Goal: Task Accomplishment & Management: Manage account settings

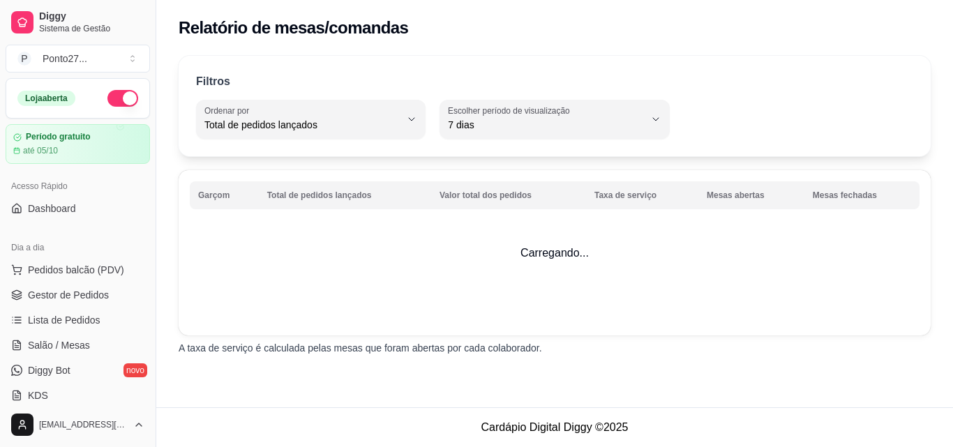
select select "TOTAL_OF_ORDERS"
select select "7"
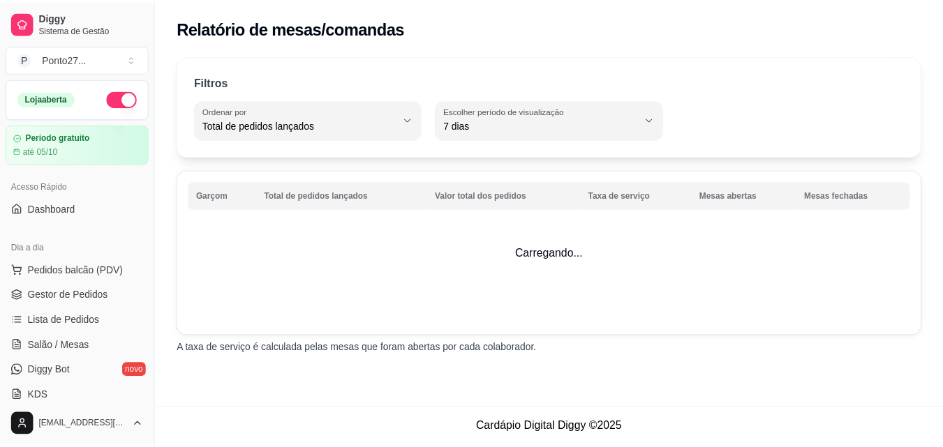
scroll to position [215, 0]
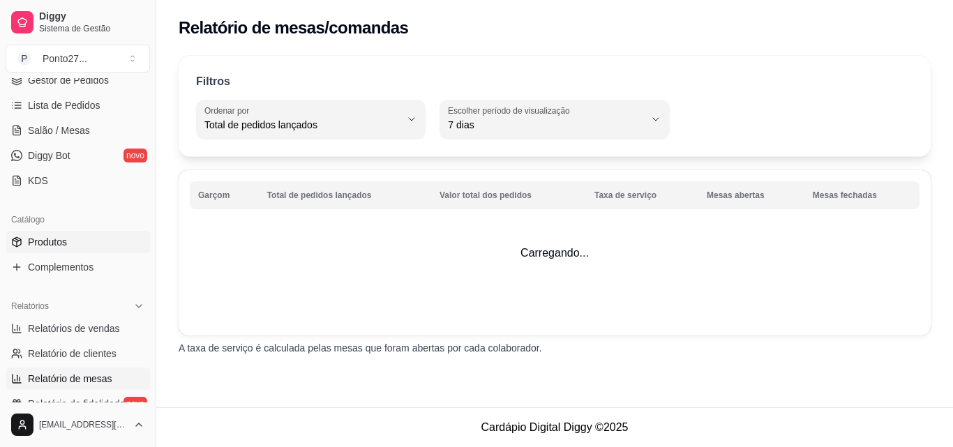
click at [63, 238] on span "Produtos" at bounding box center [47, 242] width 39 height 14
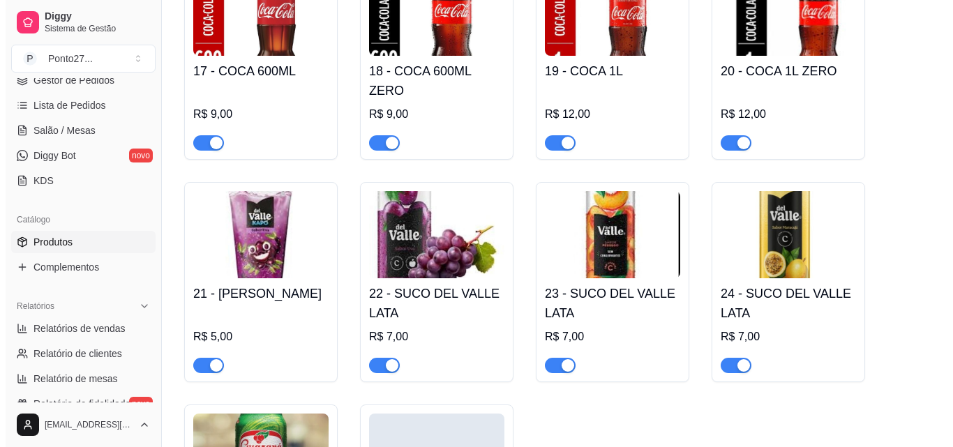
scroll to position [1232, 0]
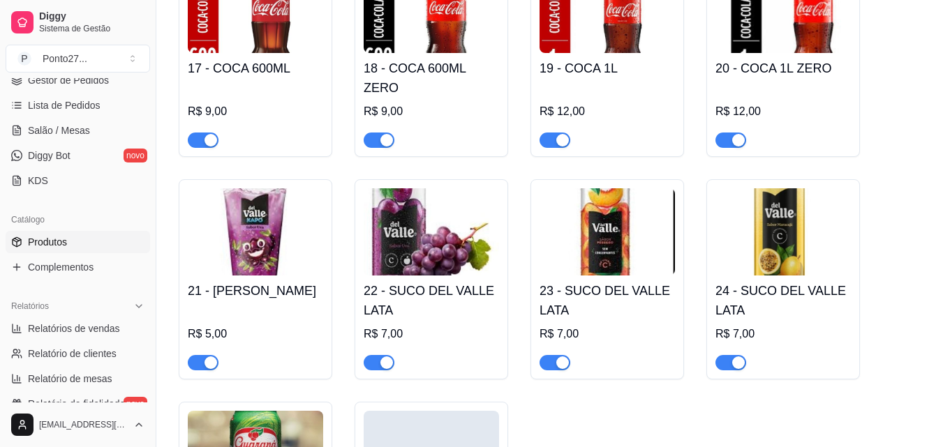
click at [456, 287] on h4 "22 - SUCO DEL VALLE LATA" at bounding box center [431, 300] width 135 height 39
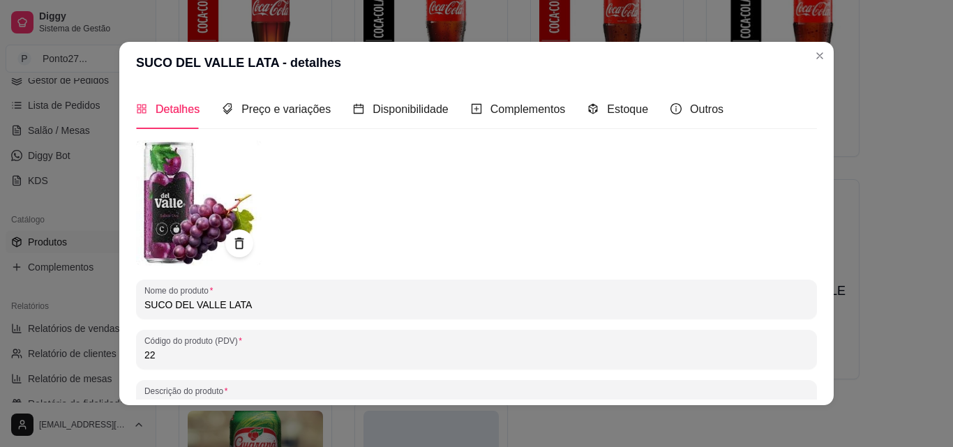
click at [271, 307] on input "SUCO DEL VALLE LATA" at bounding box center [476, 305] width 664 height 14
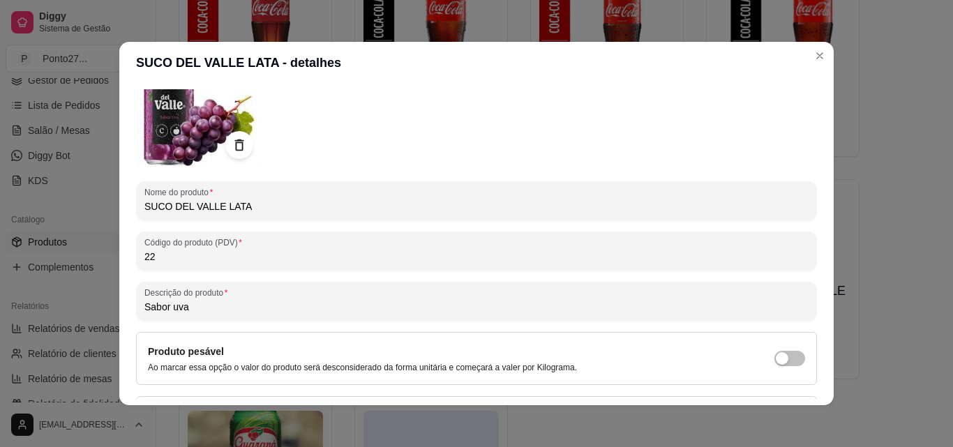
scroll to position [99, 0]
click at [172, 204] on input "SUCO DEL VALLE LATA" at bounding box center [476, 206] width 664 height 14
click at [280, 204] on input "DEL VALLE LATA" at bounding box center [476, 206] width 664 height 14
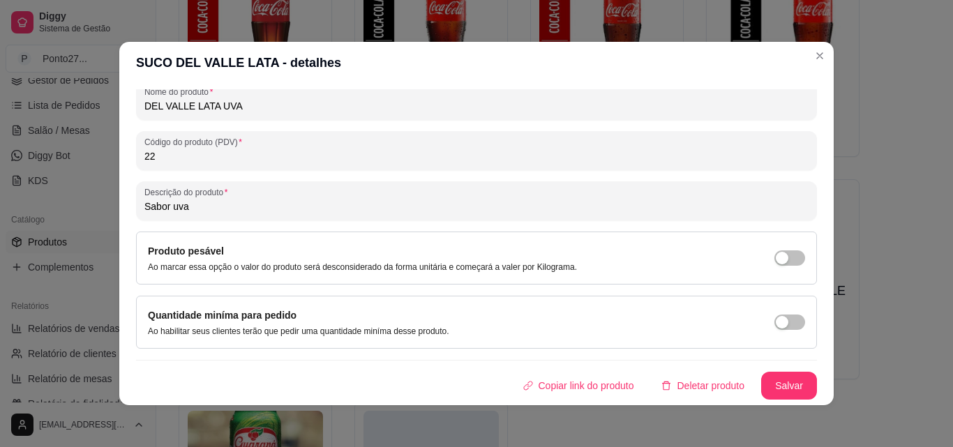
type input "DEL VALLE LATA UVA"
click at [782, 388] on button "Salvar" at bounding box center [789, 386] width 56 height 28
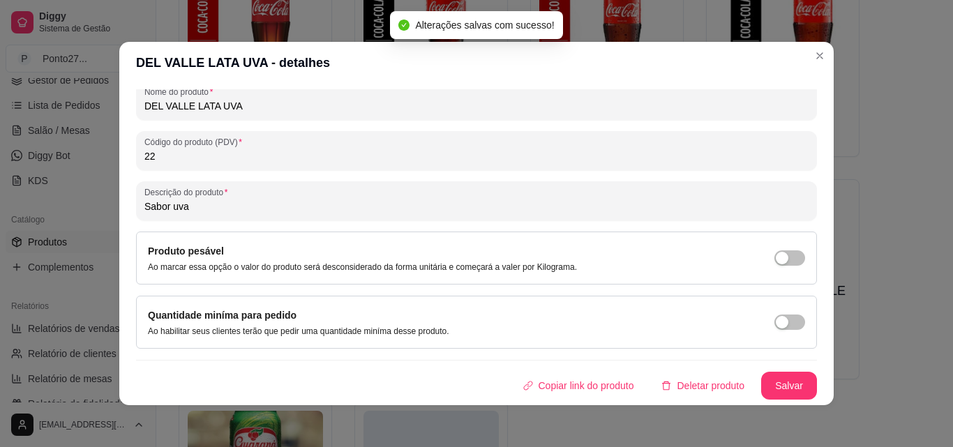
click at [860, 352] on div "13 - COCA 200ML R$ 4,00 14 - COCA 200ML ZERO R$ 4,00 15 - COCA LATA 350ML R$ 7,…" at bounding box center [550, 158] width 742 height 849
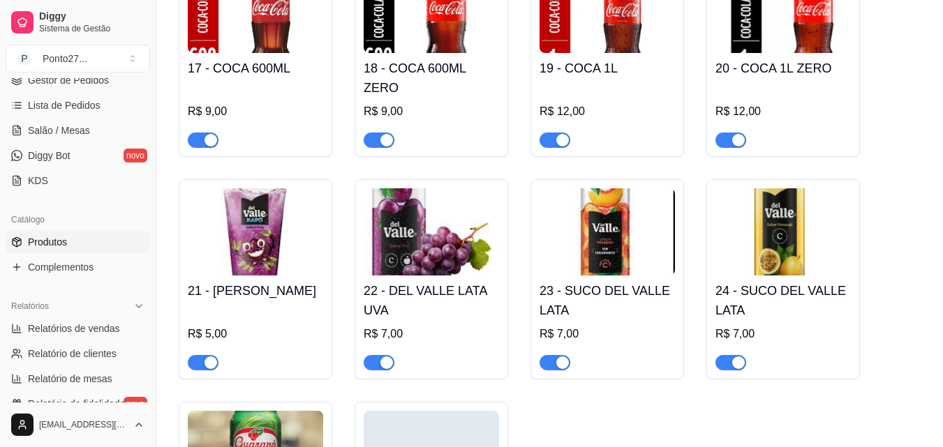
click at [606, 326] on div "R$ 7,00" at bounding box center [606, 334] width 135 height 17
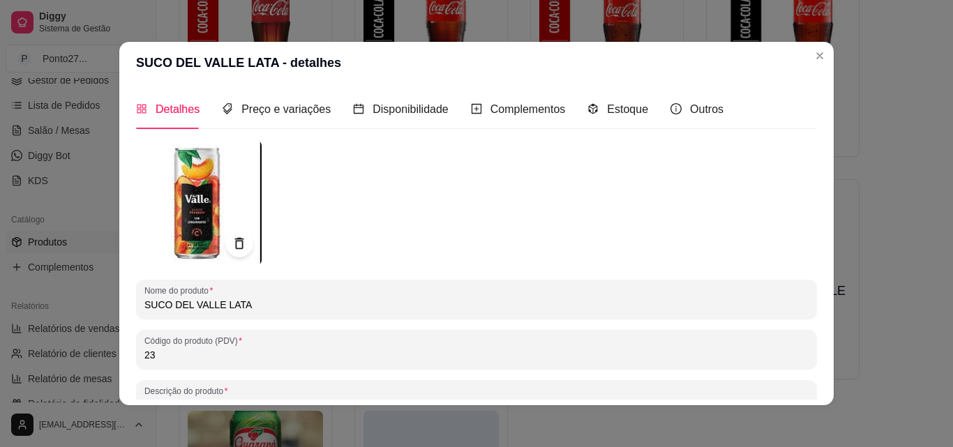
click at [165, 309] on input "SUCO DEL VALLE LATA" at bounding box center [476, 305] width 664 height 14
click at [301, 311] on input "DEL VALLE LATA" at bounding box center [476, 305] width 664 height 14
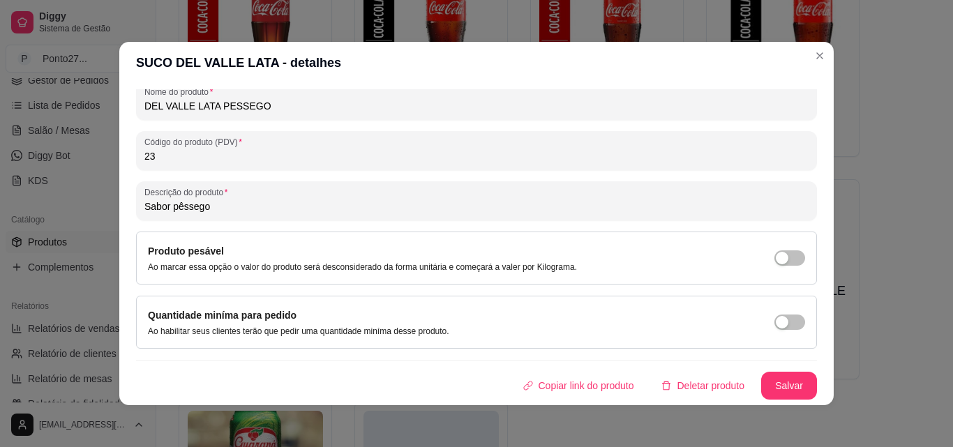
type input "DEL VALLE LATA PESSEGO"
click at [768, 389] on button "Salvar" at bounding box center [789, 386] width 56 height 28
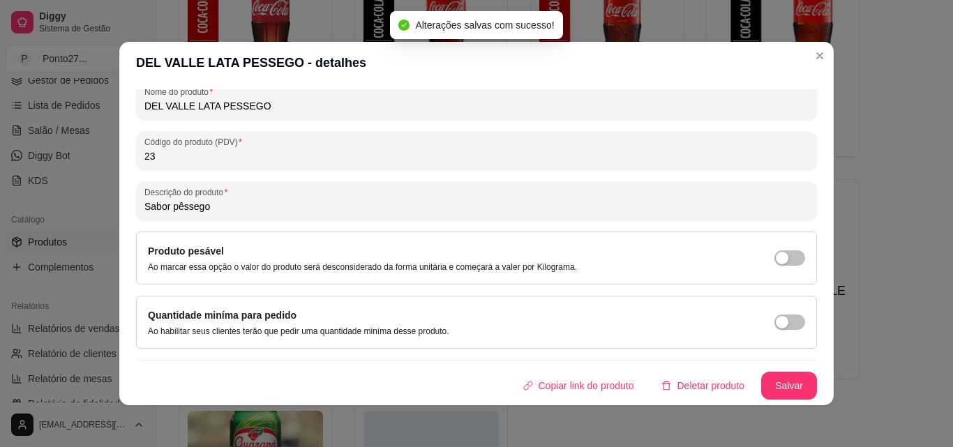
click at [894, 361] on div "13 - COCA 200ML R$ 4,00 14 - COCA 200ML ZERO R$ 4,00 15 - COCA LATA 350ML R$ 7,…" at bounding box center [550, 158] width 742 height 849
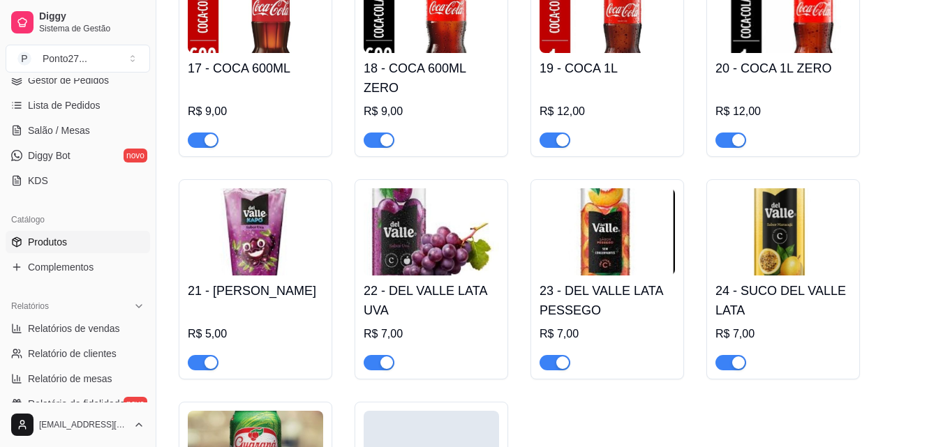
click at [793, 292] on h4 "24 - SUCO DEL VALLE LATA" at bounding box center [782, 300] width 135 height 39
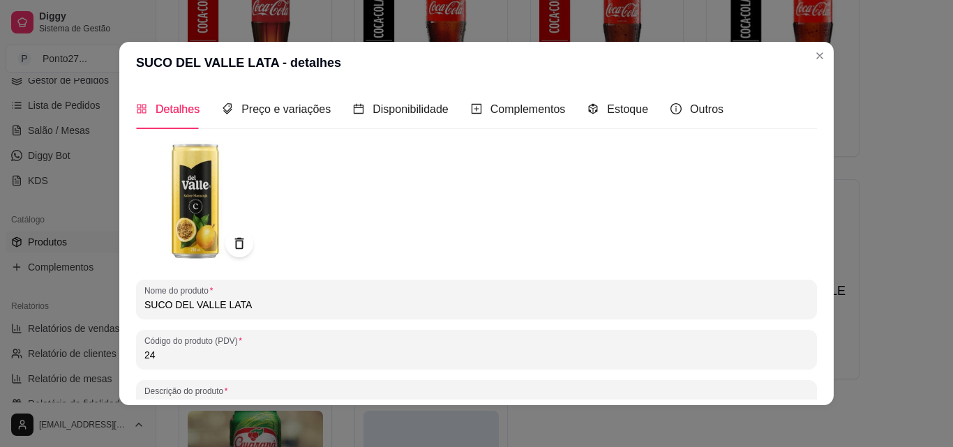
click at [172, 304] on input "SUCO DEL VALLE LATA" at bounding box center [476, 305] width 664 height 14
click at [312, 308] on input "DEL VALLE LATA" at bounding box center [476, 305] width 664 height 14
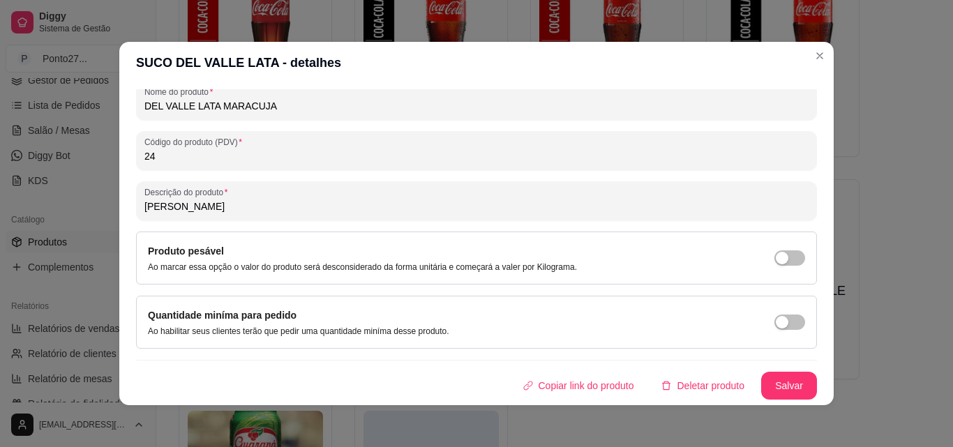
type input "DEL VALLE LATA MARACUJA"
click at [766, 394] on button "Salvar" at bounding box center [789, 386] width 56 height 28
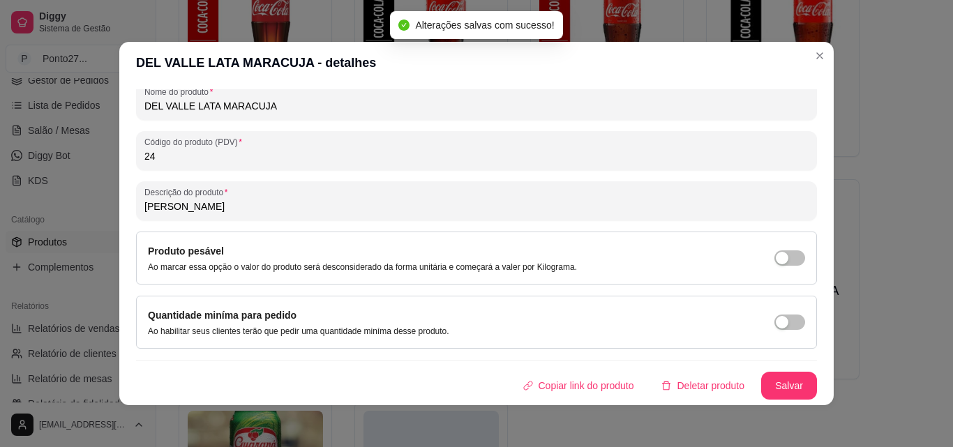
click at [873, 405] on div "13 - COCA 200ML R$ 4,00 14 - COCA 200ML ZERO R$ 4,00 15 - COCA LATA 350ML R$ 7,…" at bounding box center [550, 158] width 742 height 849
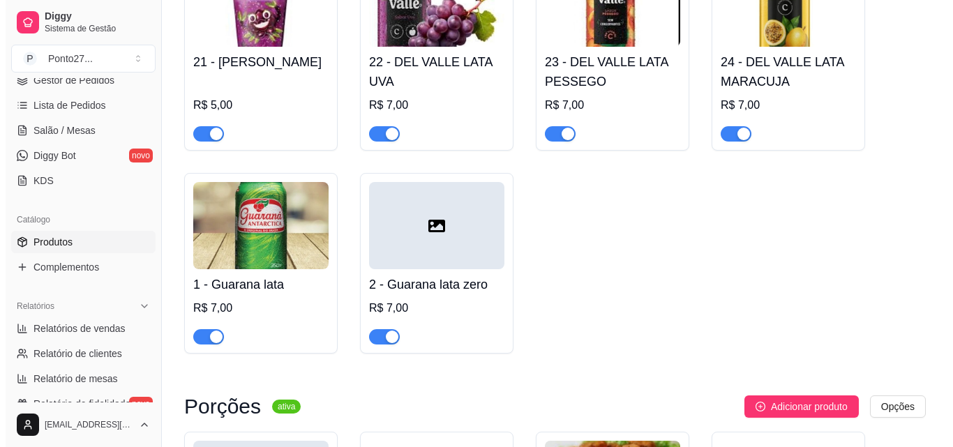
scroll to position [1474, 0]
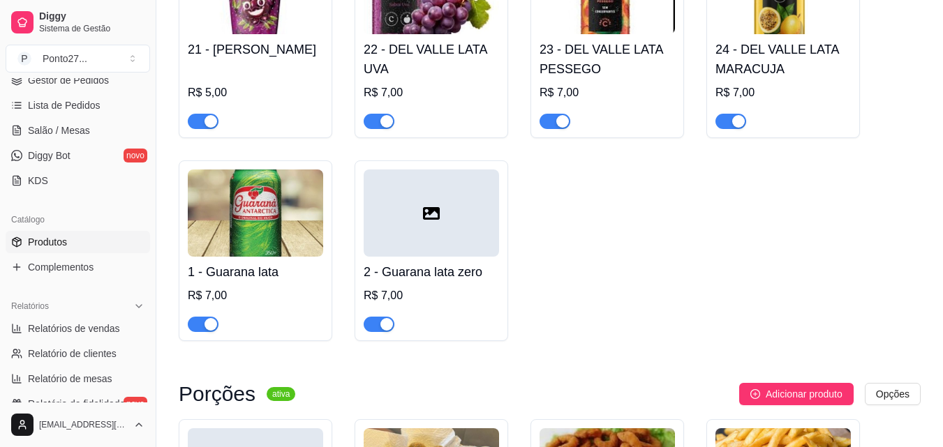
click at [464, 195] on div at bounding box center [431, 213] width 135 height 87
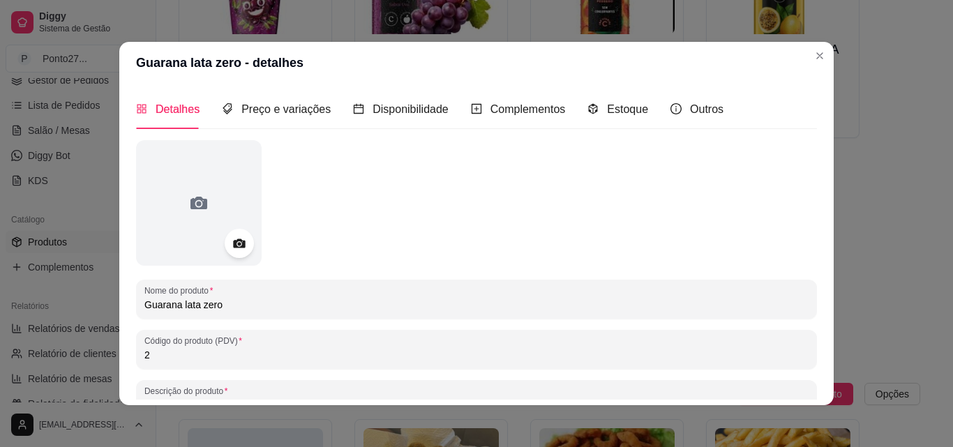
click at [237, 244] on circle at bounding box center [238, 243] width 3 height 3
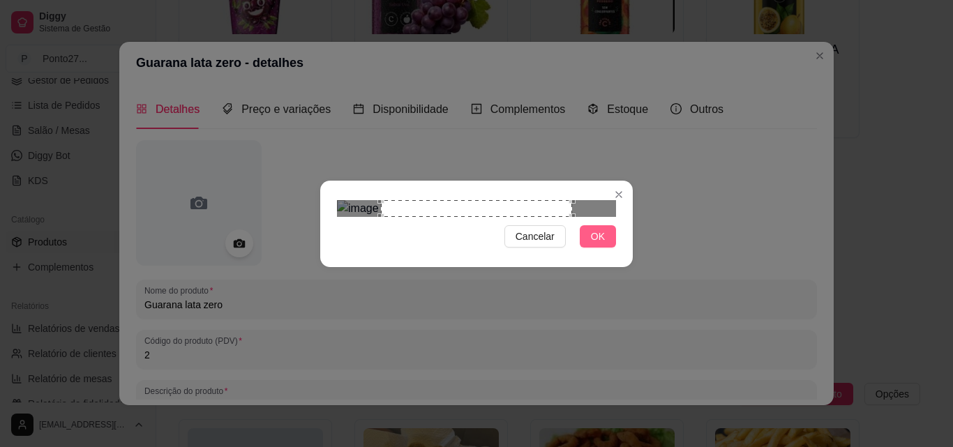
click at [603, 244] on span "OK" at bounding box center [598, 236] width 14 height 15
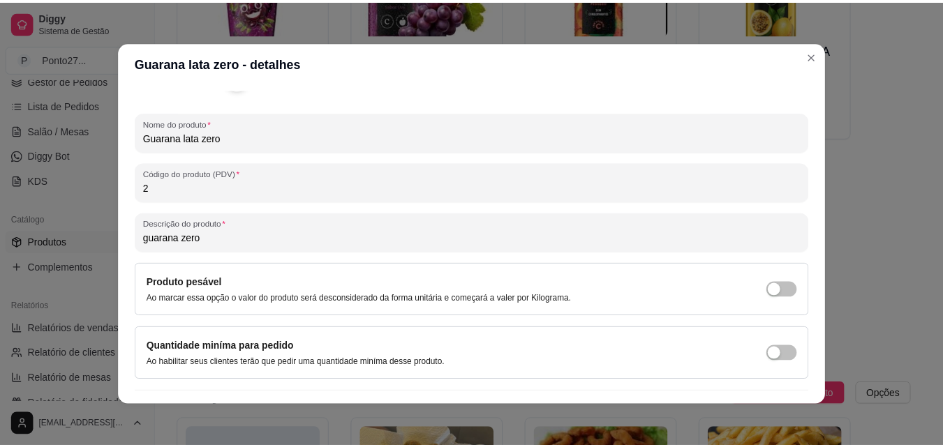
scroll to position [199, 0]
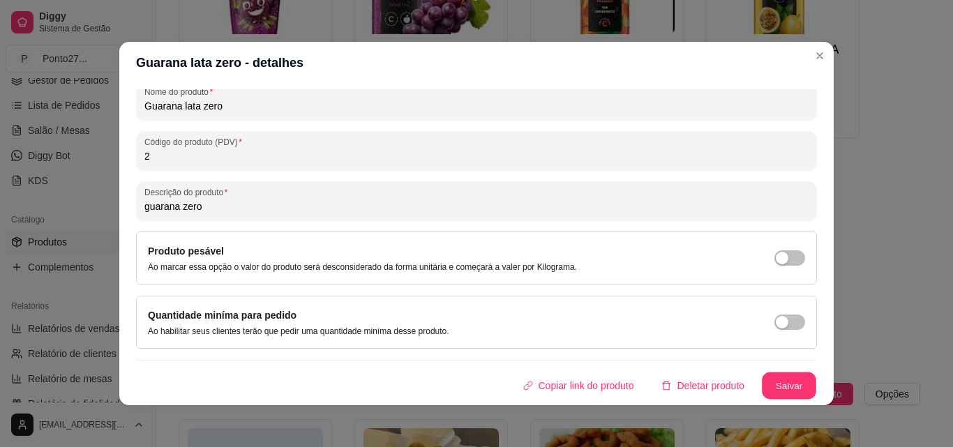
click at [781, 382] on button "Salvar" at bounding box center [789, 386] width 54 height 27
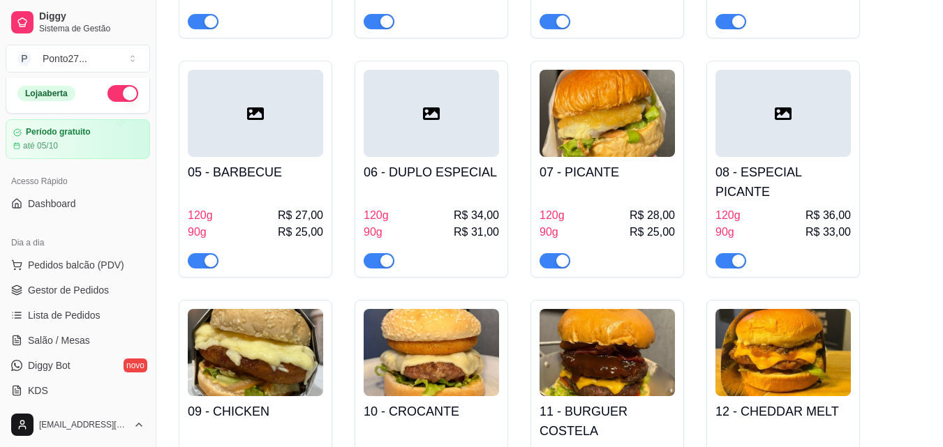
scroll to position [0, 0]
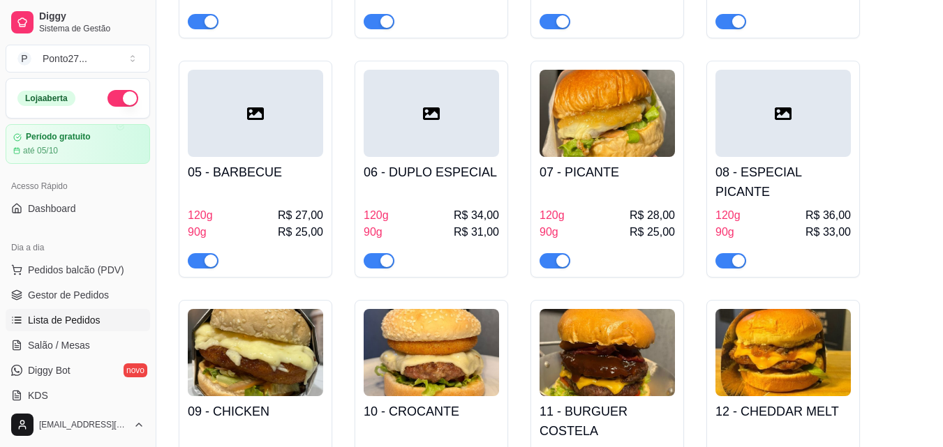
click at [49, 312] on link "Lista de Pedidos" at bounding box center [78, 320] width 144 height 22
click at [47, 318] on span "Lista de Pedidos" at bounding box center [64, 320] width 73 height 14
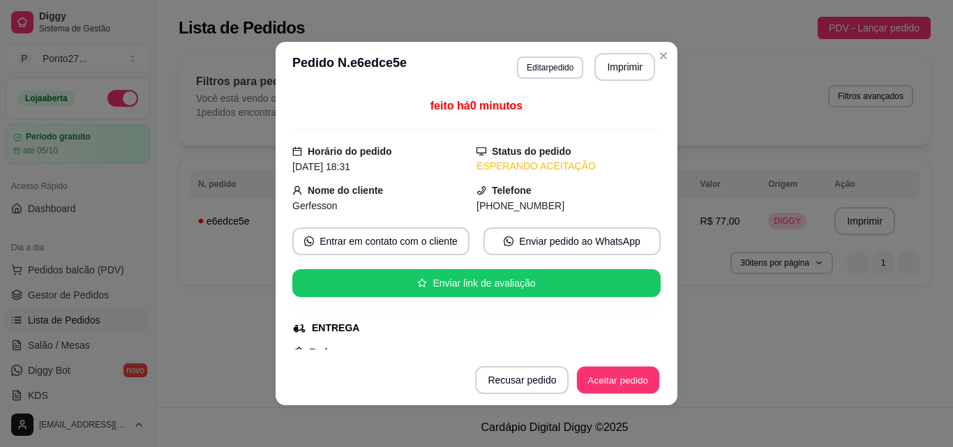
click at [622, 382] on button "Aceitar pedido" at bounding box center [618, 380] width 82 height 27
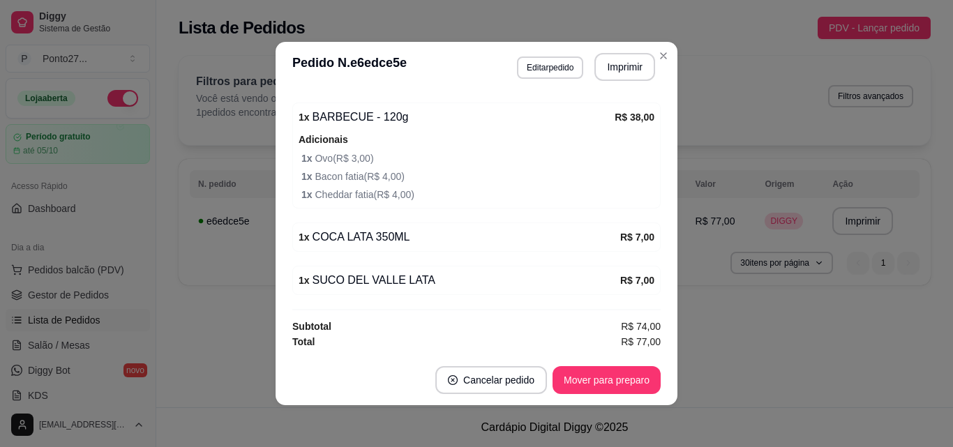
scroll to position [3, 0]
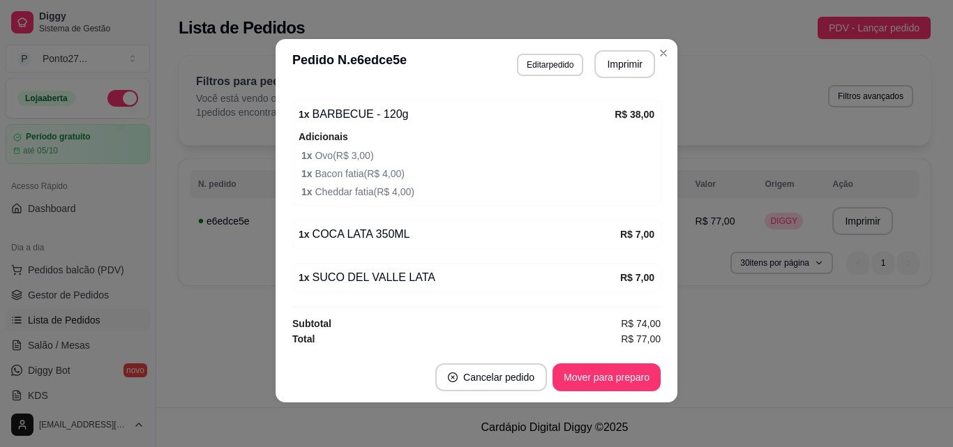
click at [658, 59] on div "Filtros para pedidos Você está vendo os pedidos de hoje. 1 pedidos encontrados …" at bounding box center [555, 100] width 752 height 89
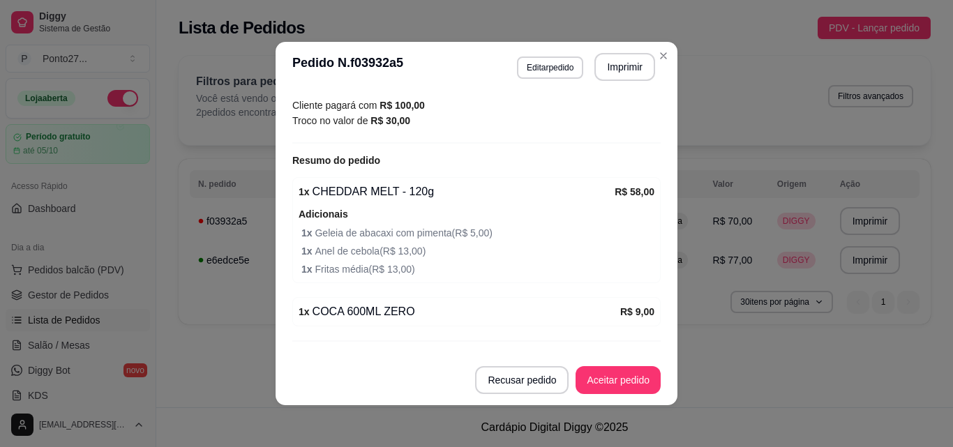
scroll to position [441, 0]
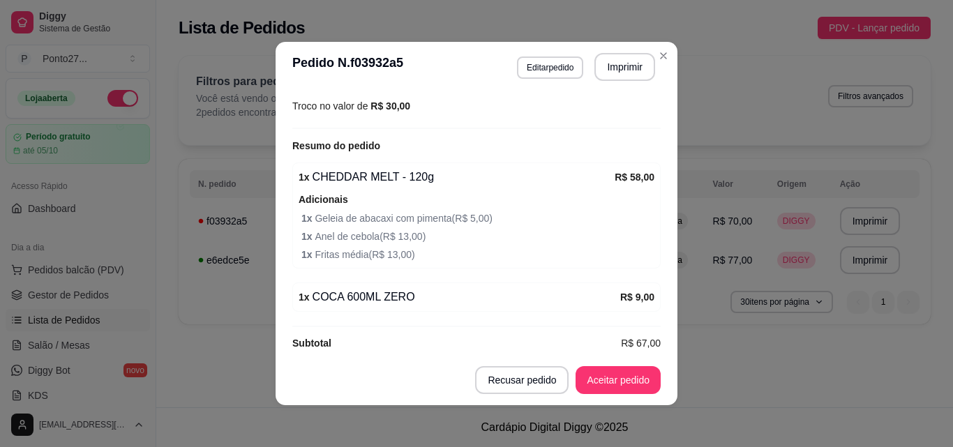
click at [613, 383] on button "Aceitar pedido" at bounding box center [618, 380] width 85 height 28
click at [656, 55] on div "**********" at bounding box center [554, 194] width 797 height 294
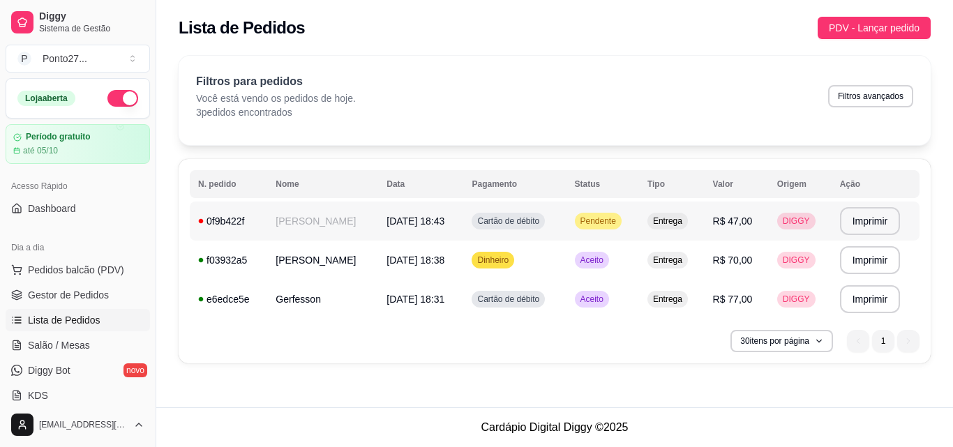
click at [291, 230] on td "[PERSON_NAME]" at bounding box center [322, 221] width 111 height 39
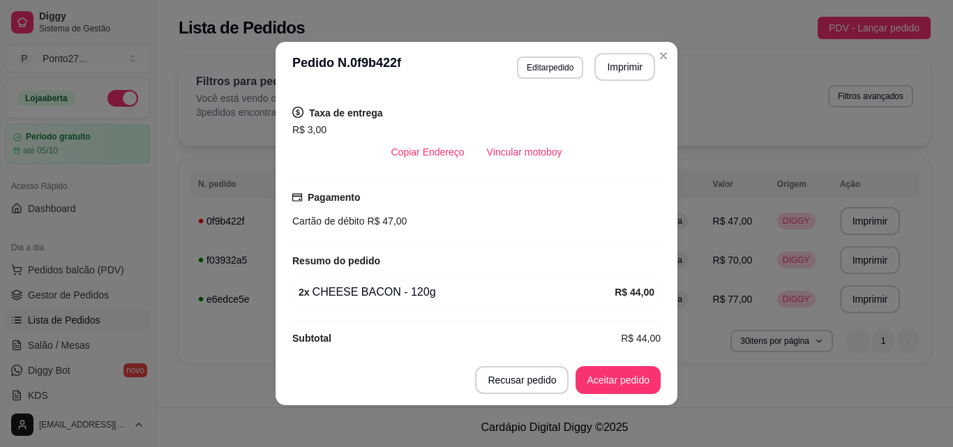
scroll to position [290, 0]
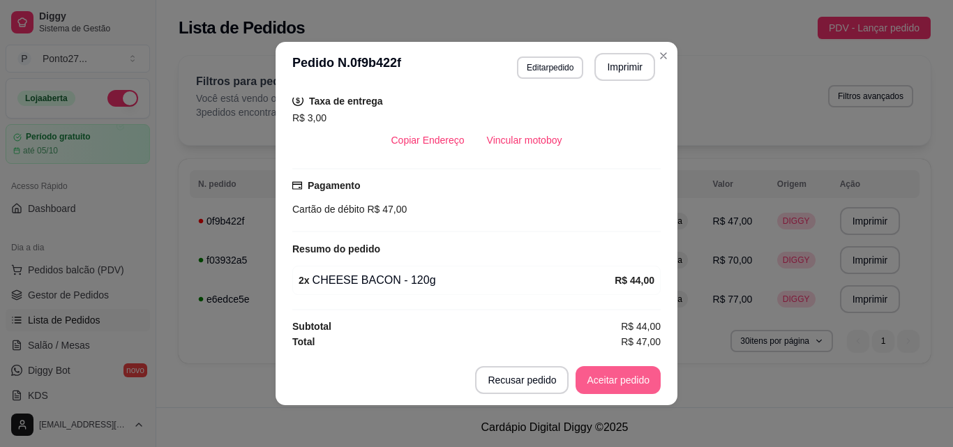
click at [604, 378] on button "Aceitar pedido" at bounding box center [618, 380] width 85 height 28
click at [590, 387] on button "Mover para preparo" at bounding box center [606, 380] width 105 height 27
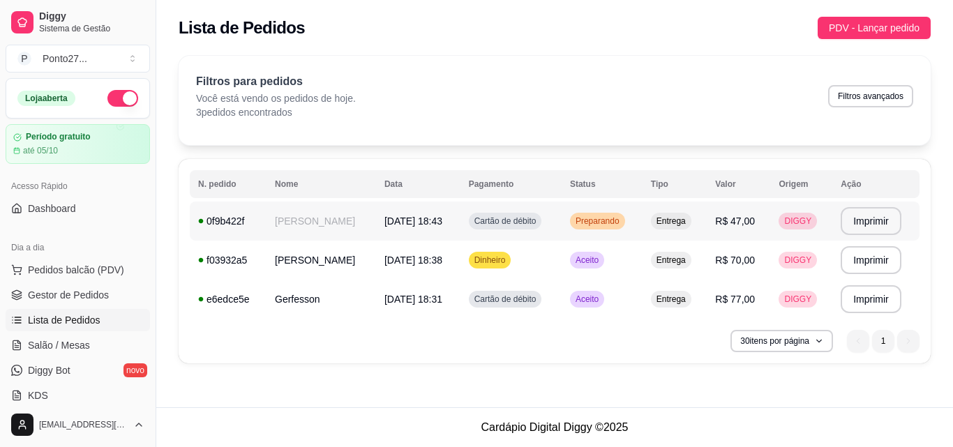
click at [306, 210] on td "[PERSON_NAME]" at bounding box center [322, 221] width 110 height 39
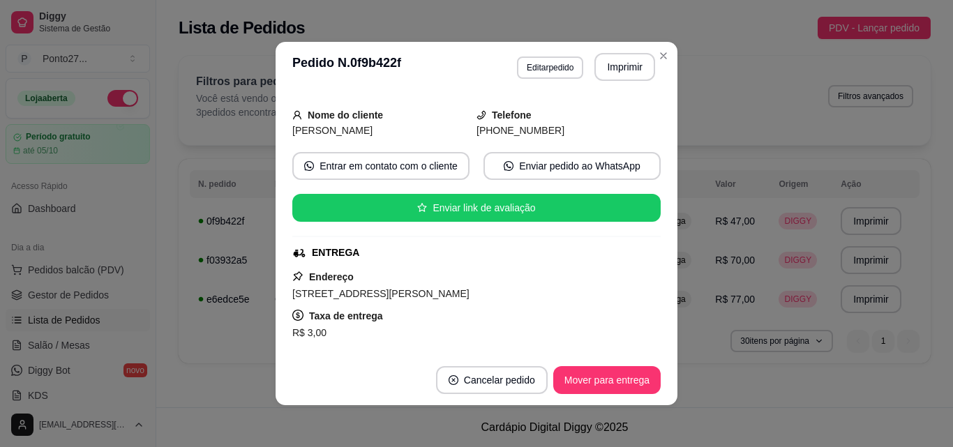
scroll to position [66, 0]
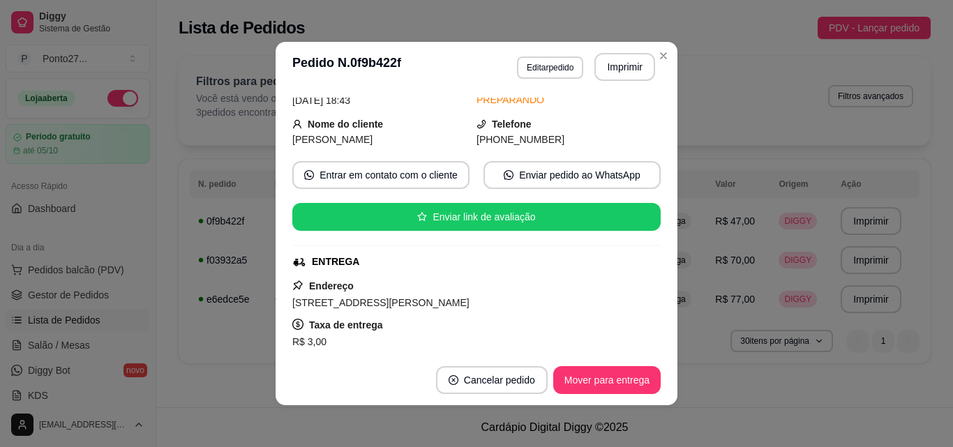
click at [667, 52] on button "Close" at bounding box center [663, 56] width 22 height 22
click at [662, 52] on div "**********" at bounding box center [554, 213] width 797 height 333
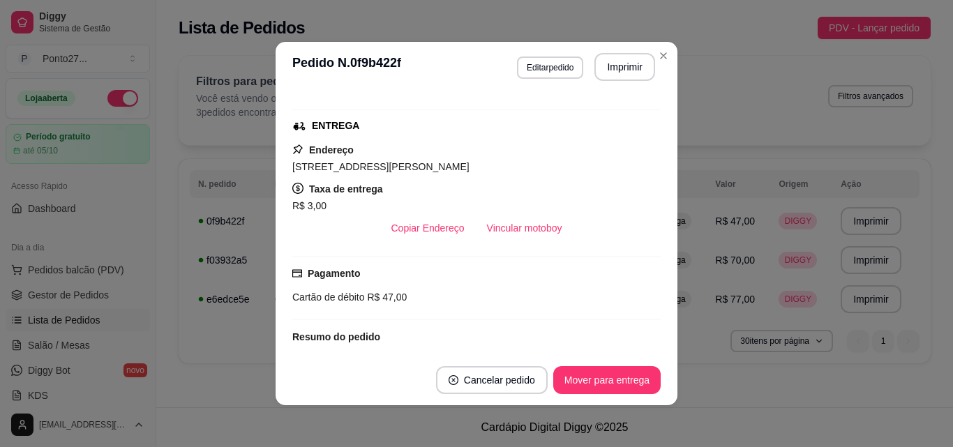
scroll to position [207, 0]
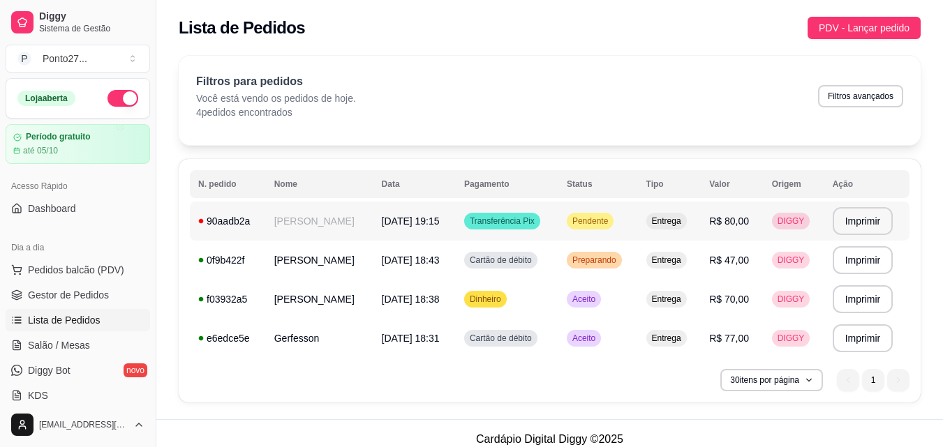
click at [300, 221] on td "[PERSON_NAME]" at bounding box center [319, 221] width 107 height 39
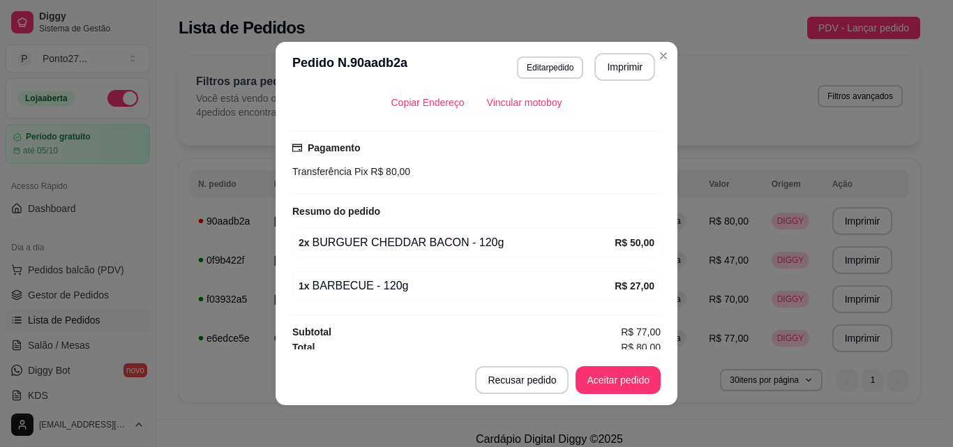
scroll to position [334, 0]
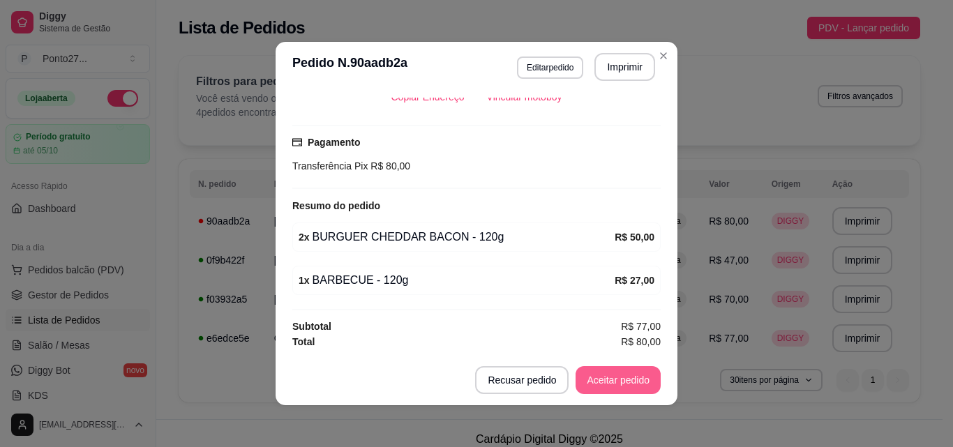
click at [625, 377] on button "Aceitar pedido" at bounding box center [618, 380] width 85 height 28
click at [626, 380] on button "Mover para preparo" at bounding box center [607, 380] width 108 height 28
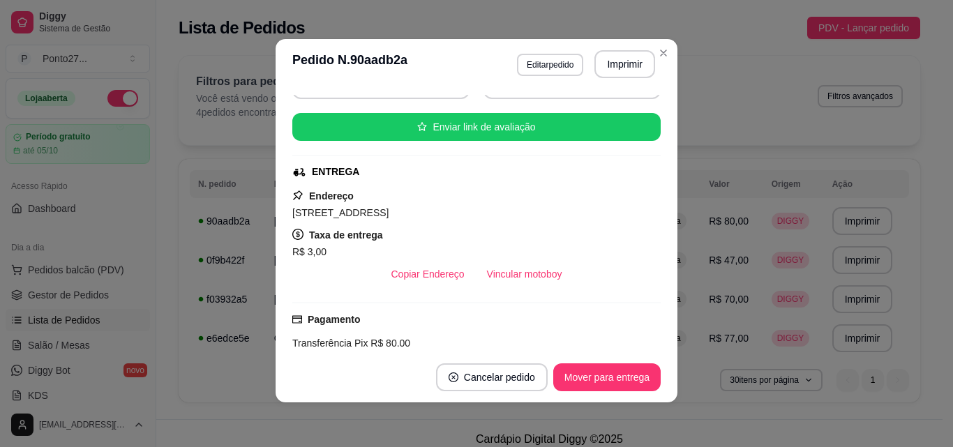
scroll to position [0, 0]
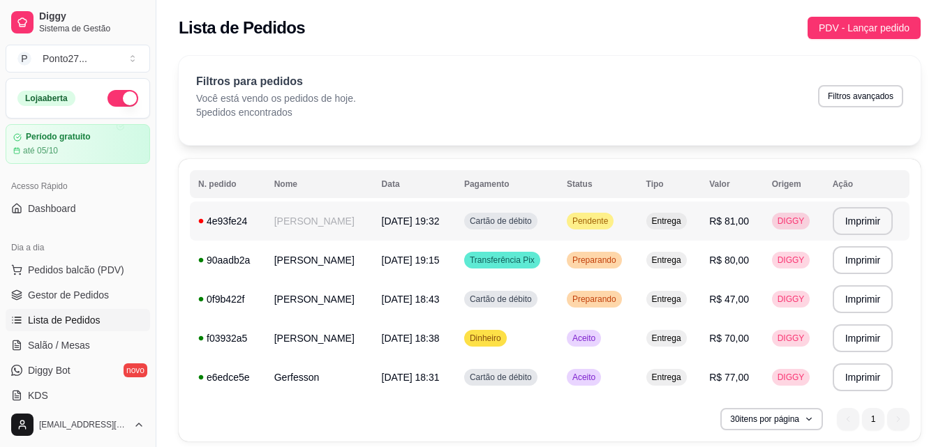
click at [585, 220] on span "Pendente" at bounding box center [589, 221] width 41 height 11
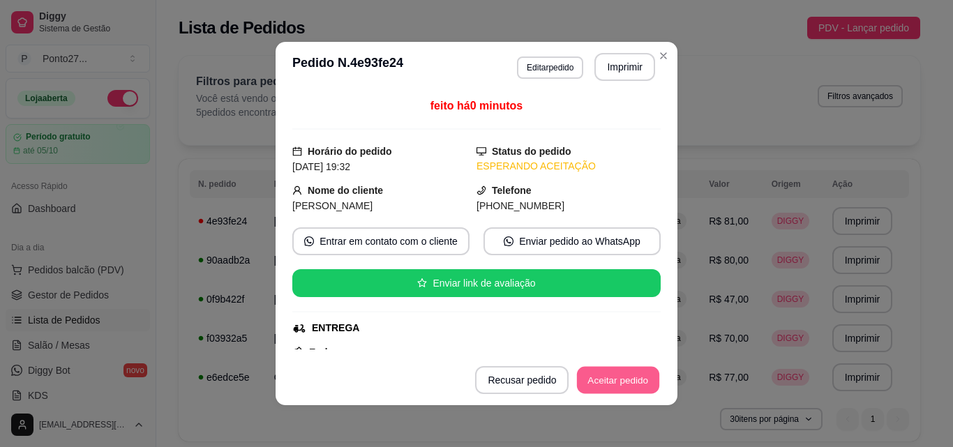
click at [617, 382] on button "Aceitar pedido" at bounding box center [618, 380] width 82 height 27
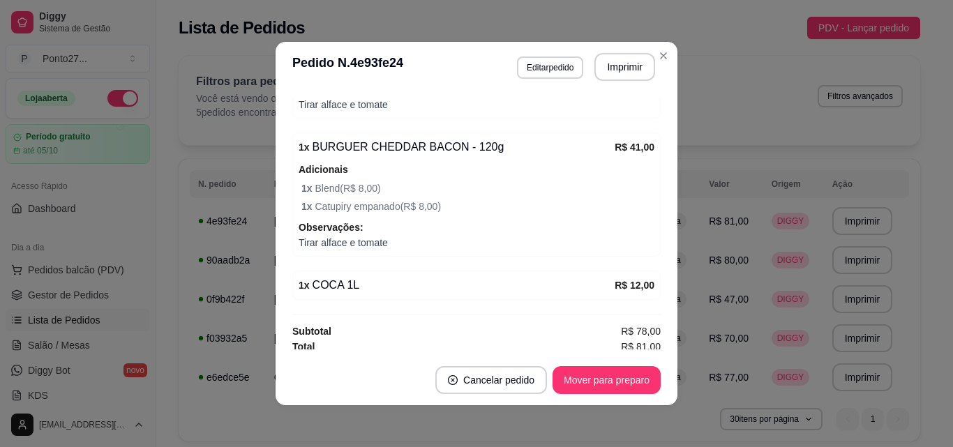
scroll to position [523, 0]
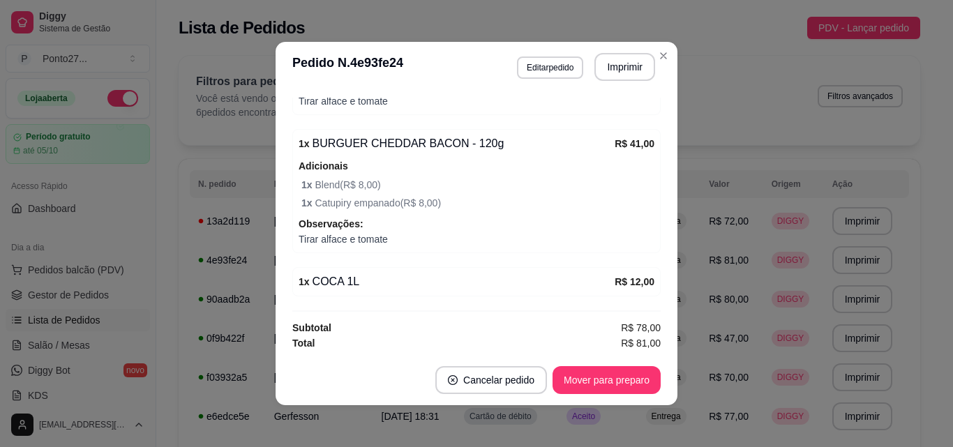
click at [657, 48] on div "**********" at bounding box center [549, 272] width 786 height 450
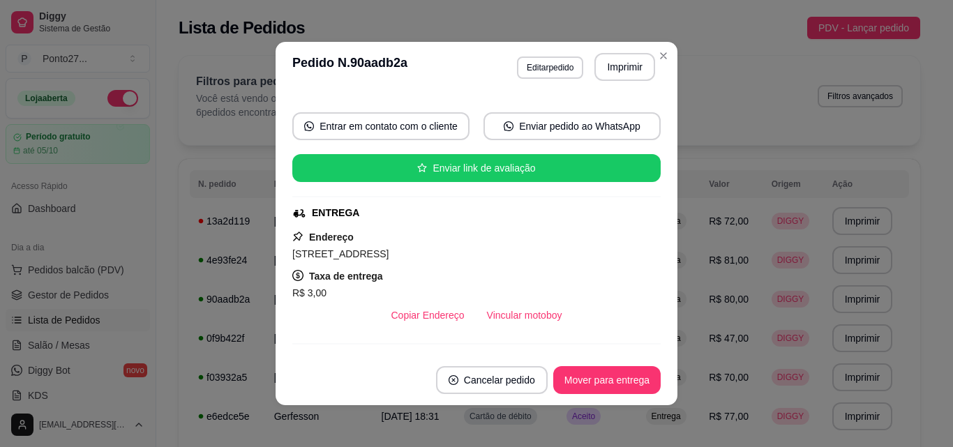
scroll to position [0, 0]
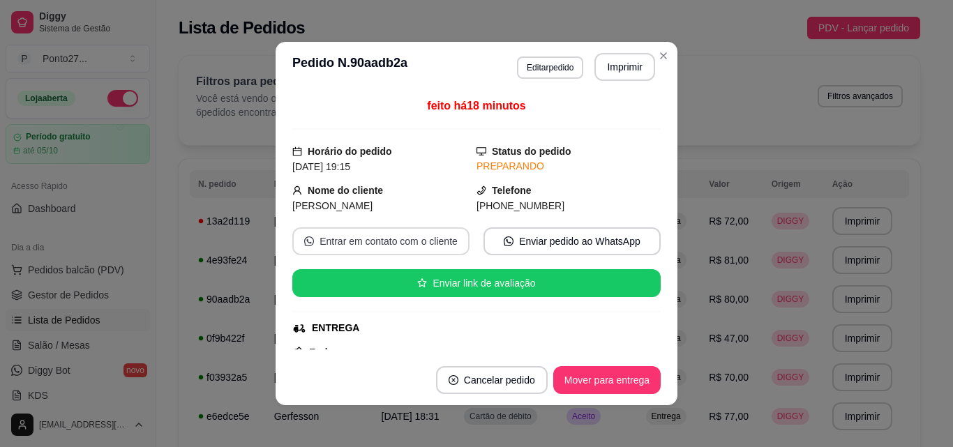
click at [391, 245] on button "Entrar em contato com o cliente" at bounding box center [380, 241] width 177 height 28
click at [657, 56] on div "Filtros para pedidos Você está vendo os pedidos de hoje. 6 pedidos encontrados …" at bounding box center [550, 100] width 742 height 89
click at [662, 66] on div "Filtros para pedidos Você está vendo os pedidos de hoje. 6 pedidos encontrados …" at bounding box center [550, 100] width 742 height 89
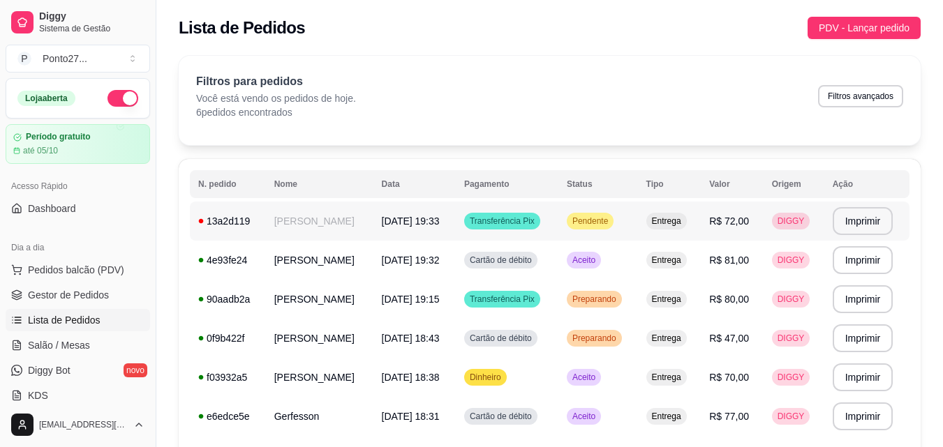
click at [581, 217] on span "Pendente" at bounding box center [589, 221] width 41 height 11
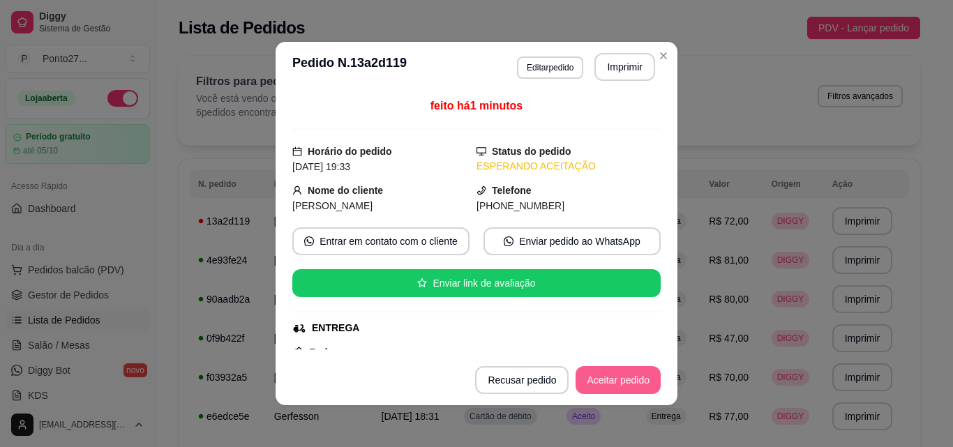
click at [605, 379] on button "Aceitar pedido" at bounding box center [618, 380] width 85 height 28
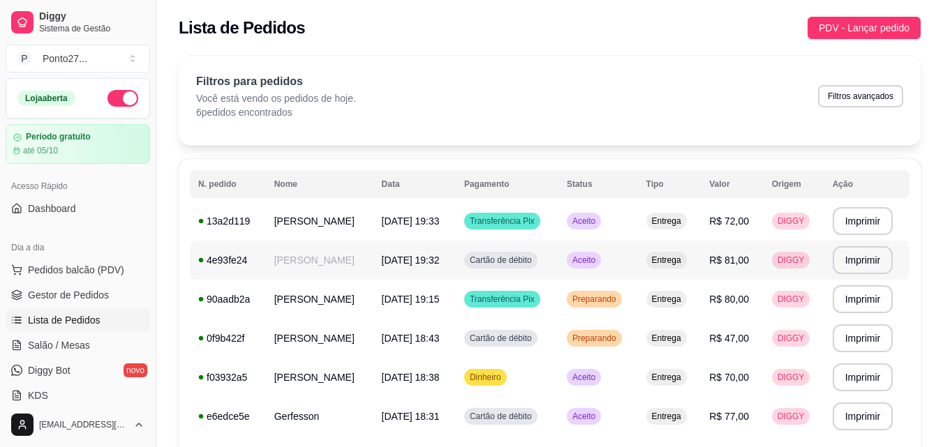
click at [507, 261] on span "Cartão de débito" at bounding box center [501, 260] width 68 height 11
click at [577, 218] on span "Aceito" at bounding box center [583, 221] width 29 height 11
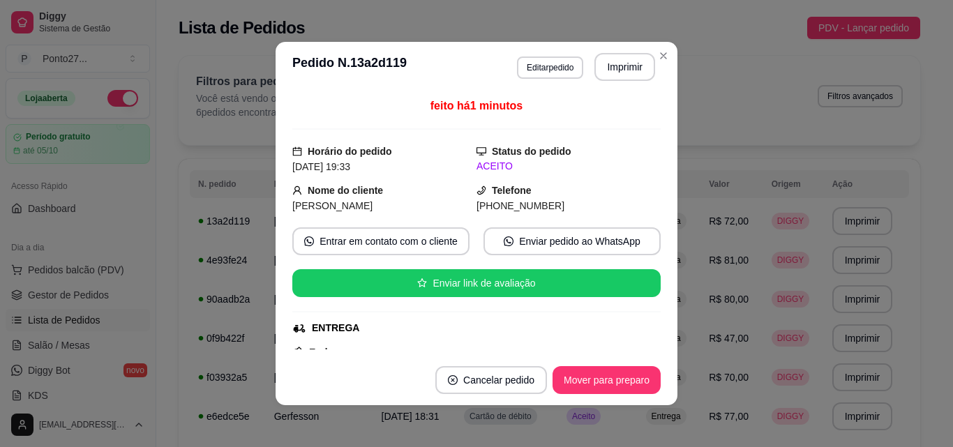
click at [655, 348] on div "feito há 1 minutos Horário do pedido [DATE] 19:33 Status do pedido ACEITO Nome …" at bounding box center [476, 224] width 368 height 252
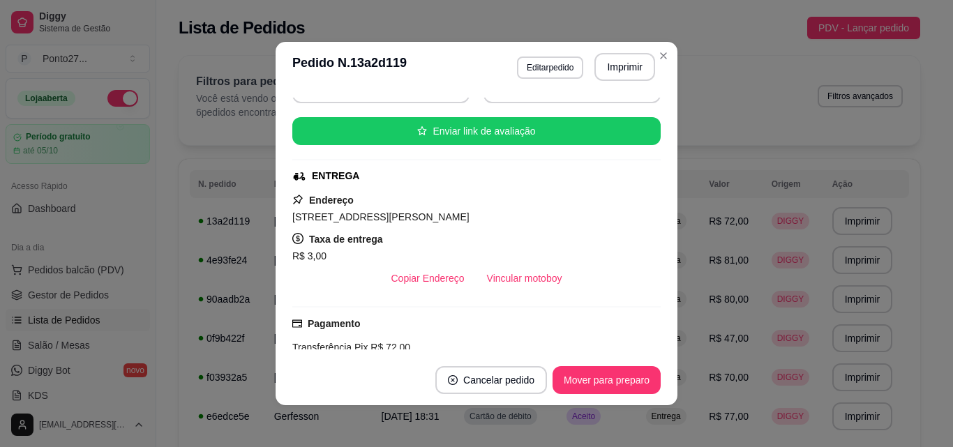
scroll to position [152, 0]
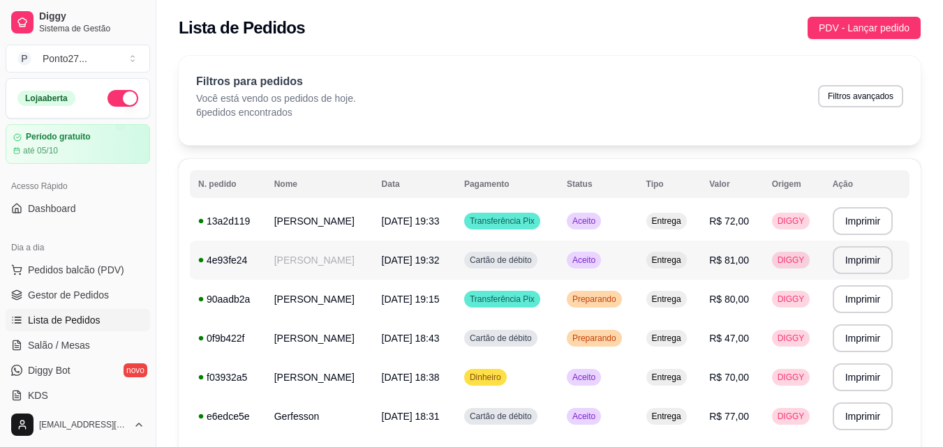
click at [590, 253] on div "Aceito" at bounding box center [584, 260] width 34 height 17
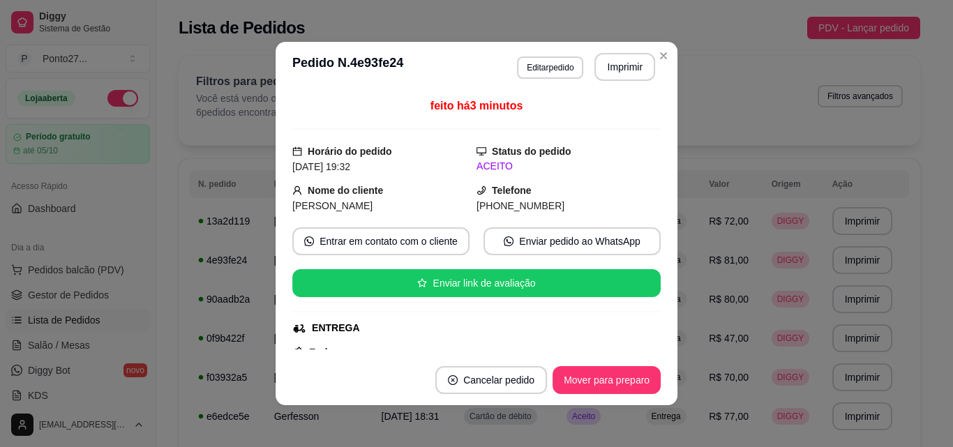
click at [590, 253] on button "Enviar pedido ao WhatsApp" at bounding box center [572, 241] width 177 height 28
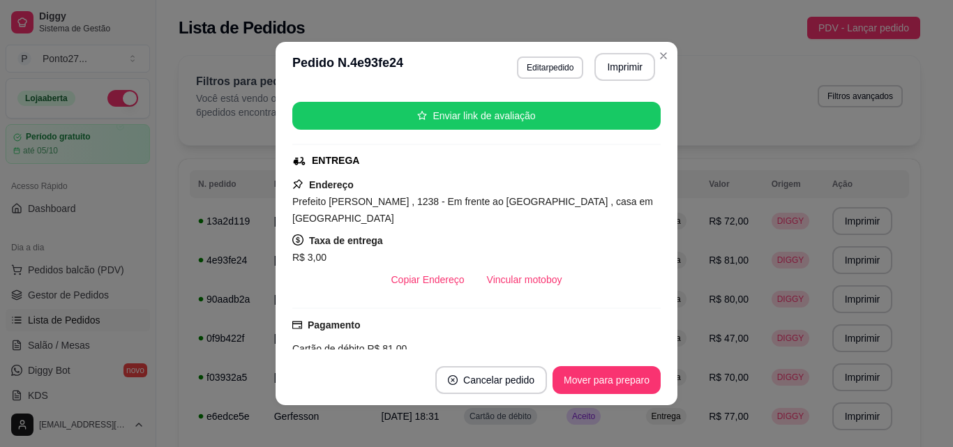
scroll to position [195, 0]
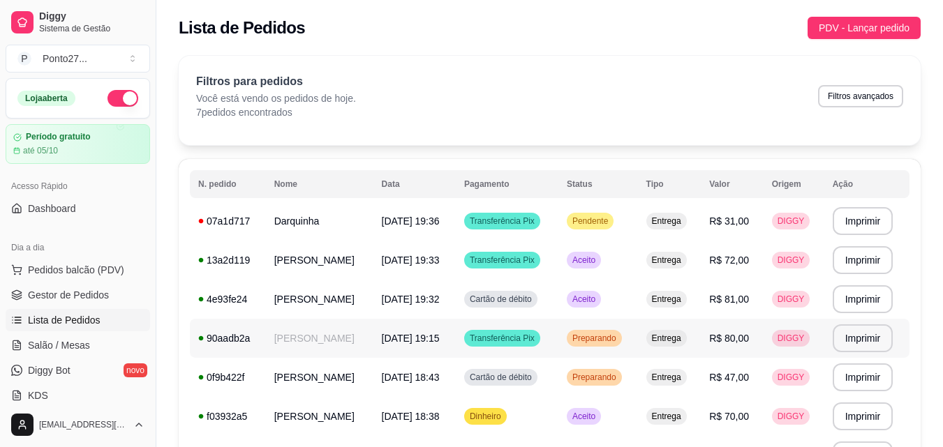
click at [307, 343] on td "[PERSON_NAME]" at bounding box center [319, 338] width 107 height 39
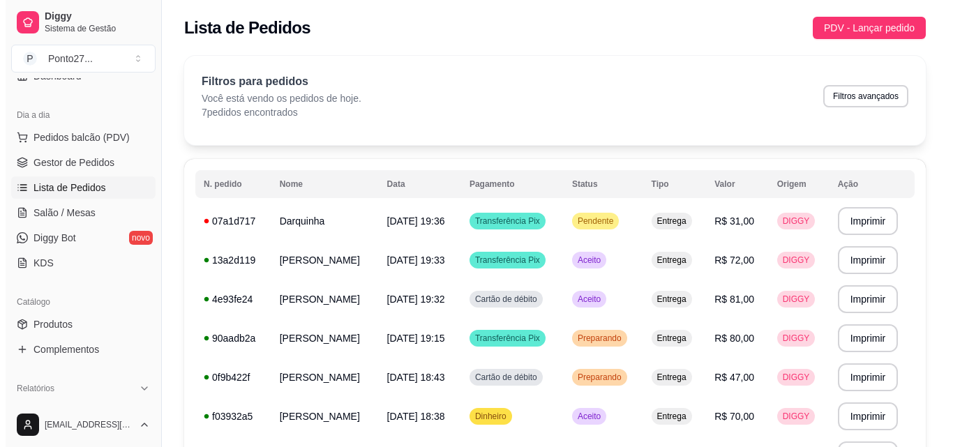
scroll to position [144, 0]
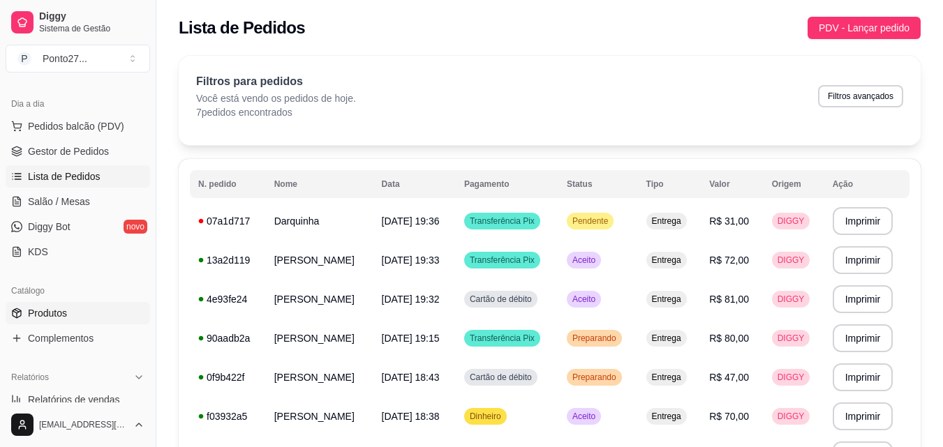
click at [75, 314] on link "Produtos" at bounding box center [78, 313] width 144 height 22
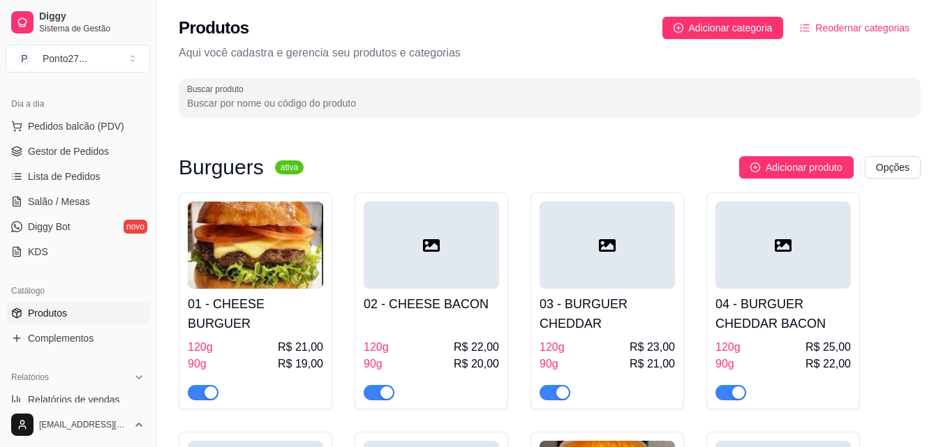
click at [270, 311] on h4 "01 - CHEESE BURGUER" at bounding box center [255, 313] width 135 height 39
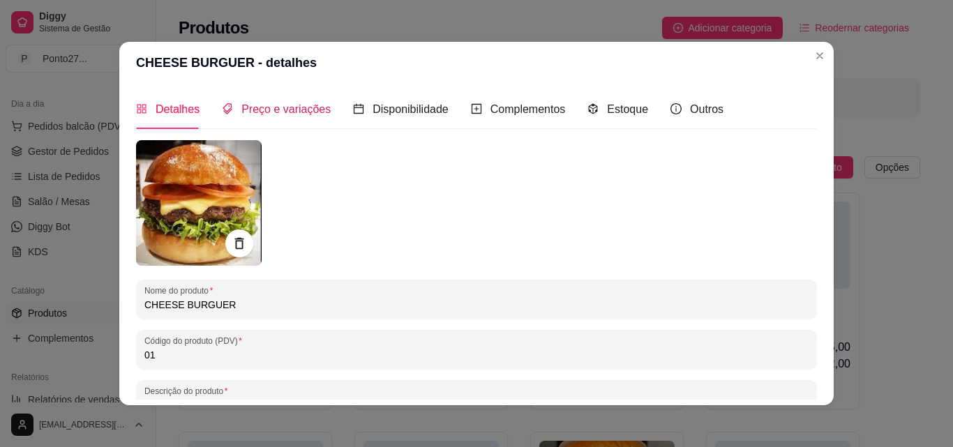
click at [285, 117] on div "Preço e variações" at bounding box center [276, 108] width 109 height 17
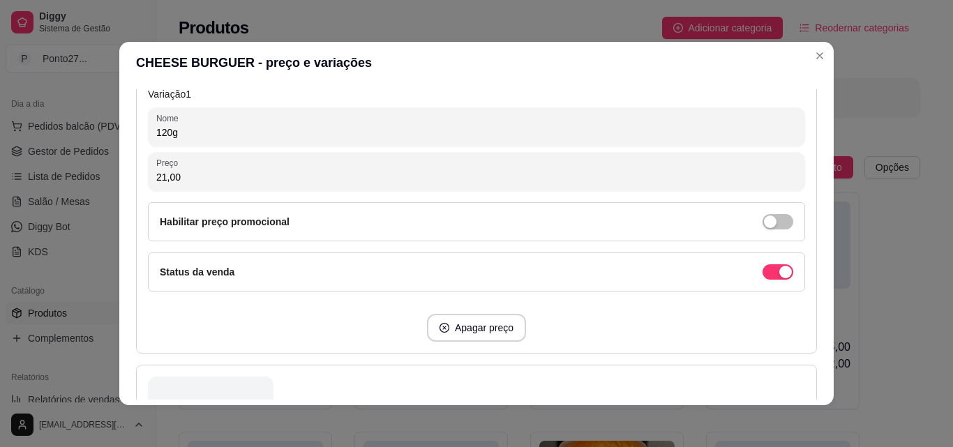
scroll to position [328, 0]
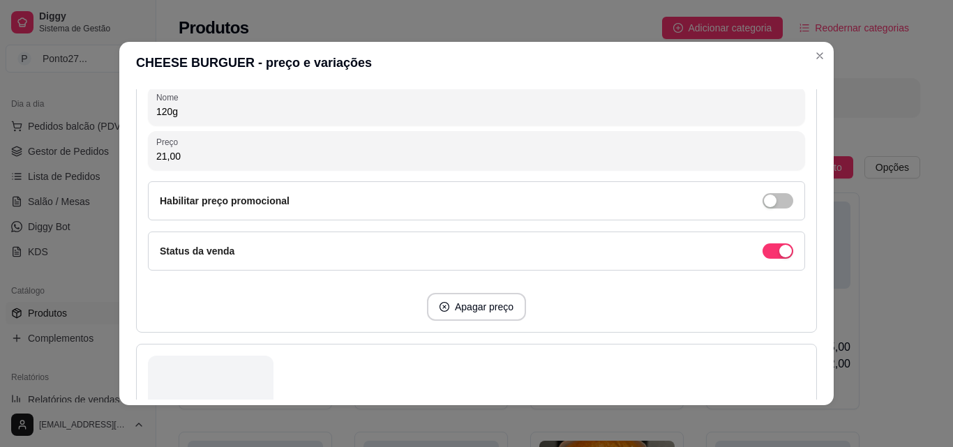
click at [477, 313] on button "Apagar preço" at bounding box center [476, 307] width 99 height 28
type input "90g"
type input "19,00"
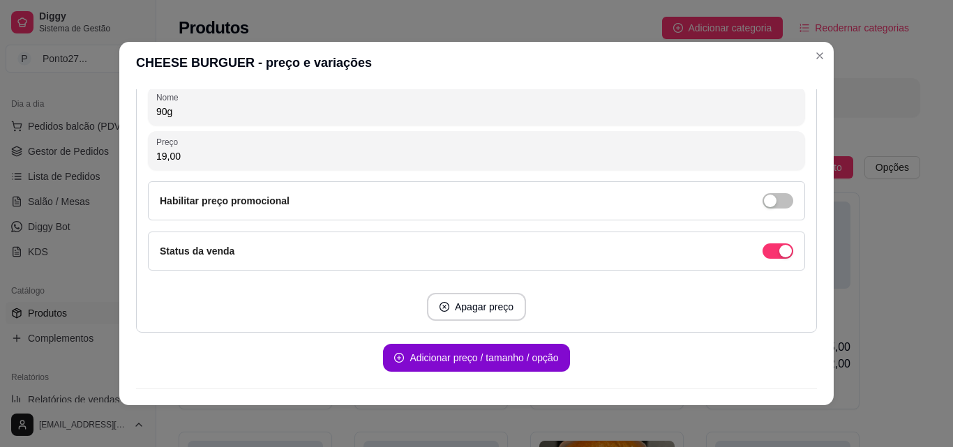
scroll to position [362, 0]
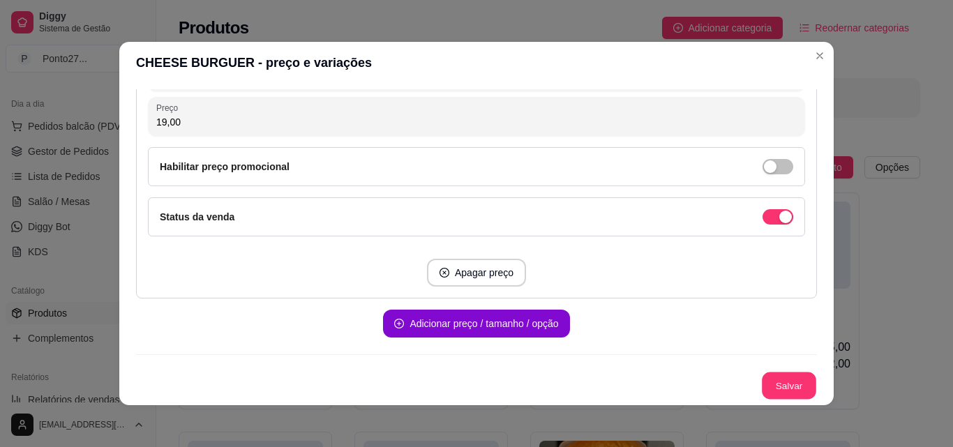
click at [770, 385] on button "Salvar" at bounding box center [789, 386] width 54 height 27
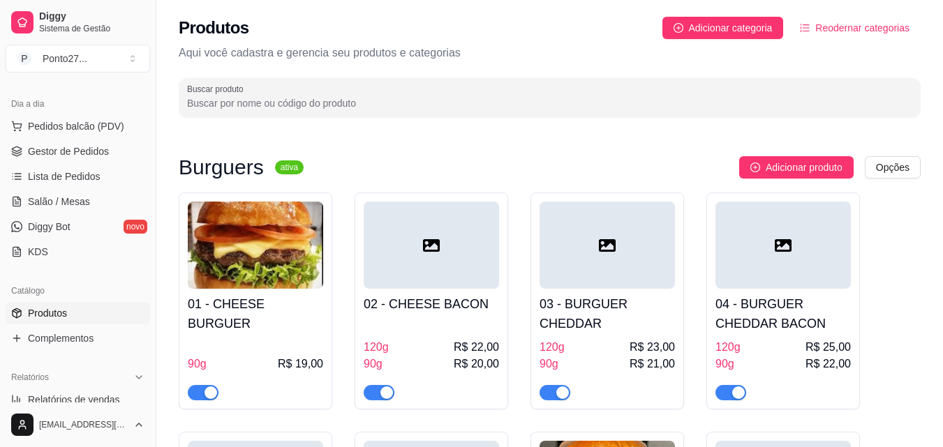
click at [447, 325] on div "120g R$ 22,00 90g R$ 20,00" at bounding box center [431, 360] width 135 height 81
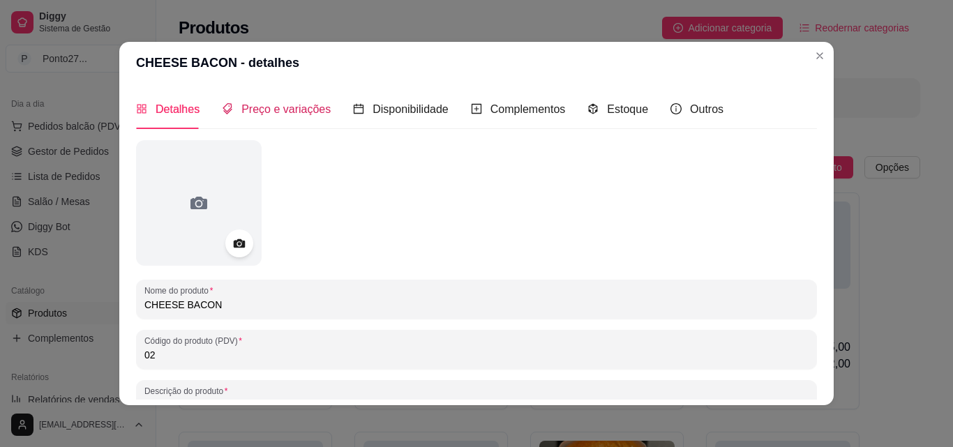
click at [293, 111] on span "Preço e variações" at bounding box center [285, 109] width 89 height 12
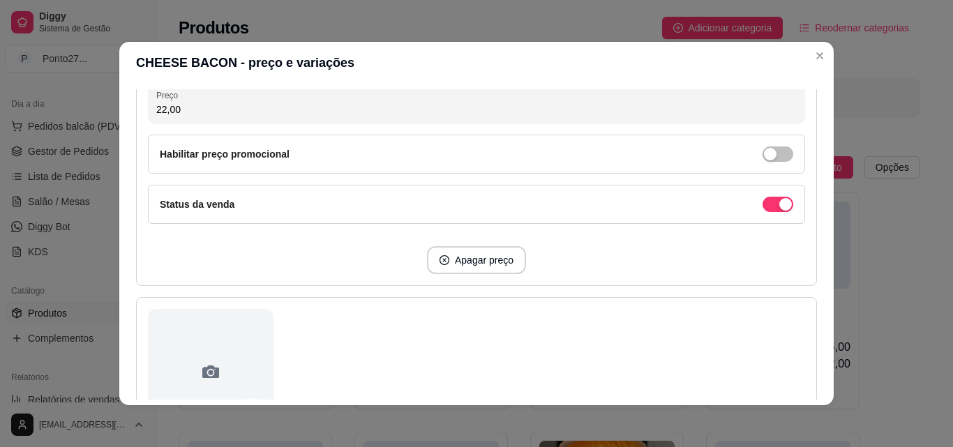
click at [482, 263] on button "Apagar preço" at bounding box center [476, 260] width 99 height 28
type input "90g"
type input "20,00"
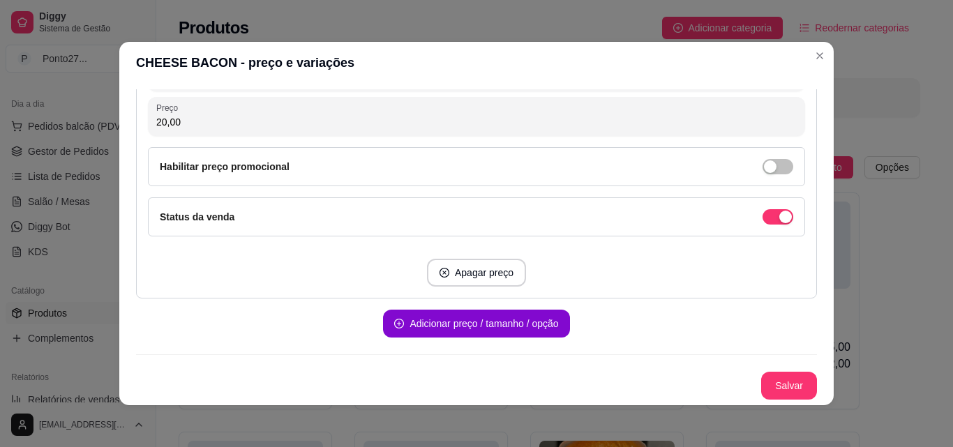
click at [779, 391] on button "Salvar" at bounding box center [789, 386] width 56 height 28
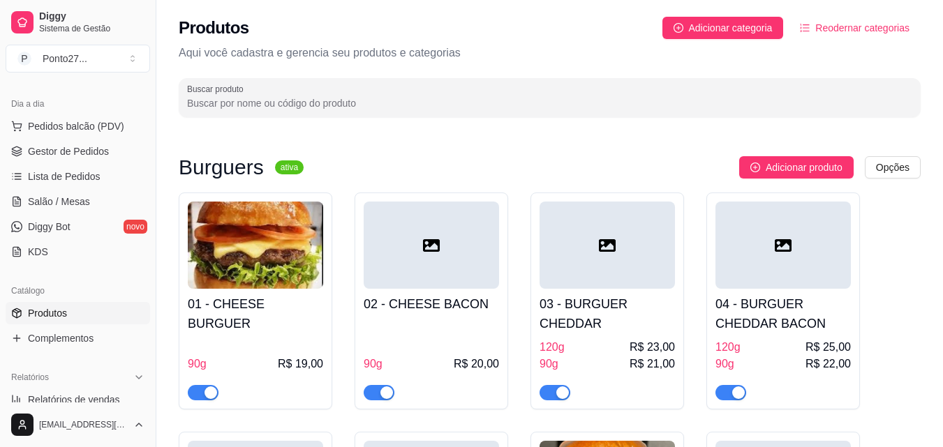
click at [622, 335] on div "03 - BURGUER CHEDDAR 120g R$ 23,00 90g R$ 21,00" at bounding box center [606, 345] width 135 height 112
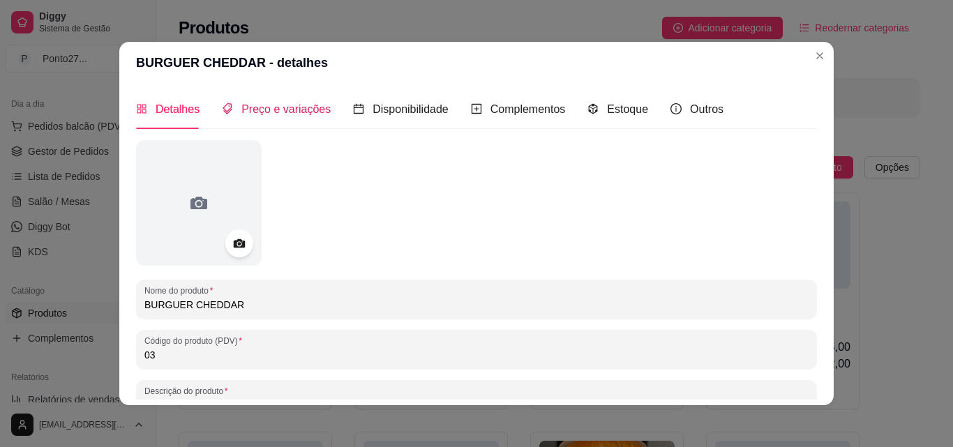
click at [288, 109] on span "Preço e variações" at bounding box center [285, 109] width 89 height 12
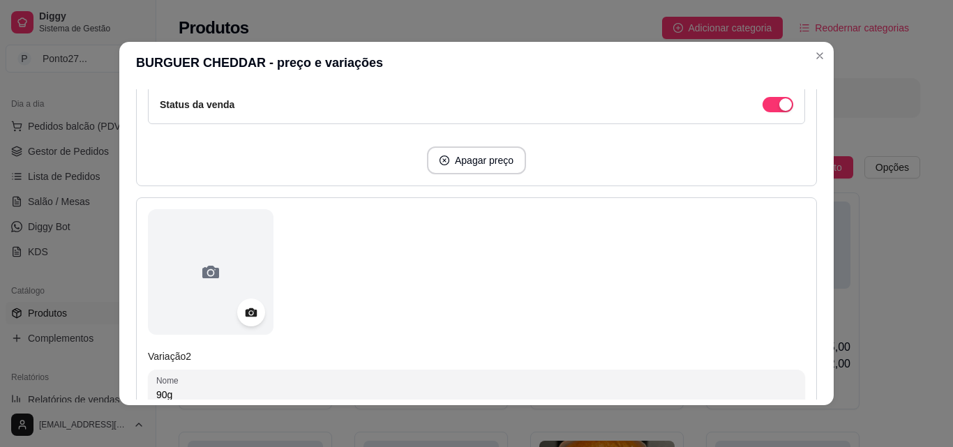
click at [491, 62] on div "Habilitar preço promocional" at bounding box center [477, 54] width 634 height 15
type input "90g"
type input "21,00"
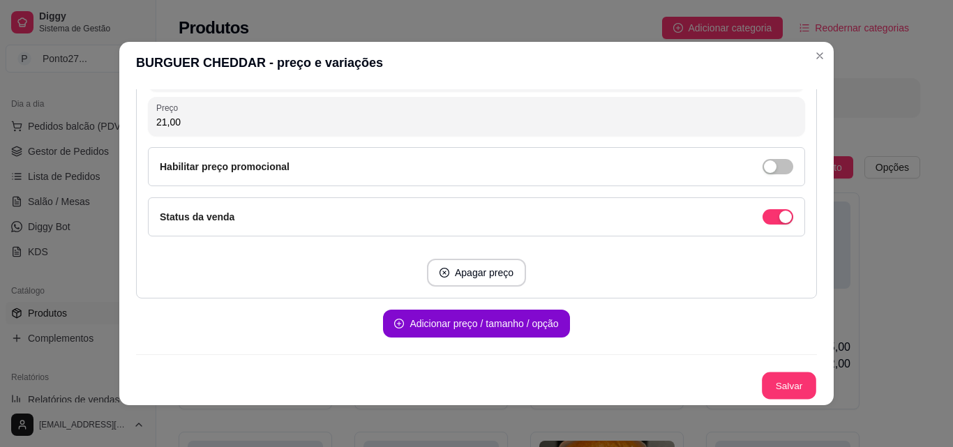
click at [774, 394] on button "Salvar" at bounding box center [789, 386] width 54 height 27
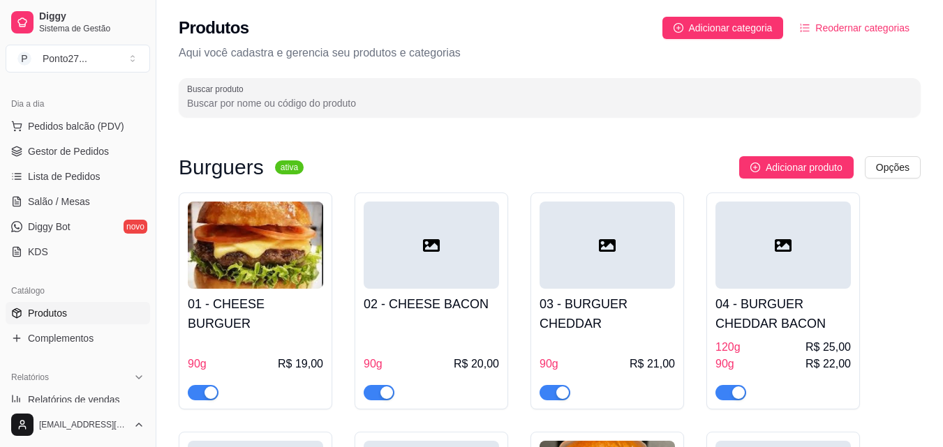
click at [784, 342] on div "120g R$ 25,00" at bounding box center [782, 347] width 135 height 17
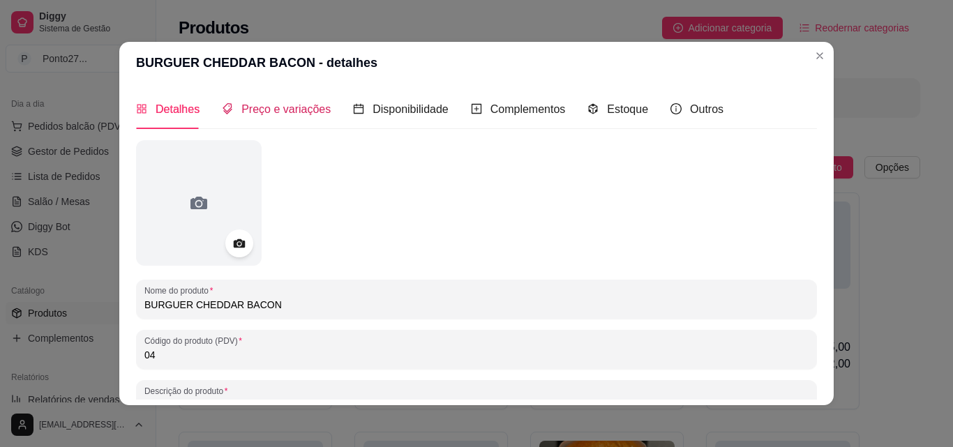
click at [301, 114] on span "Preço e variações" at bounding box center [285, 109] width 89 height 12
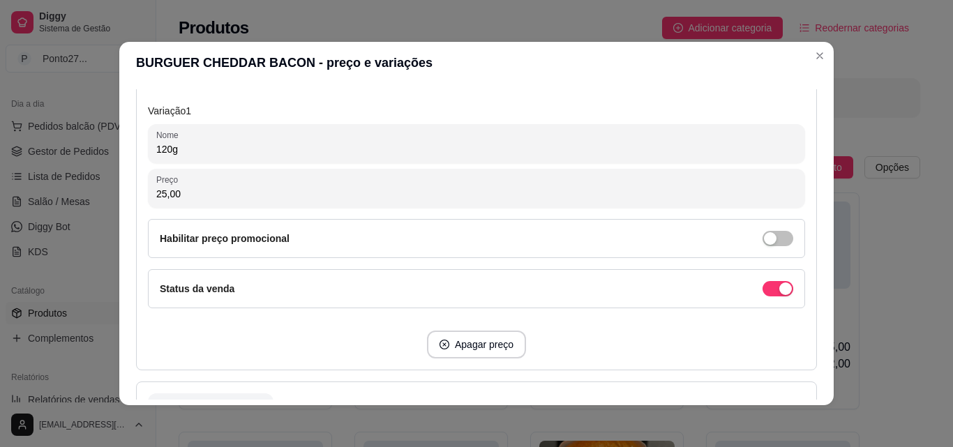
scroll to position [302, 0]
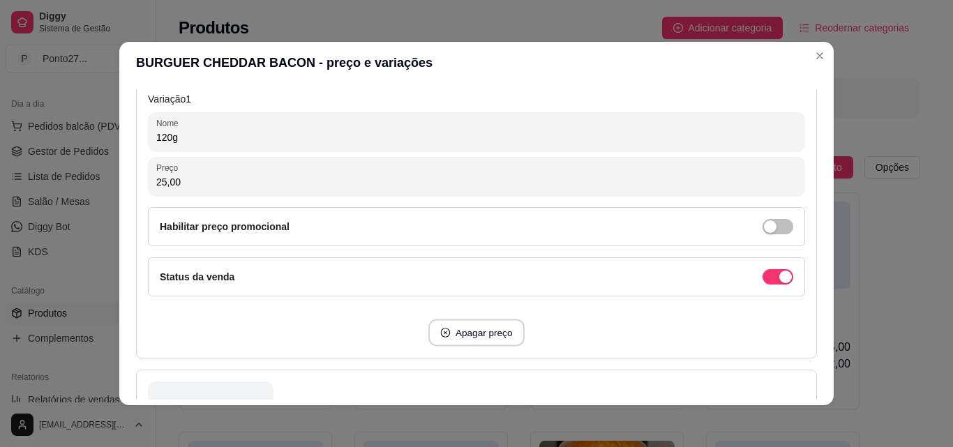
click at [465, 341] on button "Apagar preço" at bounding box center [476, 333] width 96 height 27
type input "90g"
type input "22,00"
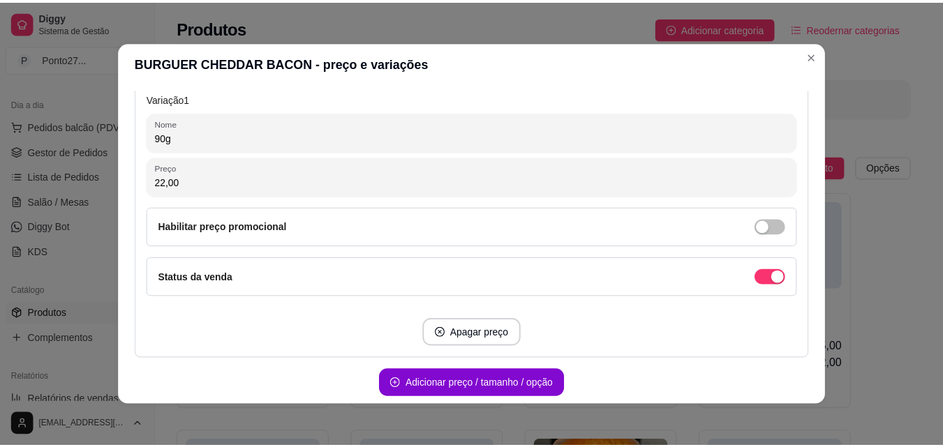
scroll to position [362, 0]
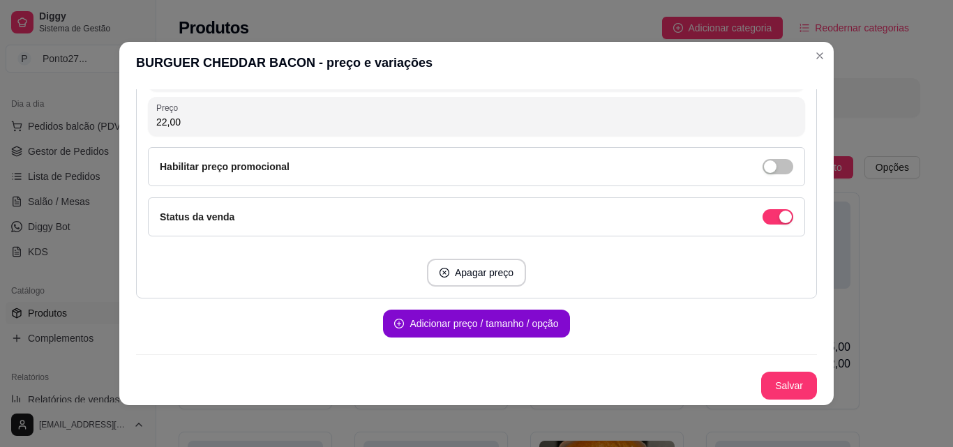
click at [779, 389] on button "Salvar" at bounding box center [789, 386] width 56 height 28
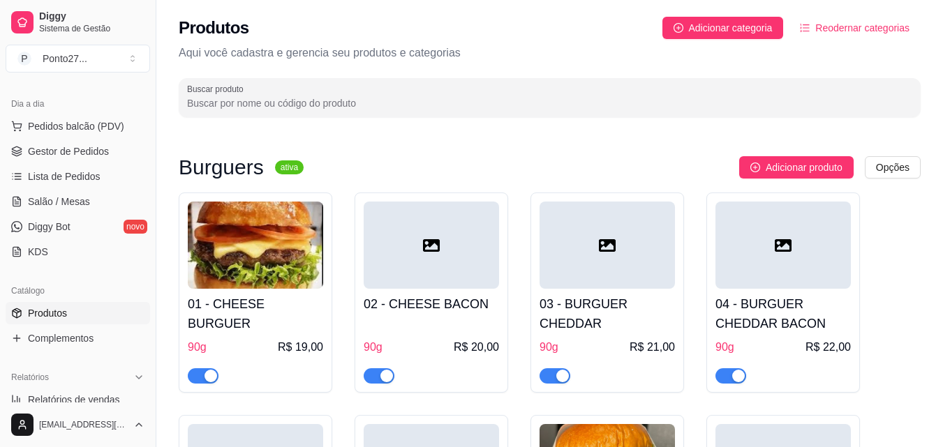
click at [773, 372] on div at bounding box center [782, 370] width 135 height 28
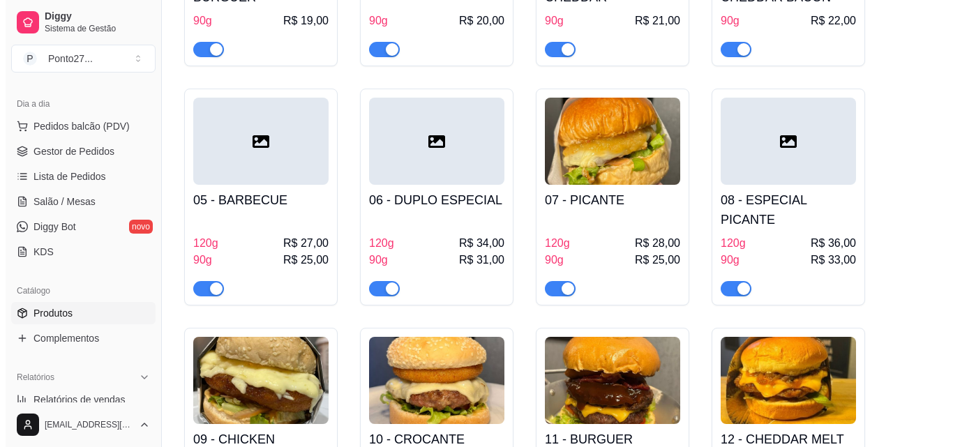
scroll to position [336, 0]
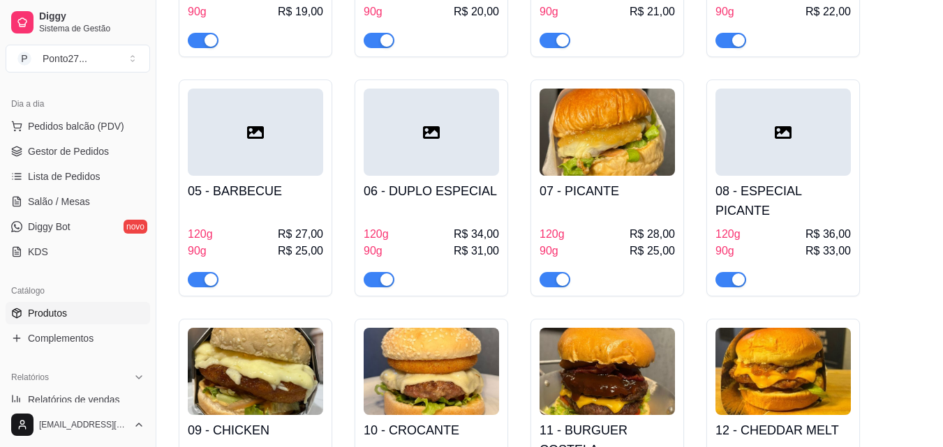
click at [301, 197] on h4 "05 - BARBECUE" at bounding box center [255, 191] width 135 height 20
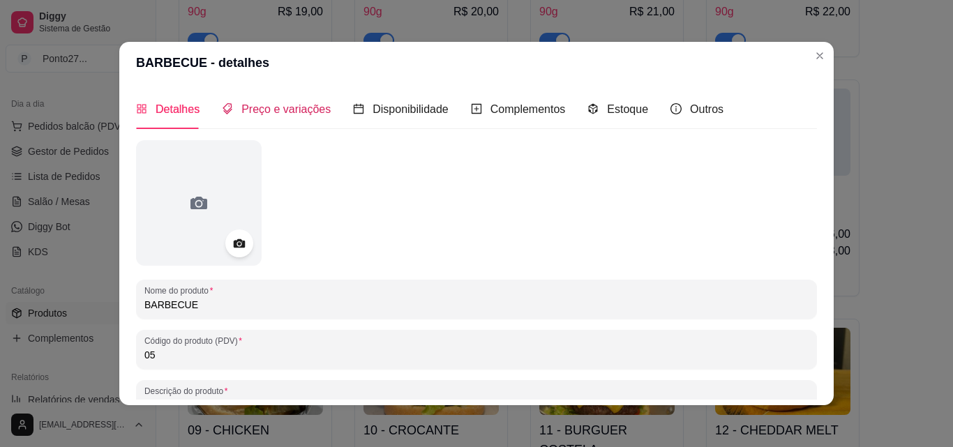
click at [300, 108] on span "Preço e variações" at bounding box center [285, 109] width 89 height 12
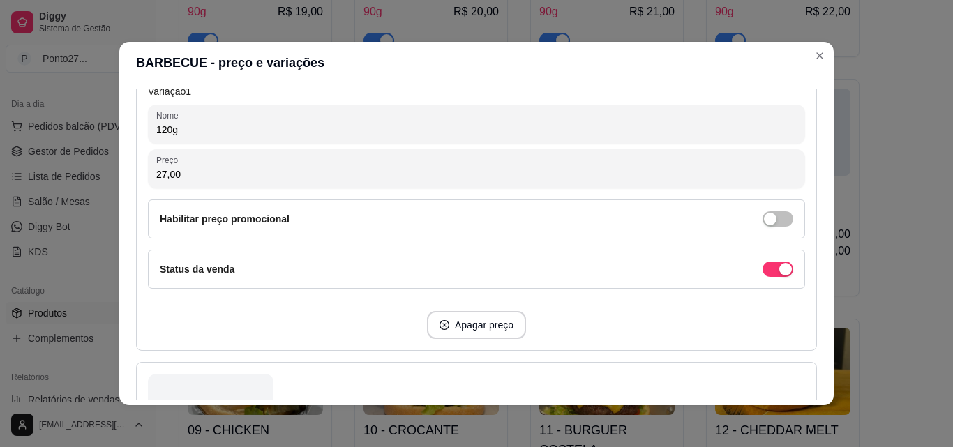
scroll to position [313, 0]
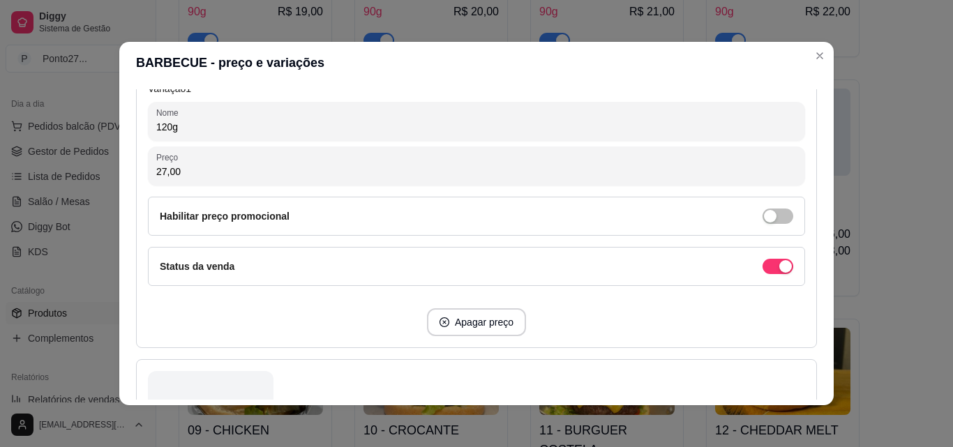
click at [476, 320] on button "Apagar preço" at bounding box center [476, 322] width 99 height 28
type input "90g"
type input "25,00"
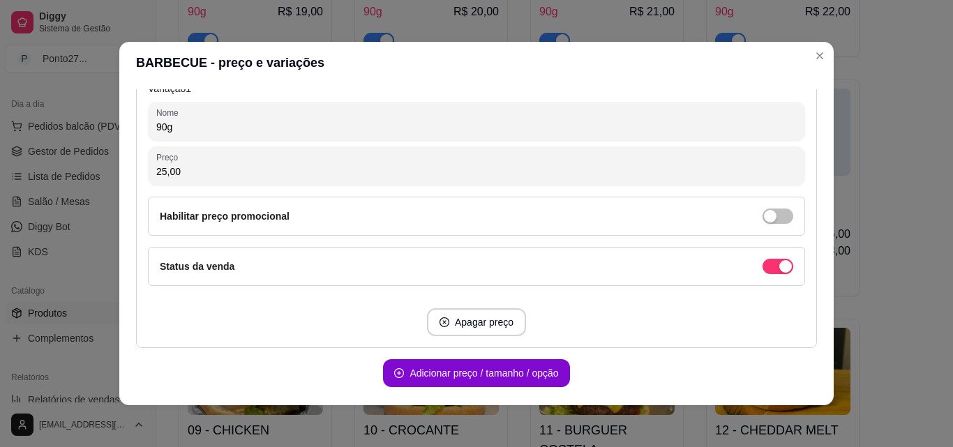
scroll to position [362, 0]
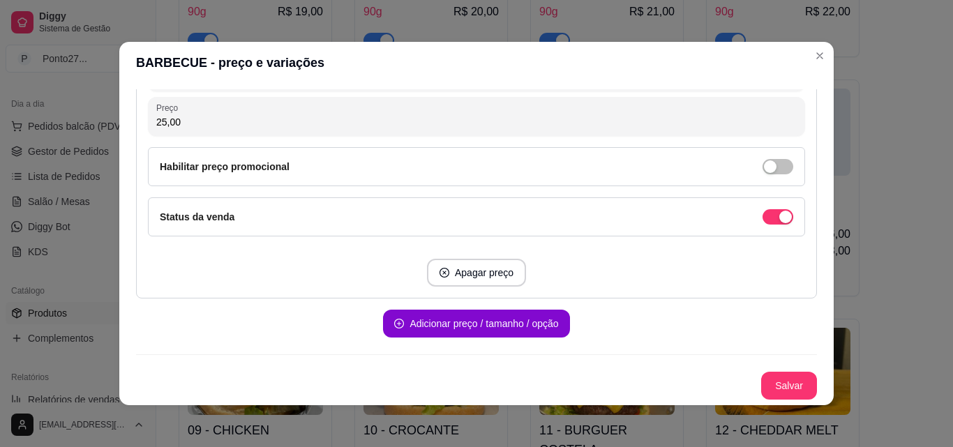
click at [764, 390] on button "Salvar" at bounding box center [789, 386] width 56 height 28
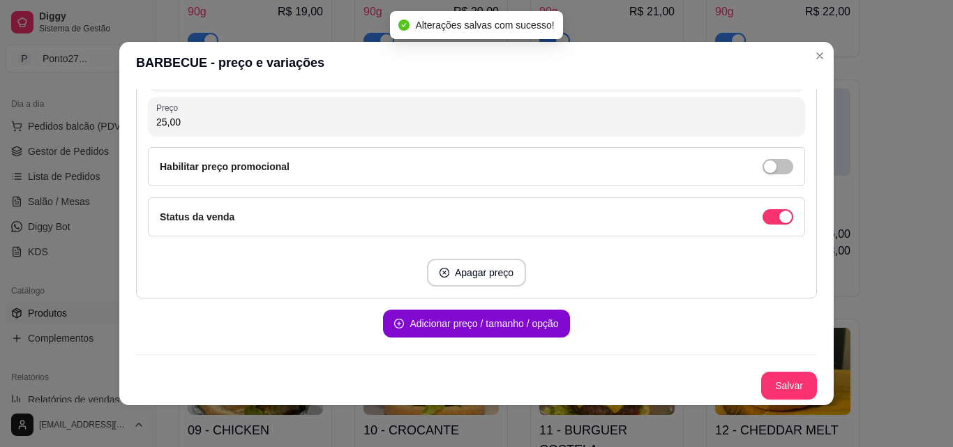
click at [884, 303] on div "01 - CHEESE BURGUER 90g R$ 19,00 02 - CHEESE BACON 90g R$ 20,00 03 - BURGUER CH…" at bounding box center [550, 196] width 742 height 679
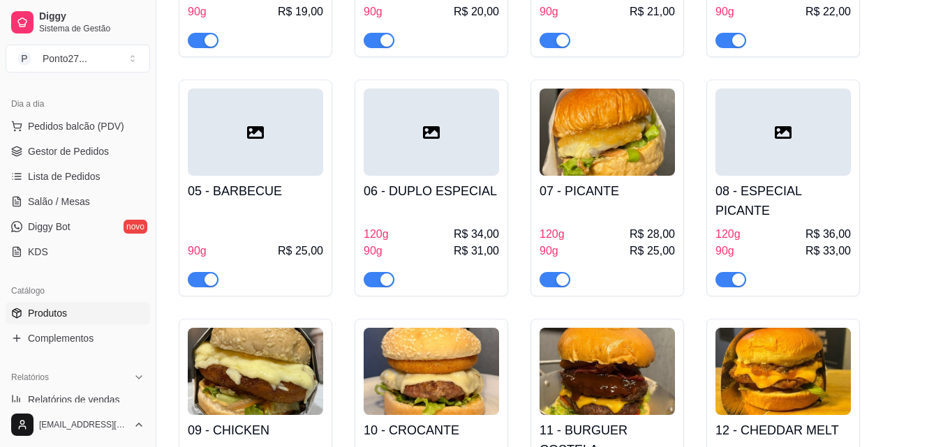
click at [472, 243] on span "R$ 31,00" at bounding box center [476, 251] width 45 height 17
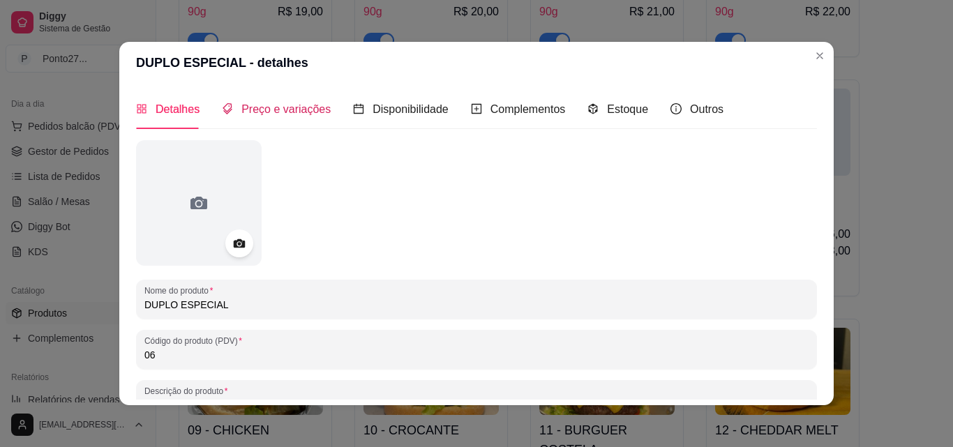
click at [283, 117] on div "Preço e variações" at bounding box center [276, 108] width 109 height 17
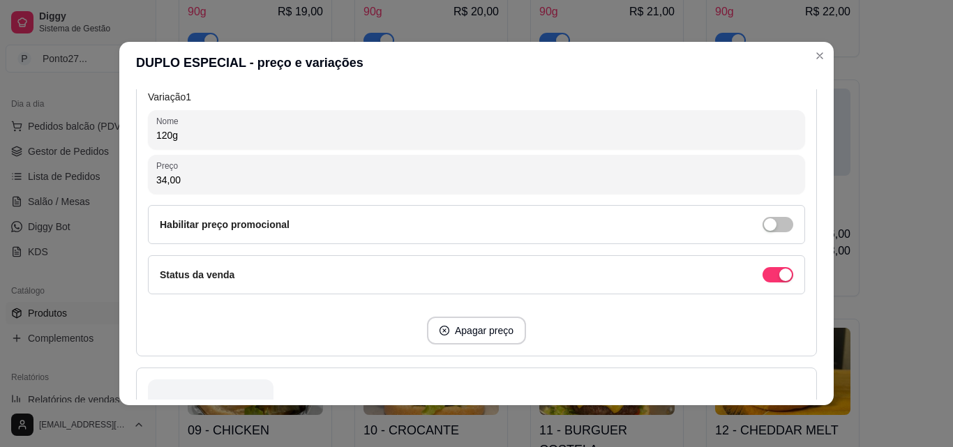
scroll to position [313, 0]
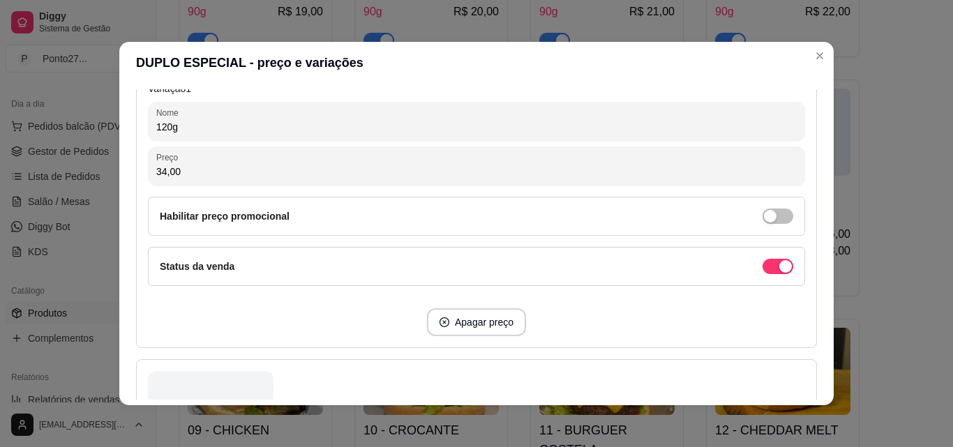
click at [475, 325] on button "Apagar preço" at bounding box center [476, 322] width 99 height 28
type input "90g"
type input "31,00"
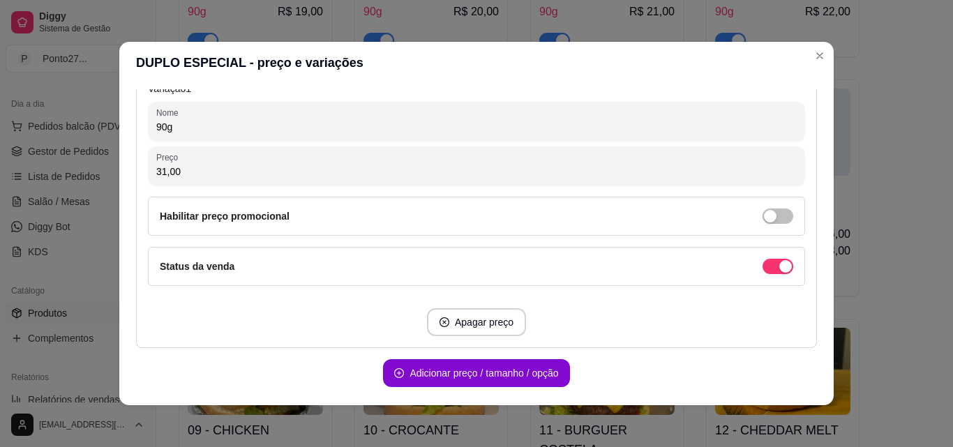
scroll to position [362, 0]
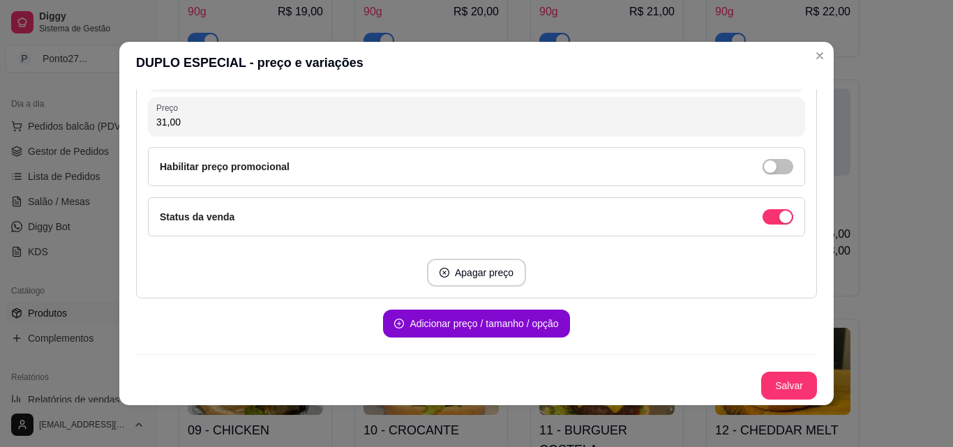
click at [776, 387] on button "Salvar" at bounding box center [789, 386] width 56 height 28
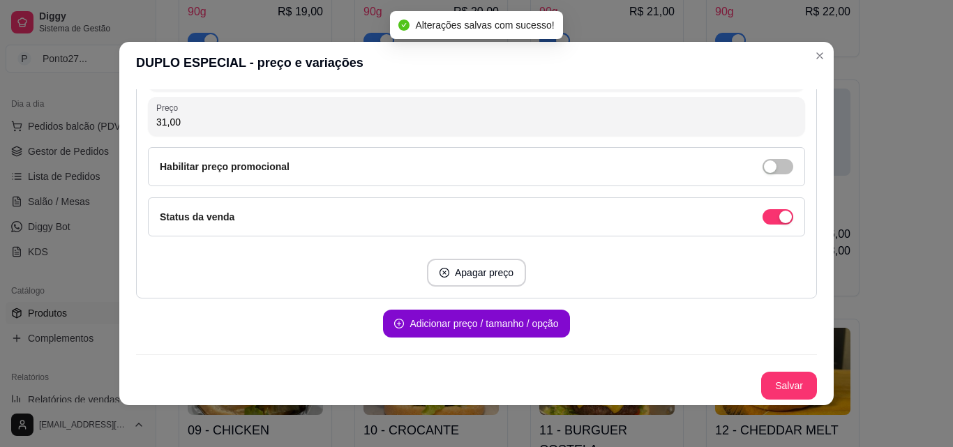
click at [902, 368] on div "01 - CHEESE BURGUER 90g R$ 19,00 02 - CHEESE BACON 90g R$ 20,00 03 - BURGUER CH…" at bounding box center [550, 196] width 742 height 679
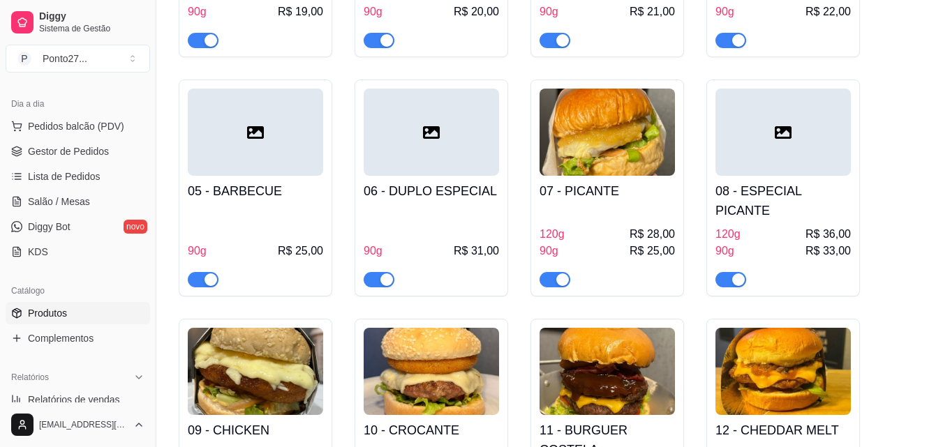
click at [632, 226] on div "120g R$ 28,00" at bounding box center [606, 234] width 135 height 17
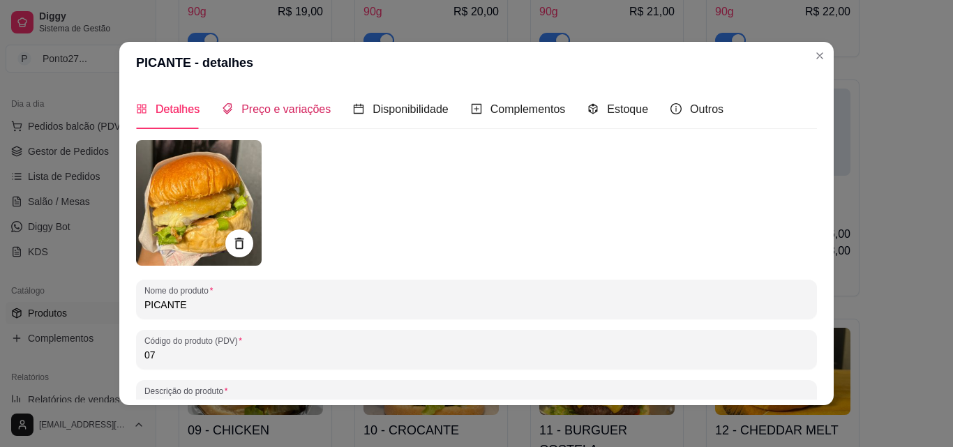
click at [285, 110] on span "Preço e variações" at bounding box center [285, 109] width 89 height 12
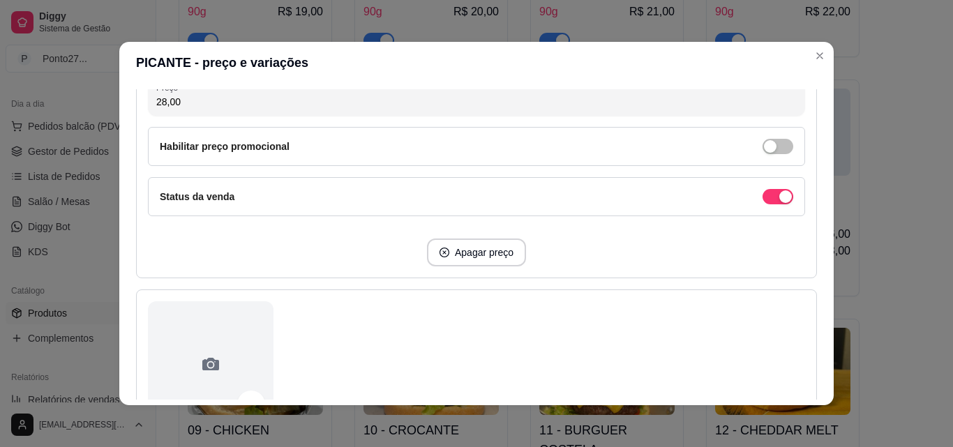
click at [465, 260] on button "Apagar preço" at bounding box center [476, 253] width 99 height 28
type input "90g"
type input "25,00"
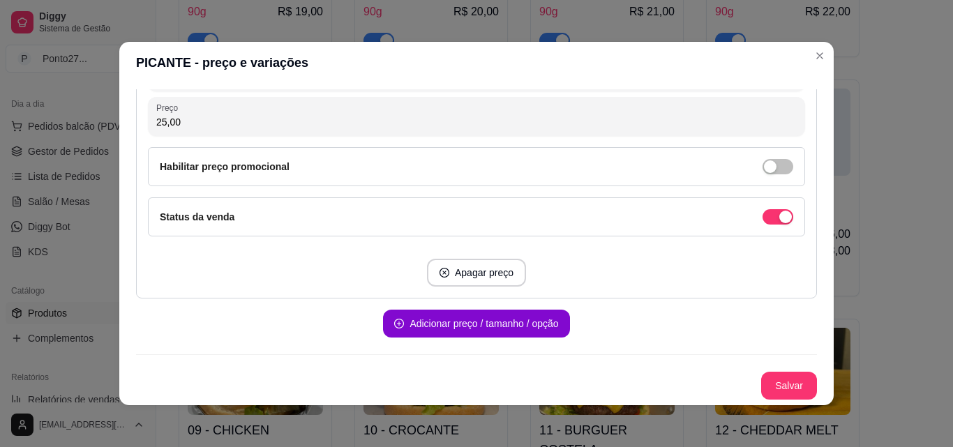
click at [779, 389] on button "Salvar" at bounding box center [789, 386] width 56 height 28
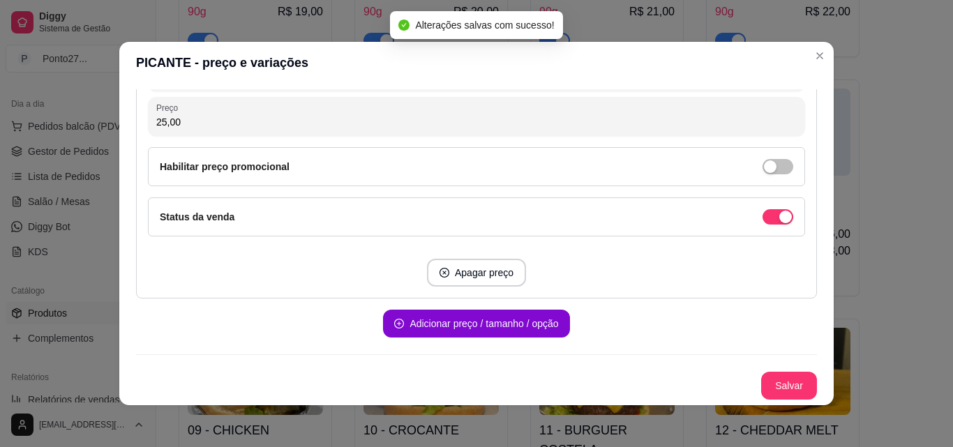
click at [895, 397] on div "01 - CHEESE BURGUER 90g R$ 19,00 02 - CHEESE BACON 90g R$ 20,00 03 - BURGUER CH…" at bounding box center [550, 196] width 742 height 679
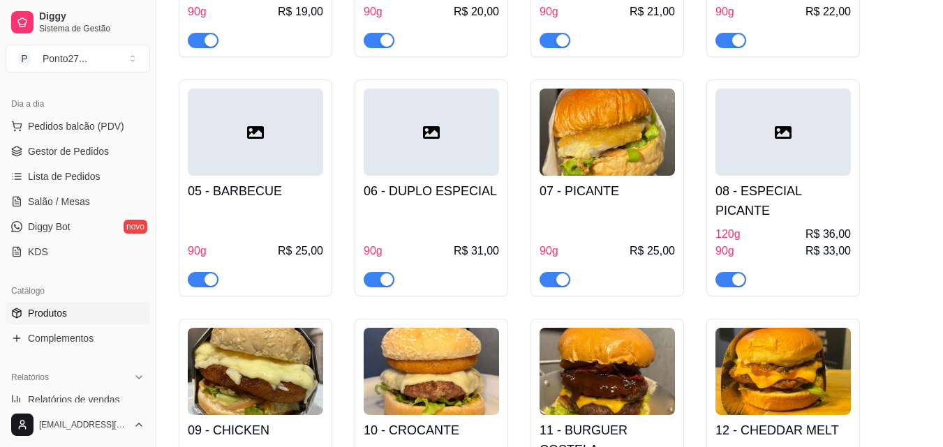
click at [745, 243] on div "90g R$ 33,00" at bounding box center [782, 251] width 135 height 17
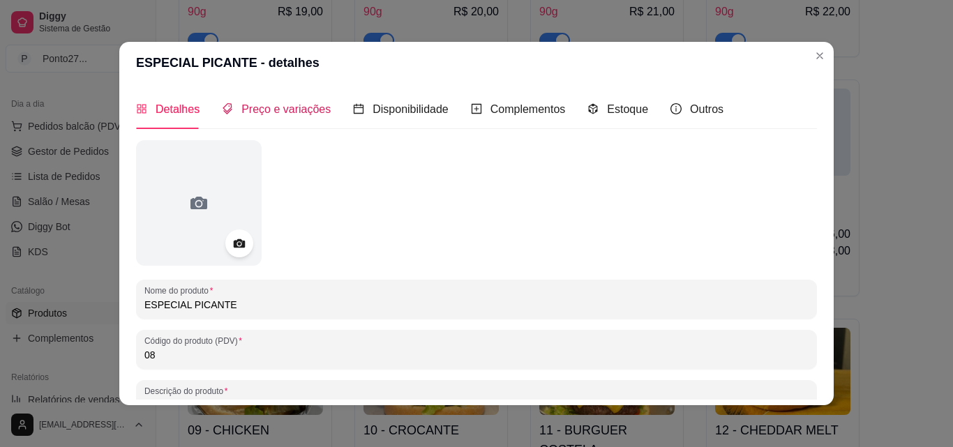
click at [293, 114] on span "Preço e variações" at bounding box center [285, 109] width 89 height 12
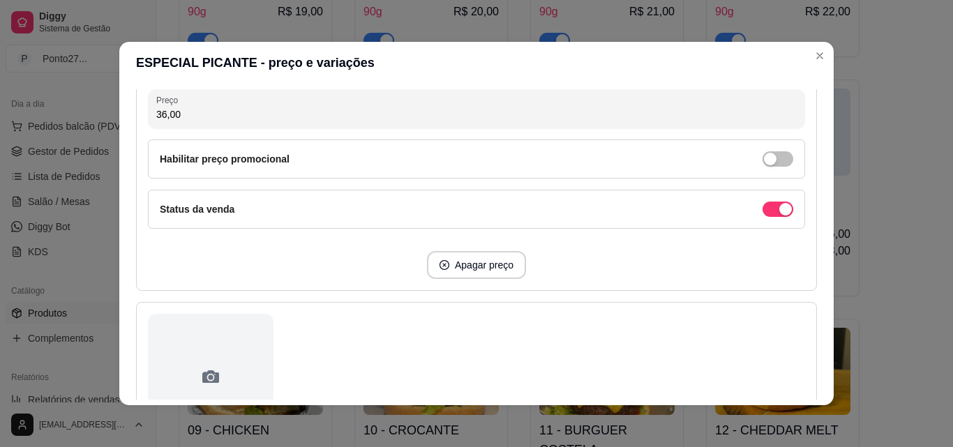
click at [493, 262] on button "Apagar preço" at bounding box center [476, 265] width 99 height 28
type input "90g"
type input "33,00"
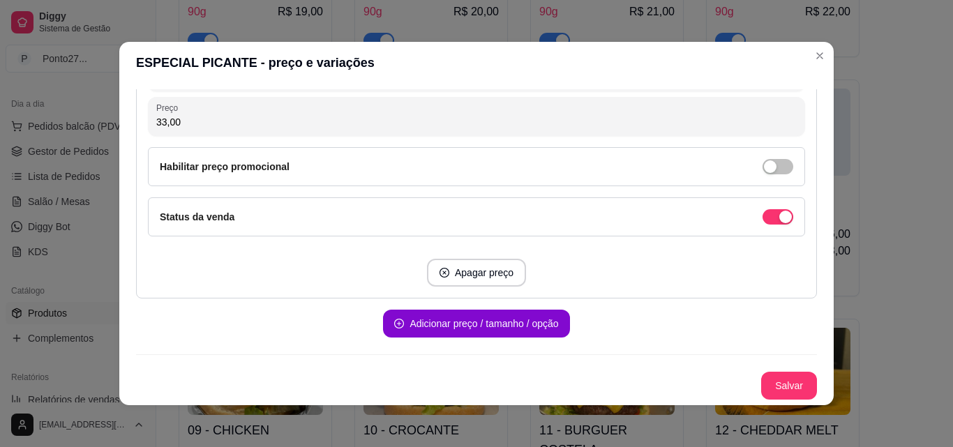
click at [770, 391] on button "Salvar" at bounding box center [789, 386] width 56 height 28
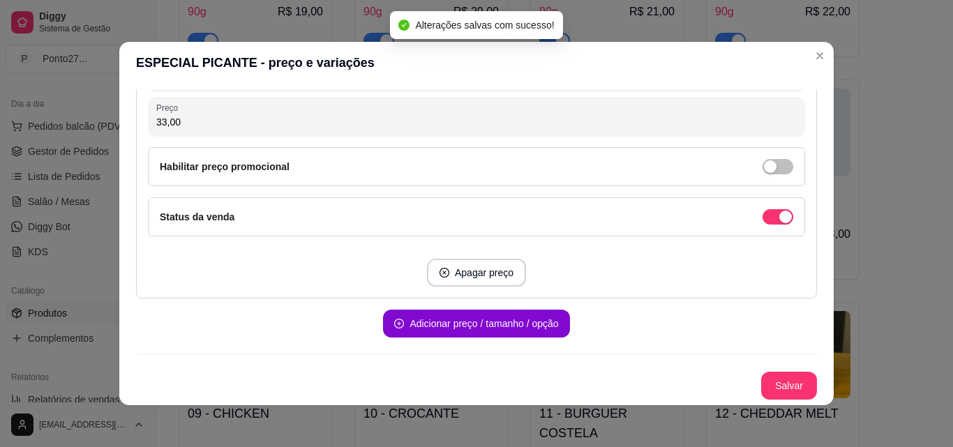
click at [902, 378] on div "01 - CHEESE BURGUER 90g R$ 19,00 02 - CHEESE BACON 90g R$ 20,00 03 - BURGUER CH…" at bounding box center [550, 188] width 742 height 662
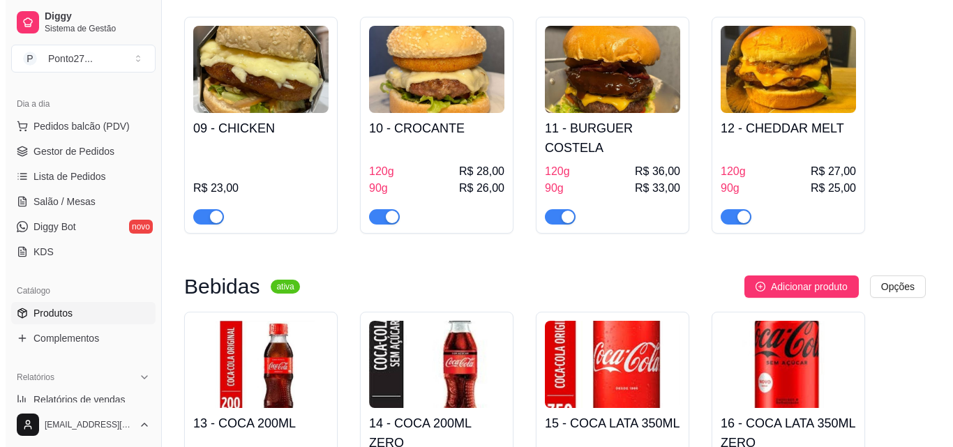
scroll to position [632, 0]
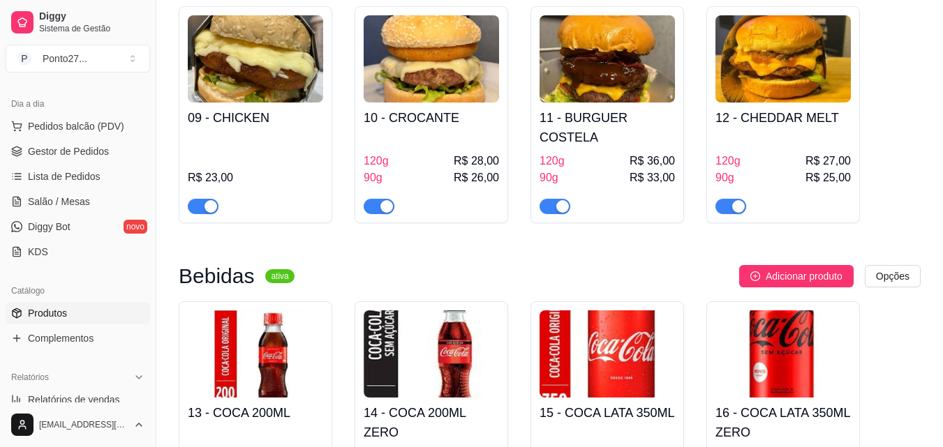
click at [396, 153] on div "120g R$ 28,00" at bounding box center [431, 161] width 135 height 17
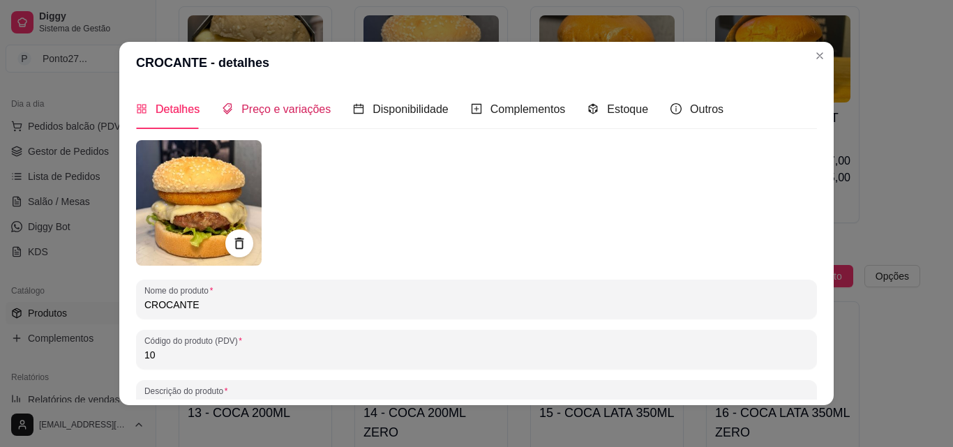
click at [300, 115] on span "Preço e variações" at bounding box center [285, 109] width 89 height 12
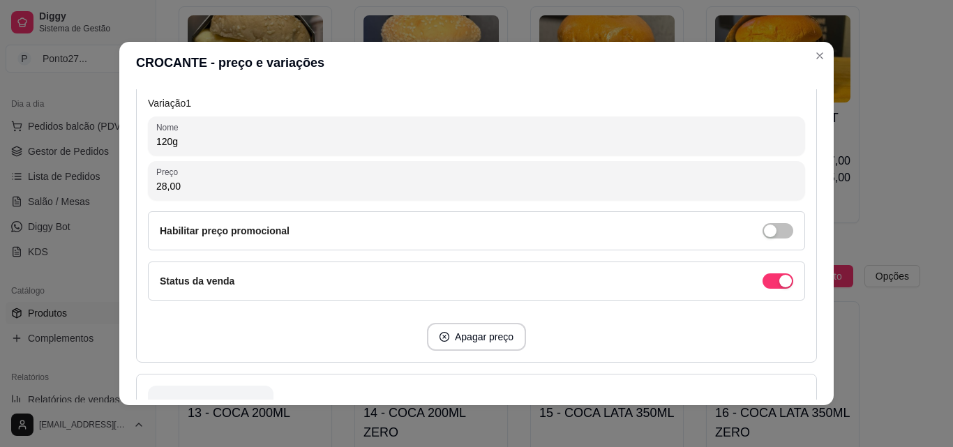
scroll to position [311, 0]
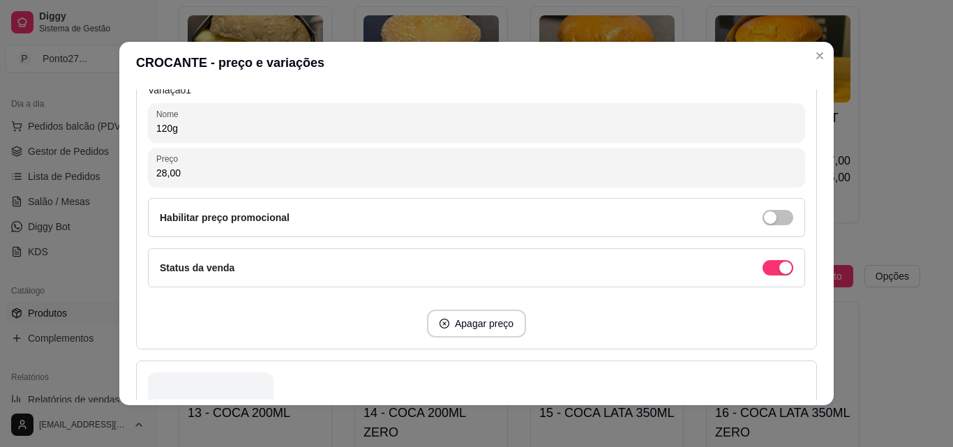
click at [483, 321] on button "Apagar preço" at bounding box center [476, 324] width 99 height 28
type input "90g"
type input "26,00"
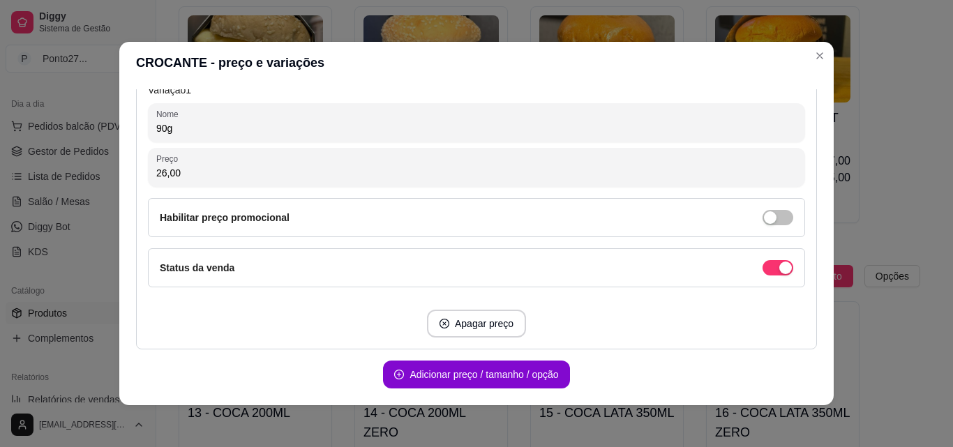
scroll to position [362, 0]
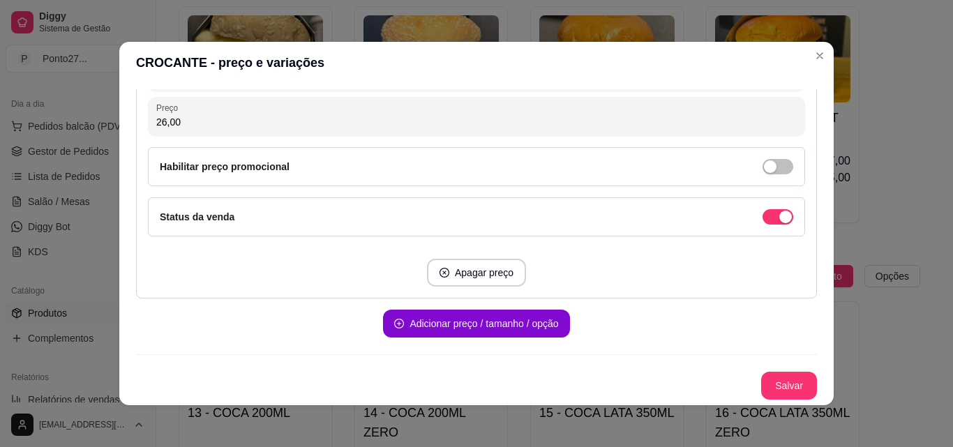
click at [782, 388] on button "Salvar" at bounding box center [789, 386] width 56 height 28
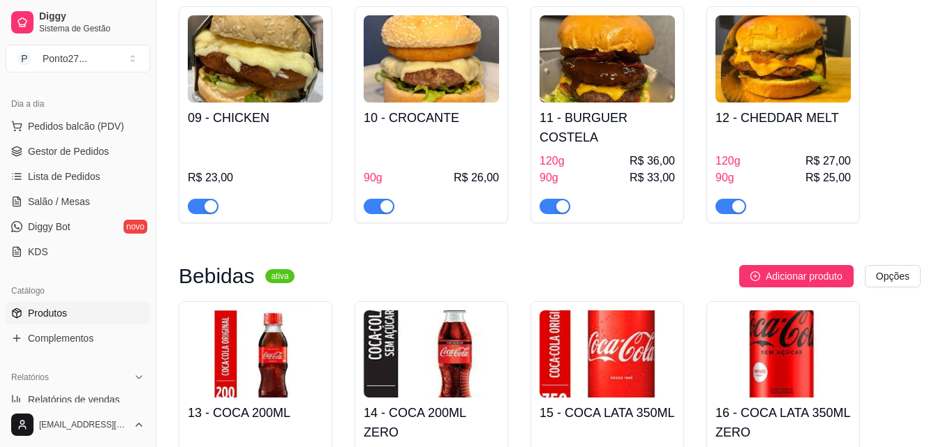
click at [630, 153] on div "120g R$ 36,00" at bounding box center [606, 161] width 135 height 17
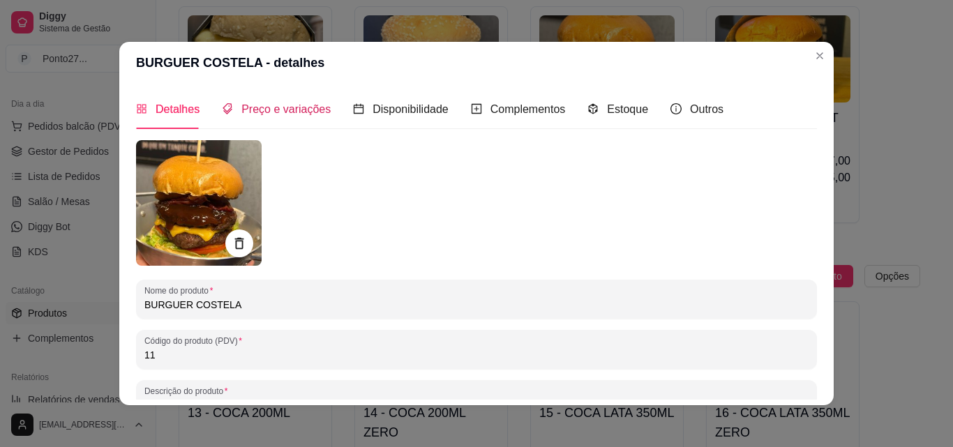
click at [261, 111] on span "Preço e variações" at bounding box center [285, 109] width 89 height 12
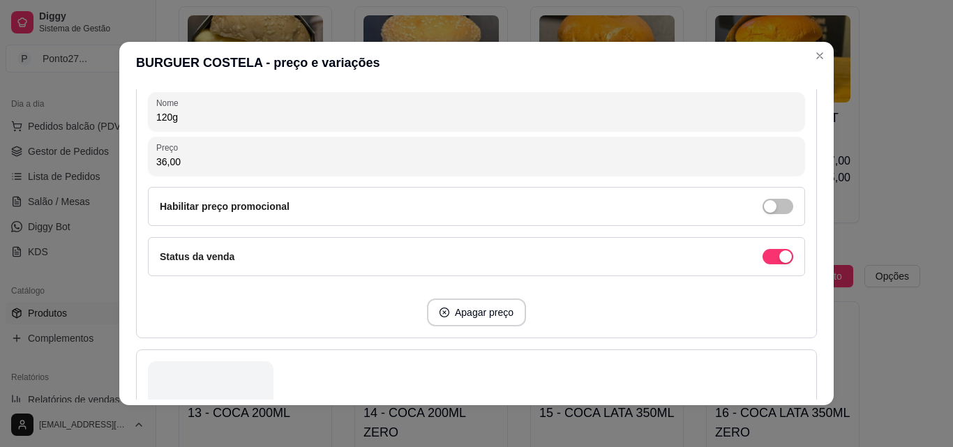
click at [485, 317] on button "Apagar preço" at bounding box center [476, 313] width 99 height 28
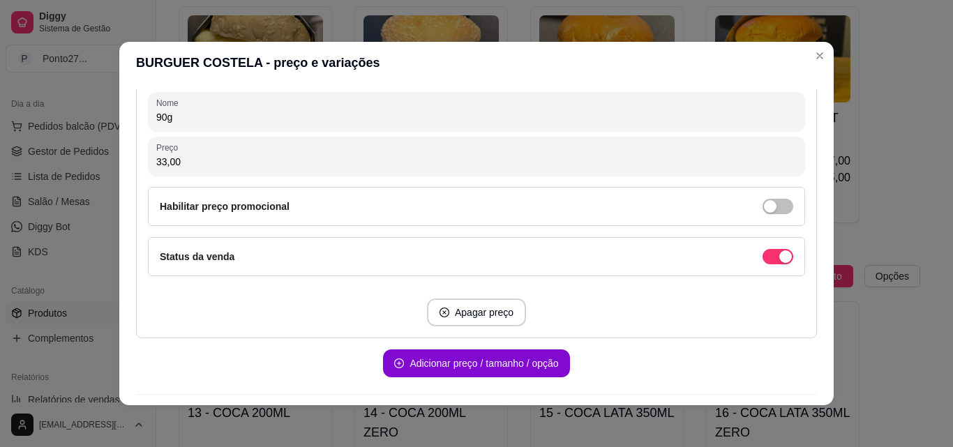
type input "90g"
type input "33,00"
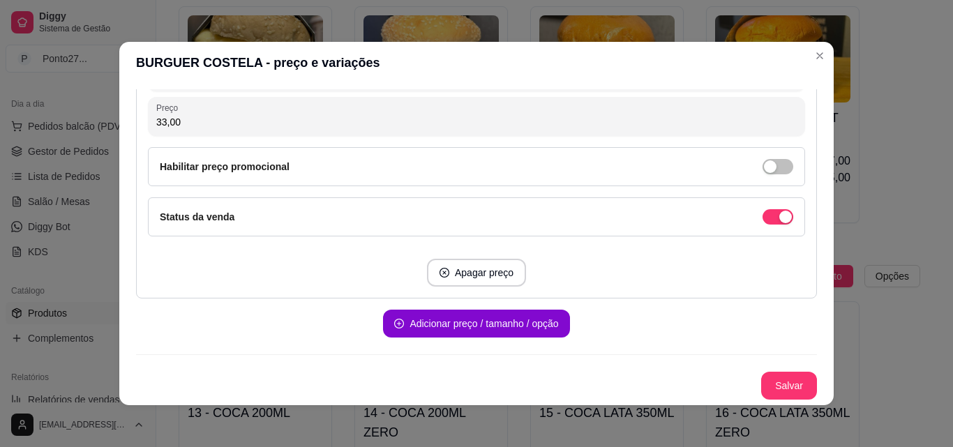
click at [768, 386] on button "Salvar" at bounding box center [789, 386] width 56 height 28
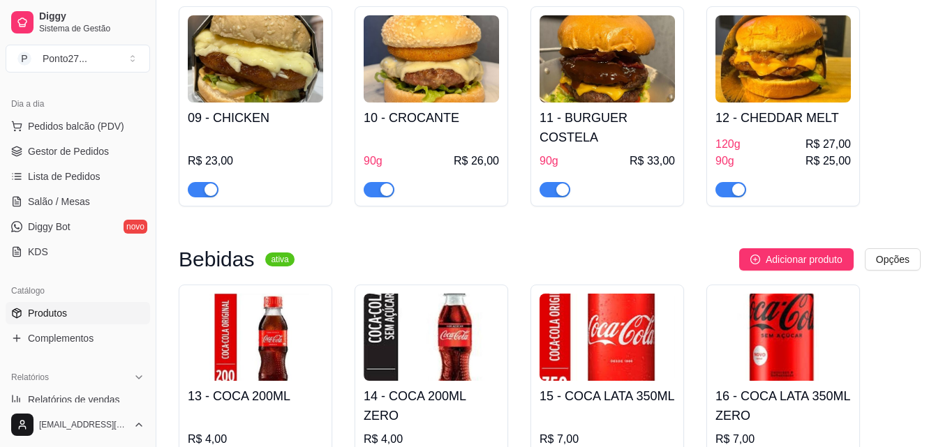
click at [742, 136] on div "120g R$ 27,00" at bounding box center [782, 144] width 135 height 17
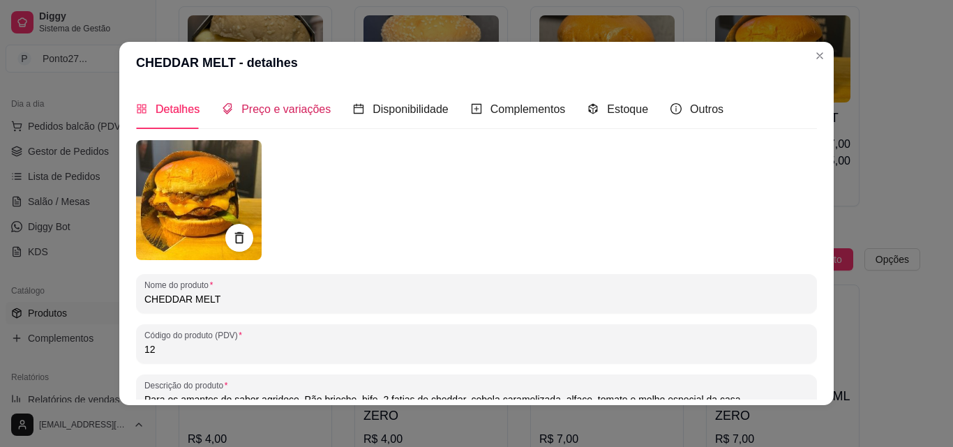
click at [267, 117] on div "Preço e variações" at bounding box center [276, 108] width 109 height 17
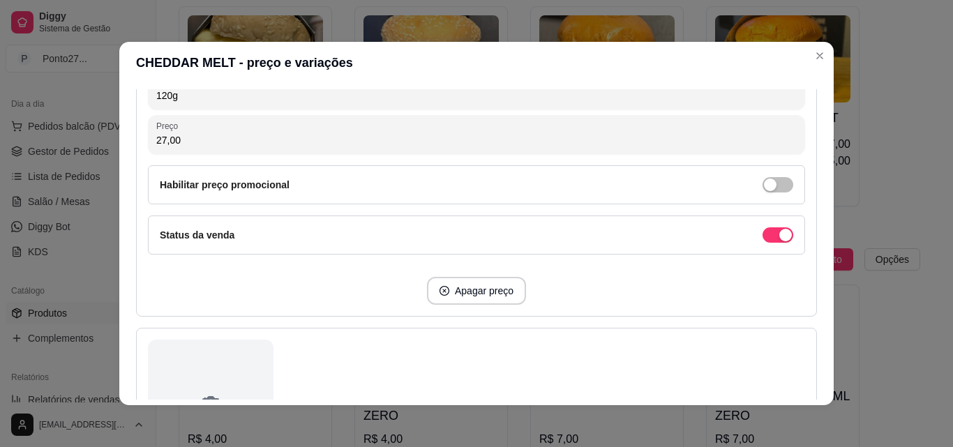
scroll to position [352, 0]
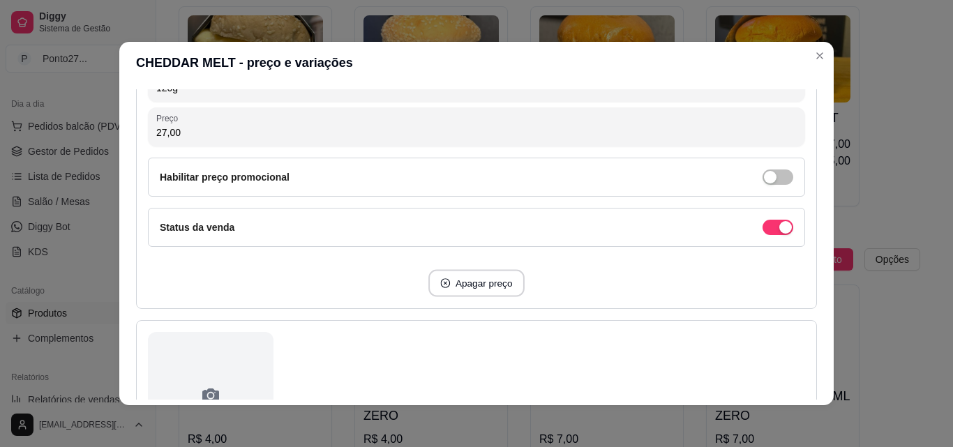
click at [449, 297] on div "Apagar preço" at bounding box center [476, 283] width 657 height 28
type input "90g"
type input "25,00"
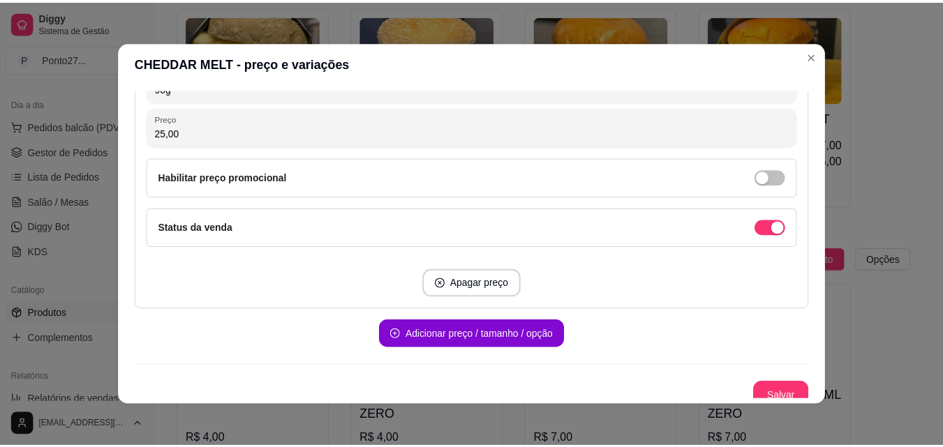
scroll to position [362, 0]
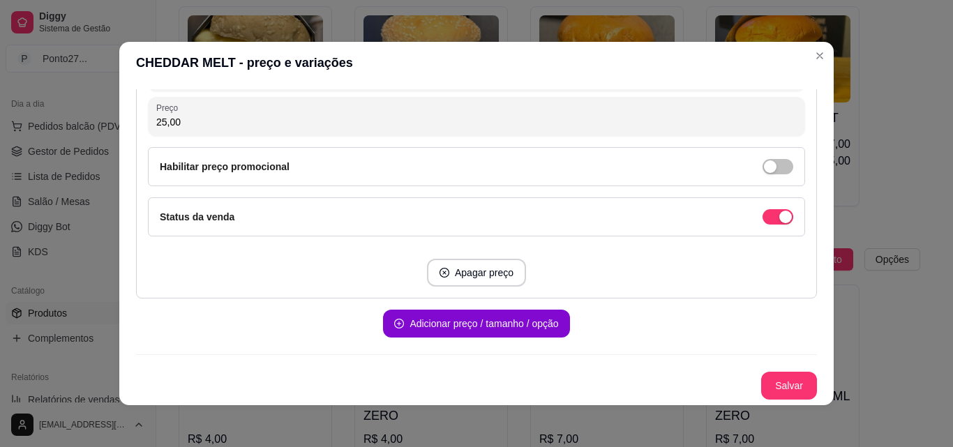
click at [782, 398] on button "Salvar" at bounding box center [789, 386] width 56 height 28
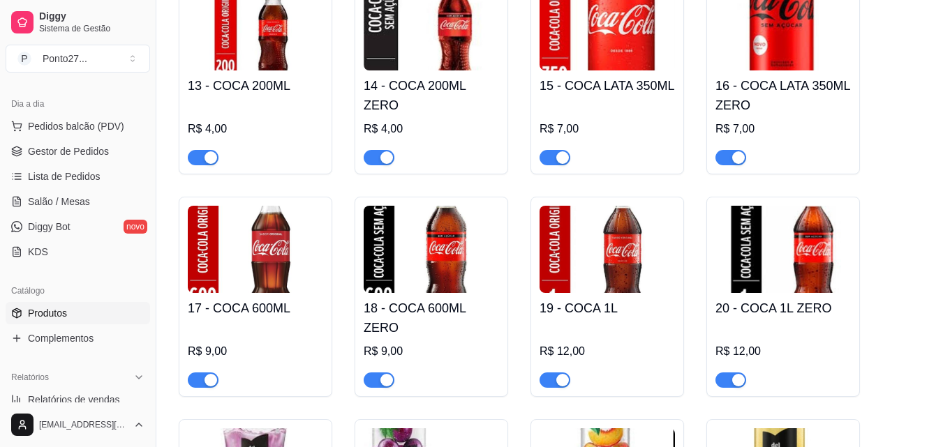
scroll to position [950, 0]
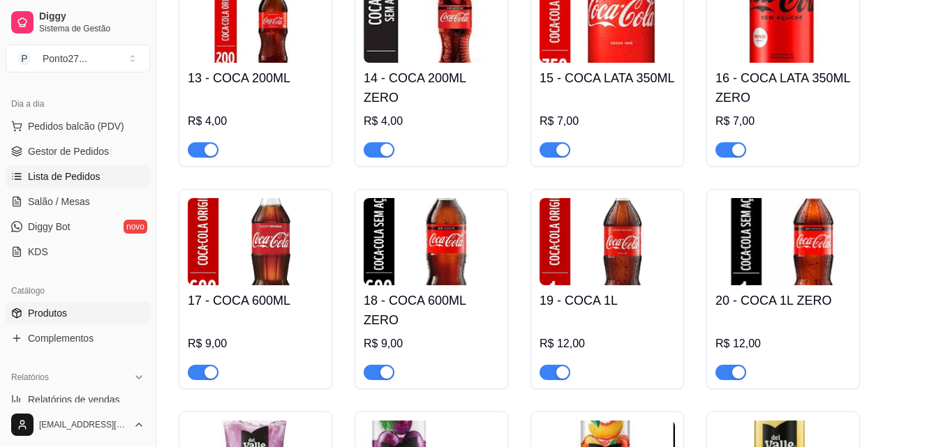
click at [67, 181] on span "Lista de Pedidos" at bounding box center [64, 177] width 73 height 14
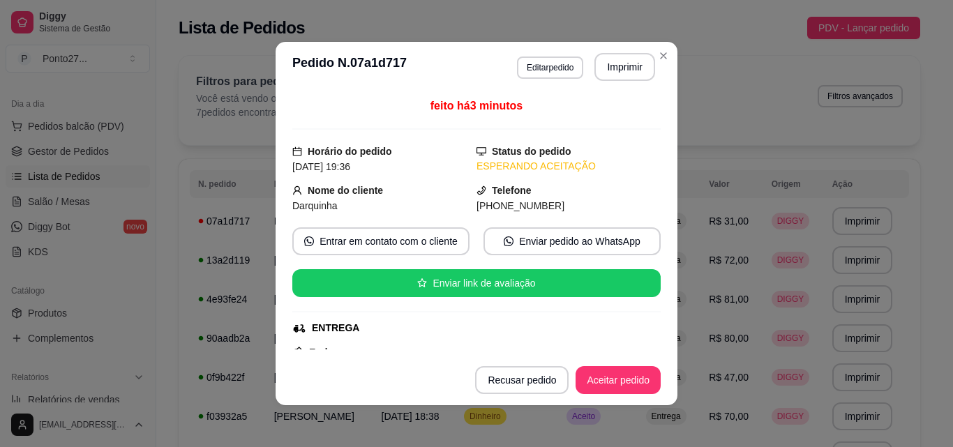
click at [658, 56] on div "Filtros para pedidos Você está vendo os pedidos de hoje. 7 pedidos encontrados …" at bounding box center [550, 100] width 742 height 89
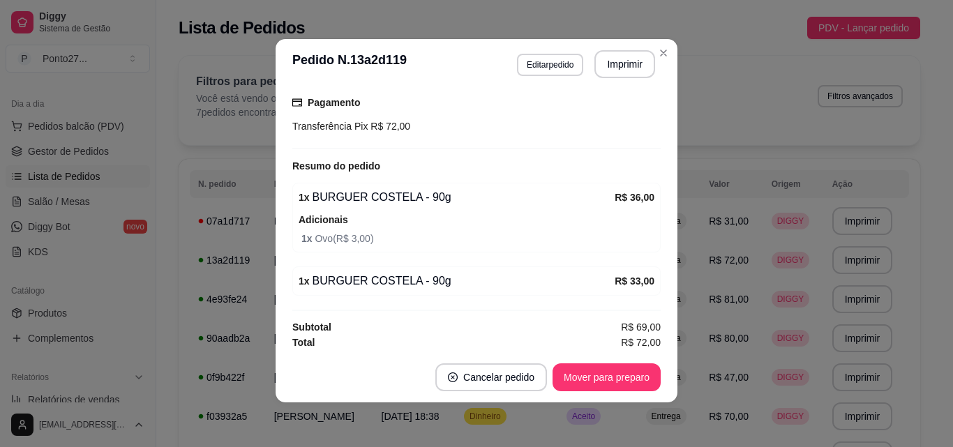
scroll to position [368, 0]
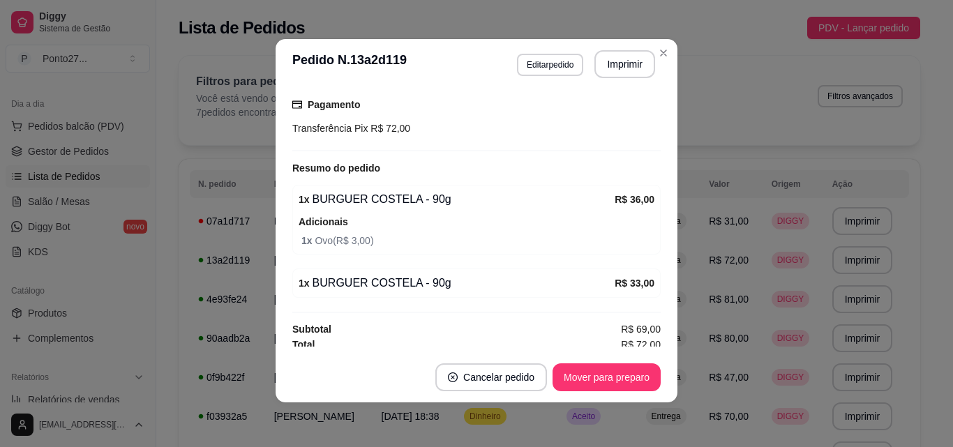
click at [659, 55] on div "**********" at bounding box center [549, 291] width 786 height 489
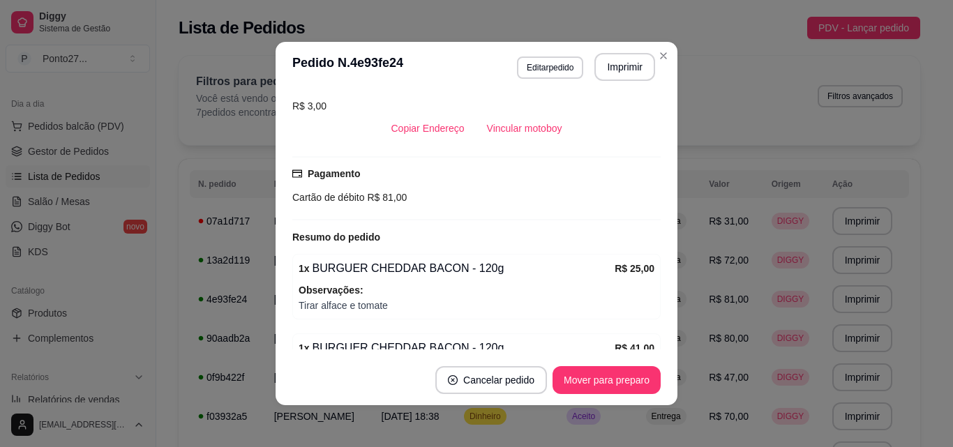
scroll to position [321, 0]
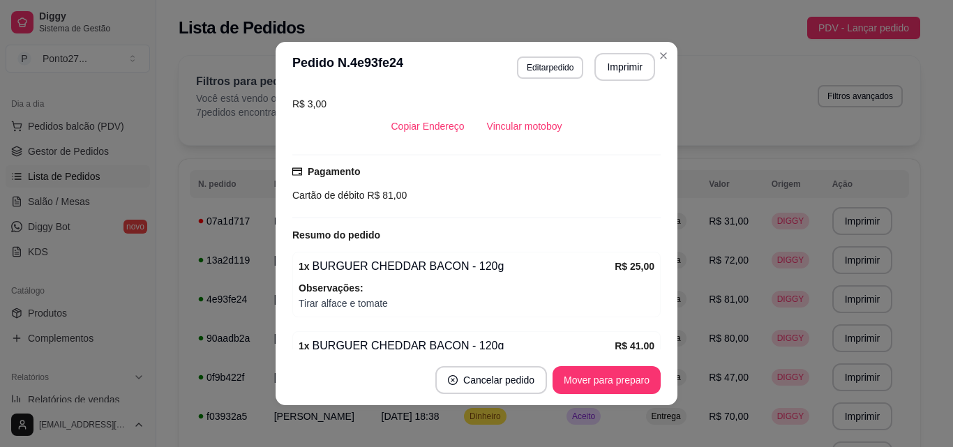
click at [666, 57] on div "Filtros para pedidos Você está vendo os pedidos de hoje. 7 pedidos encontrados …" at bounding box center [550, 100] width 742 height 89
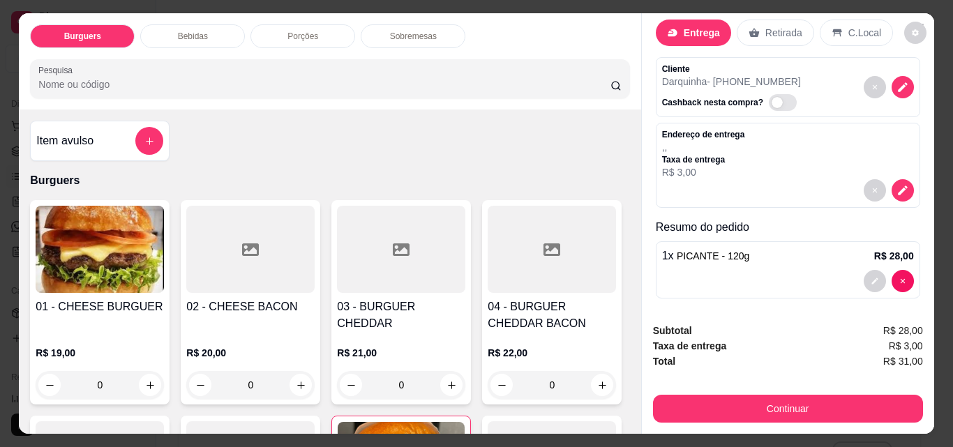
scroll to position [31, 0]
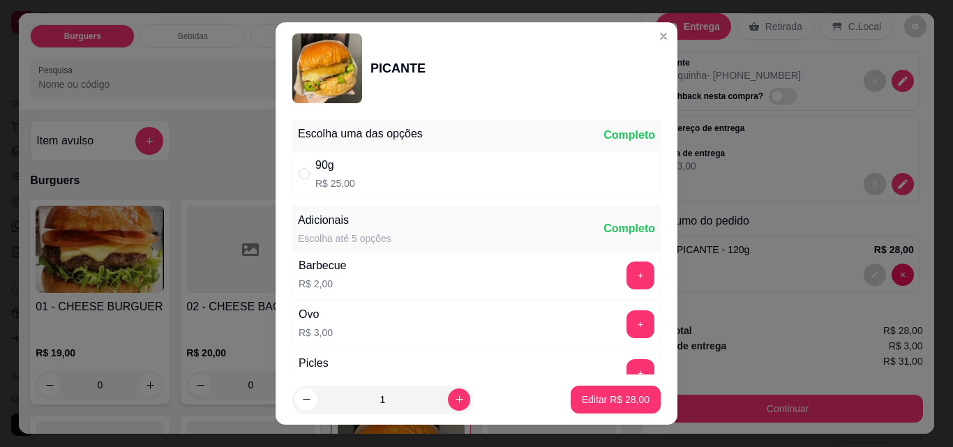
click at [557, 177] on div "90g R$ 25,00" at bounding box center [476, 174] width 368 height 46
radio input "true"
click at [597, 412] on button "Editar R$ 25,00" at bounding box center [616, 400] width 90 height 28
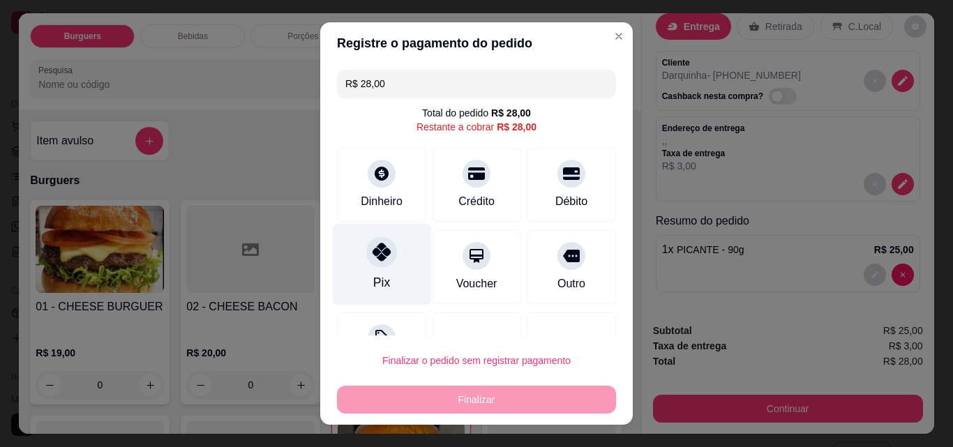
click at [382, 262] on div at bounding box center [381, 252] width 31 height 31
type input "R$ 0,00"
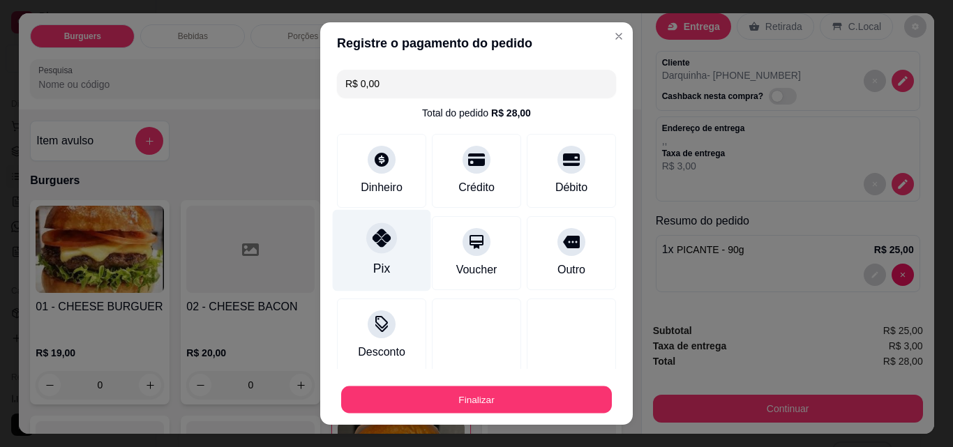
click at [441, 394] on button "Finalizar" at bounding box center [476, 400] width 271 height 27
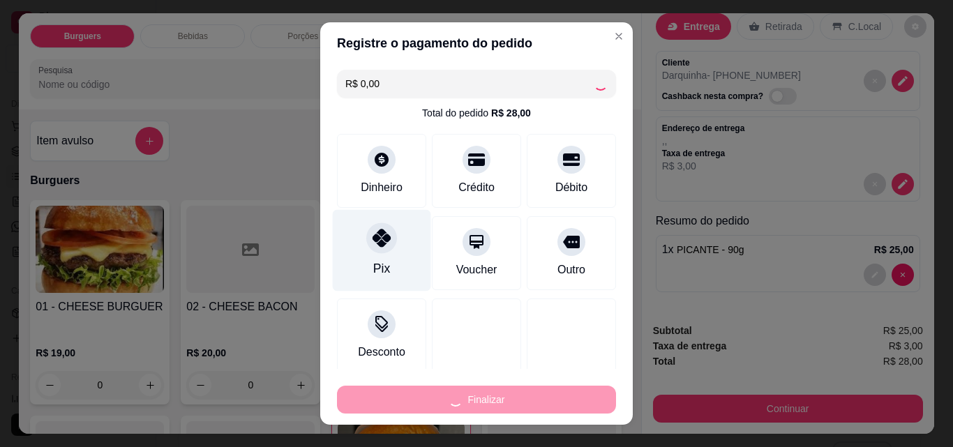
type input "0"
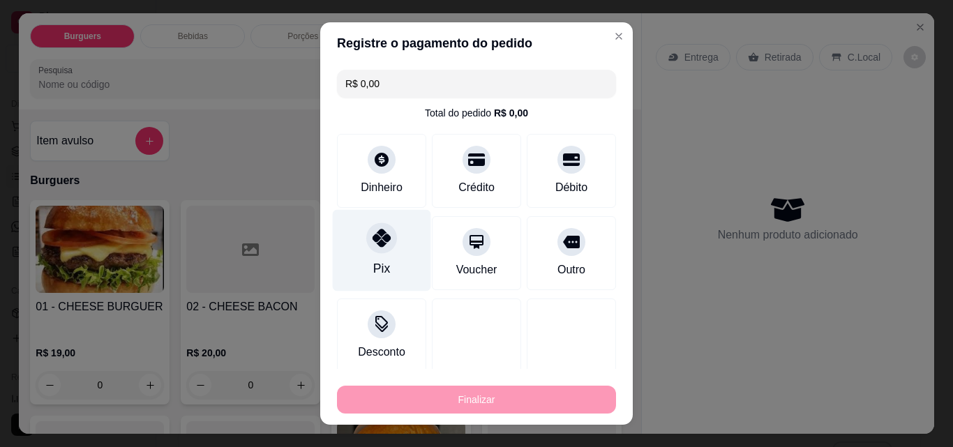
type input "-R$ 28,00"
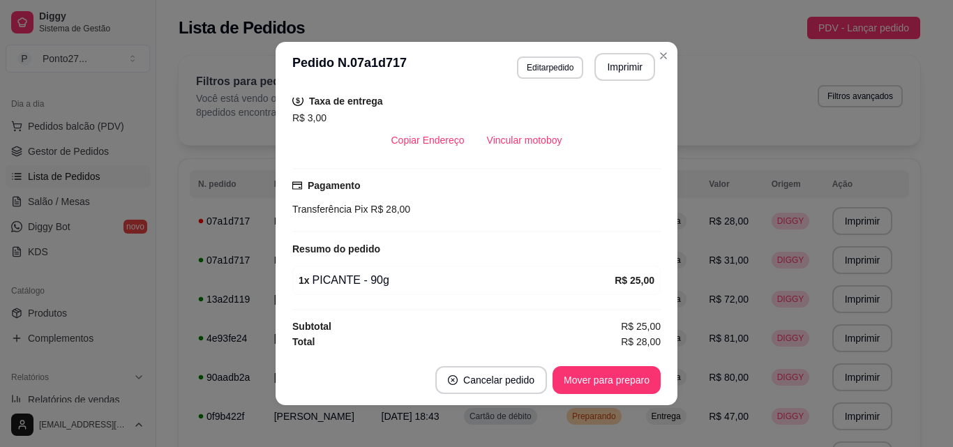
scroll to position [279, 0]
click at [662, 59] on div "Filtros para pedidos Você está vendo os pedidos de hoje. 8 pedidos encontrados …" at bounding box center [550, 100] width 742 height 89
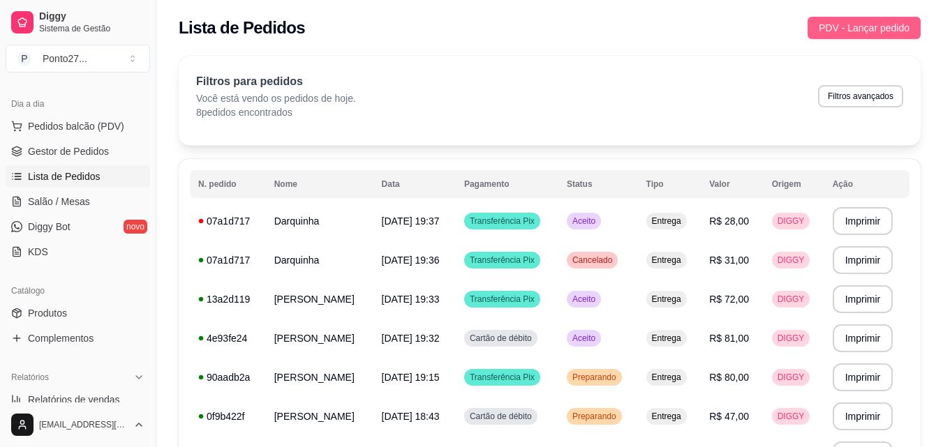
click at [831, 27] on span "PDV - Lançar pedido" at bounding box center [864, 27] width 91 height 15
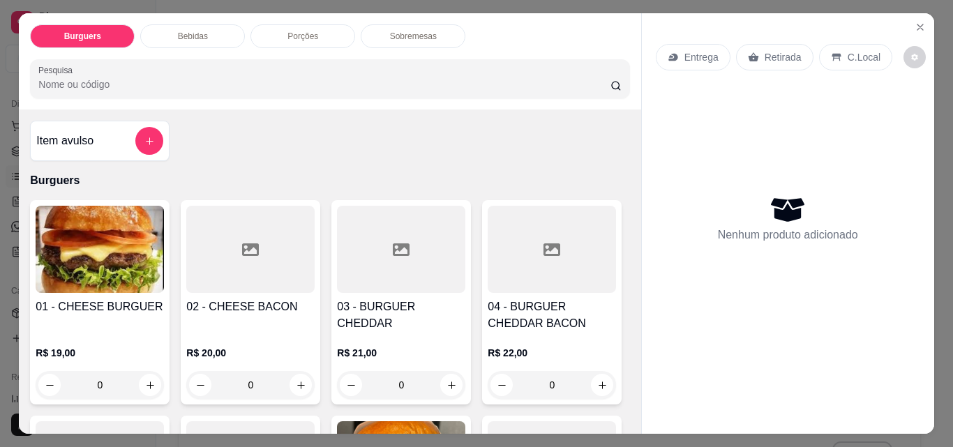
click at [677, 49] on div "Entrega" at bounding box center [693, 57] width 75 height 27
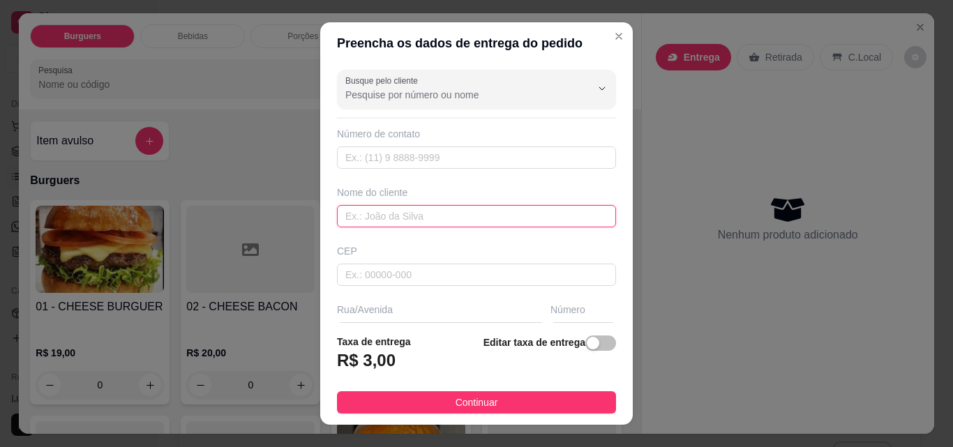
click at [366, 218] on input "text" at bounding box center [476, 216] width 279 height 22
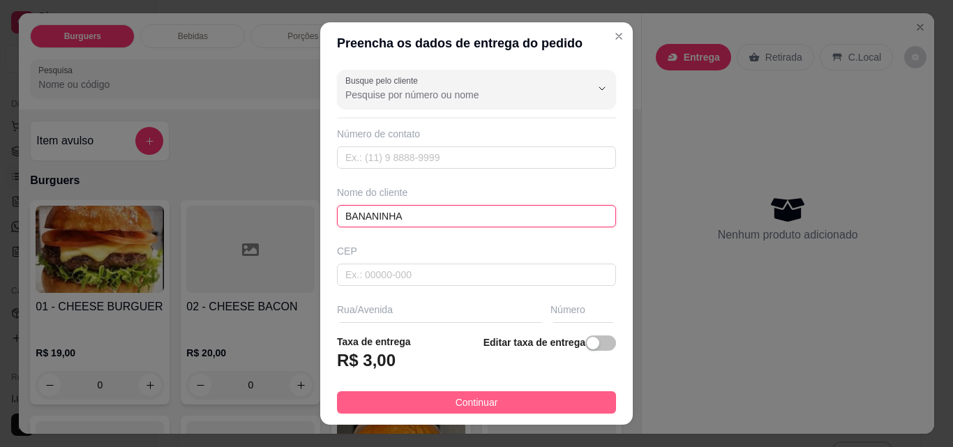
type input "BANANINHA"
click at [396, 406] on button "Continuar" at bounding box center [476, 402] width 279 height 22
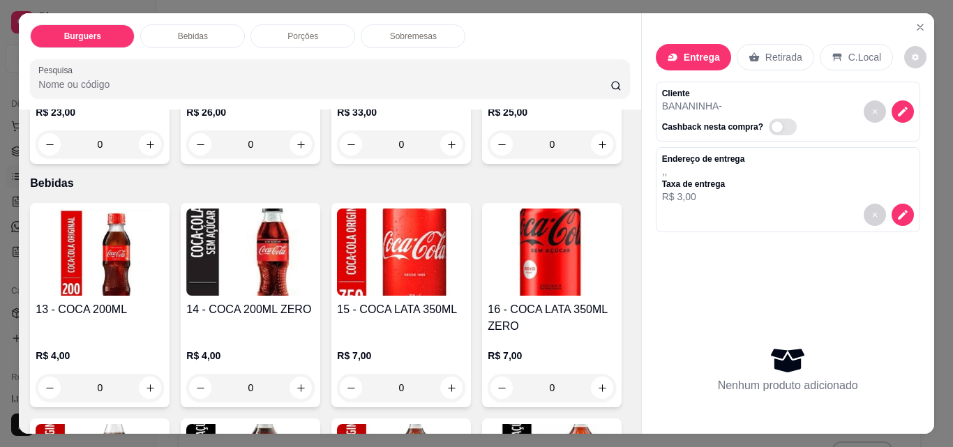
scroll to position [744, 0]
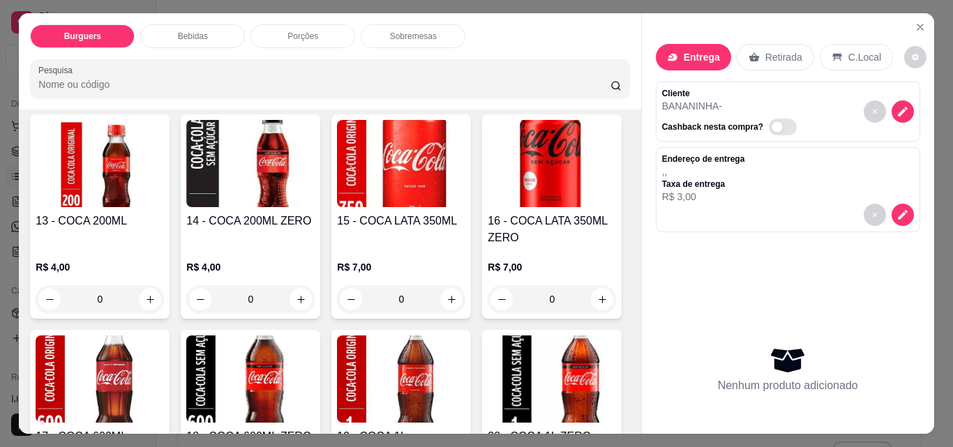
click at [337, 70] on div "0" at bounding box center [401, 56] width 128 height 28
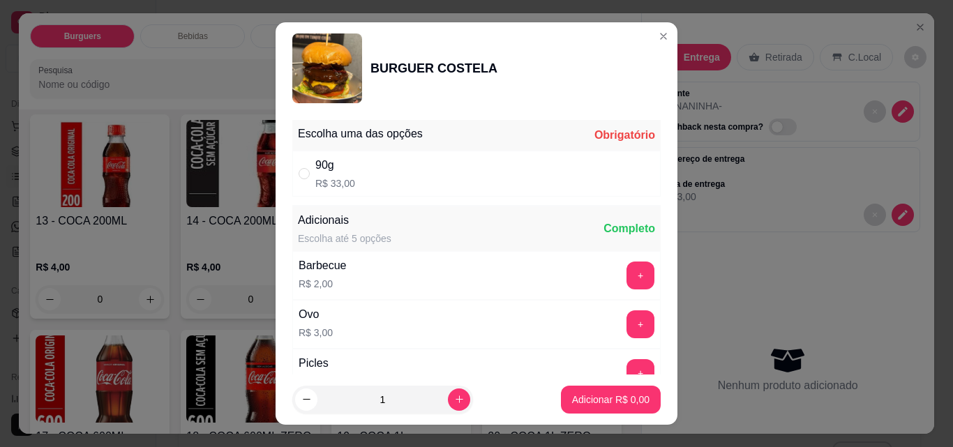
click at [411, 176] on div "90g R$ 33,00" at bounding box center [476, 174] width 368 height 46
radio input "true"
click at [448, 410] on button "increase-product-quantity" at bounding box center [459, 400] width 22 height 22
type input "2"
click at [587, 405] on p "Adicionar R$ 66,00" at bounding box center [608, 399] width 81 height 13
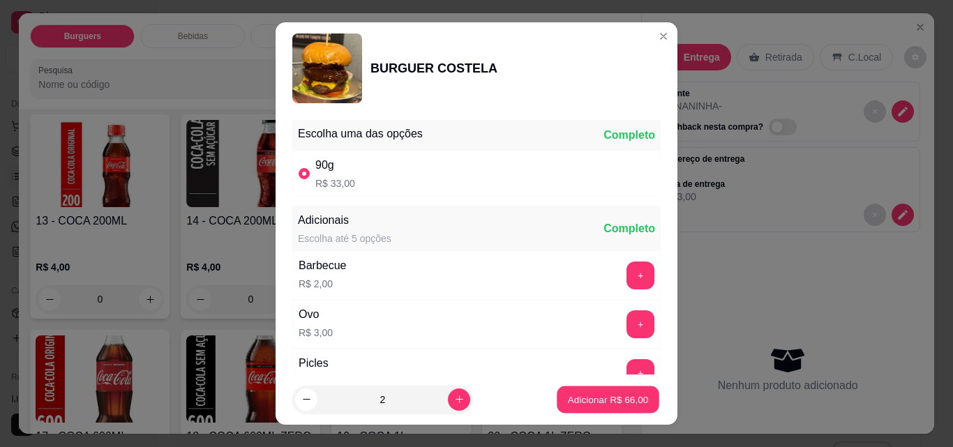
type input "2"
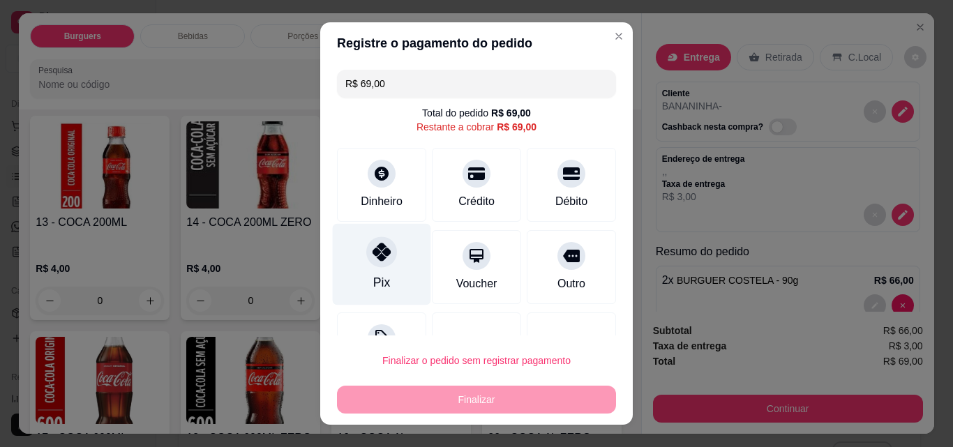
click at [382, 244] on div at bounding box center [381, 252] width 31 height 31
type input "R$ 0,00"
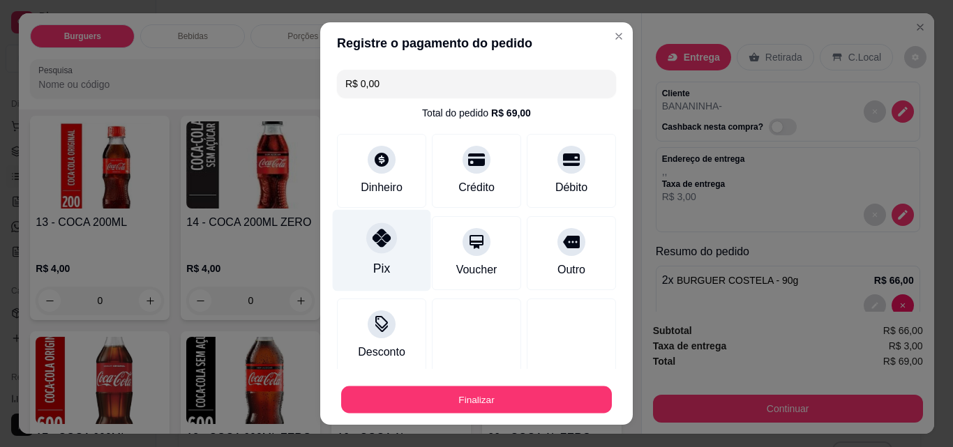
click at [452, 402] on button "Finalizar" at bounding box center [476, 400] width 271 height 27
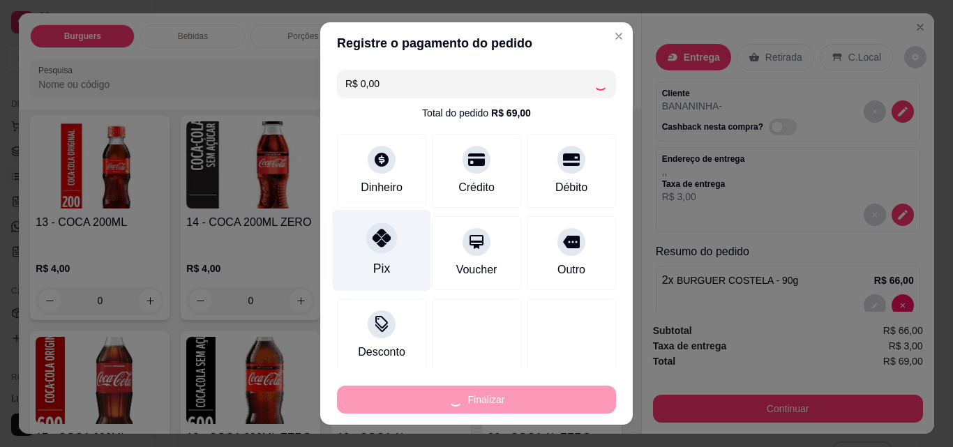
type input "0"
type input "-R$ 69,00"
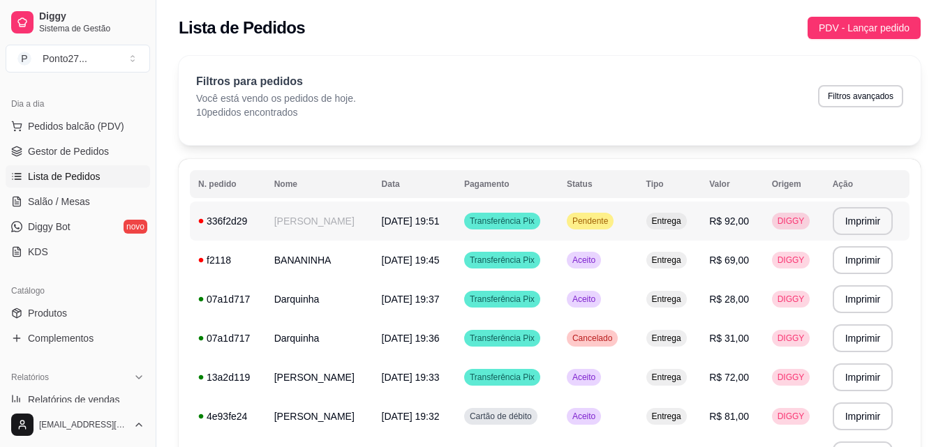
click at [288, 218] on td "[PERSON_NAME]" at bounding box center [319, 221] width 107 height 39
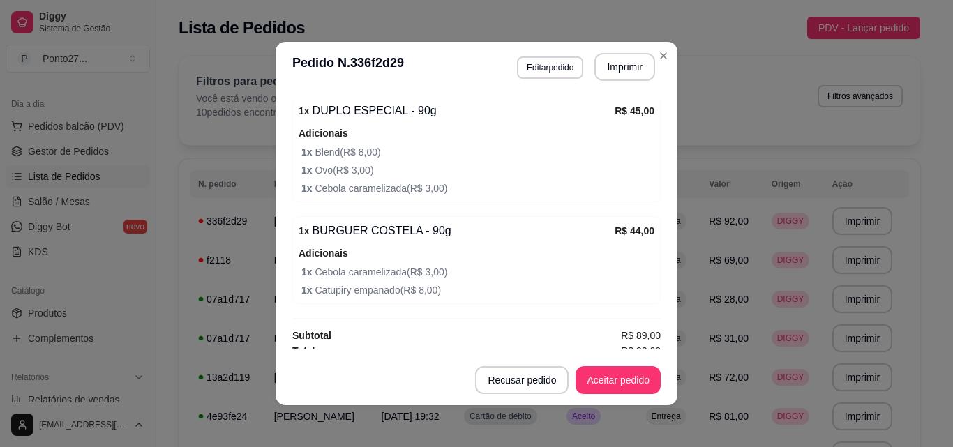
scroll to position [469, 0]
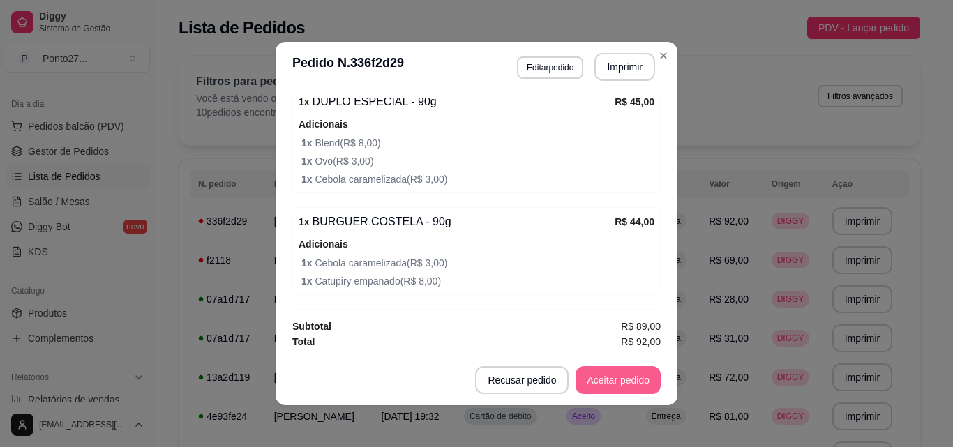
click at [616, 379] on button "Aceitar pedido" at bounding box center [618, 380] width 85 height 28
click at [604, 384] on button "Mover para preparo" at bounding box center [607, 380] width 108 height 28
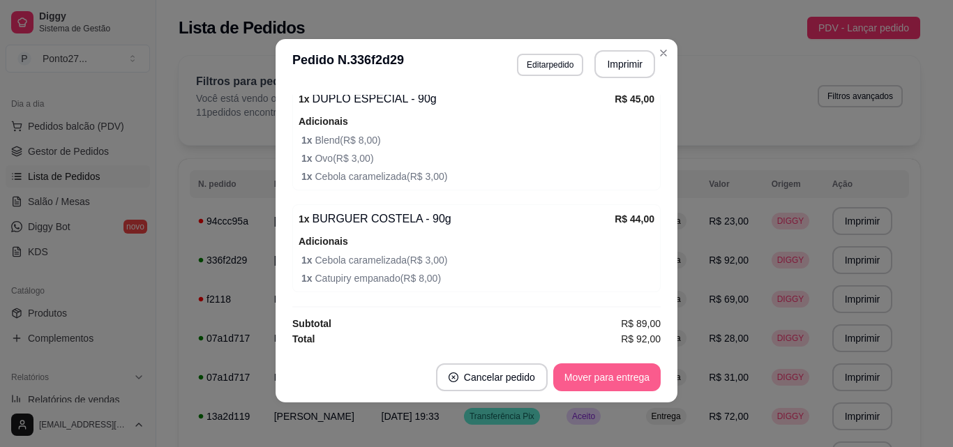
click at [666, 59] on div "Filtros para pedidos Você está vendo os pedidos de hoje. 11 pedidos encontrados…" at bounding box center [550, 100] width 742 height 89
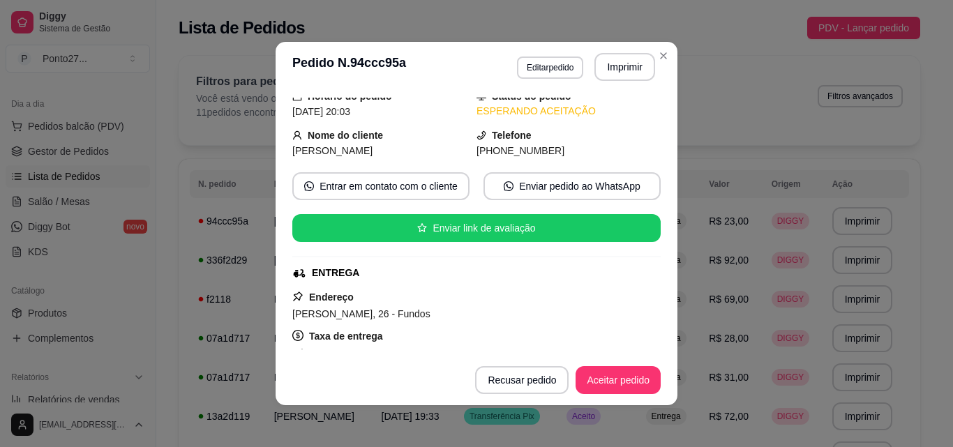
scroll to position [61, 0]
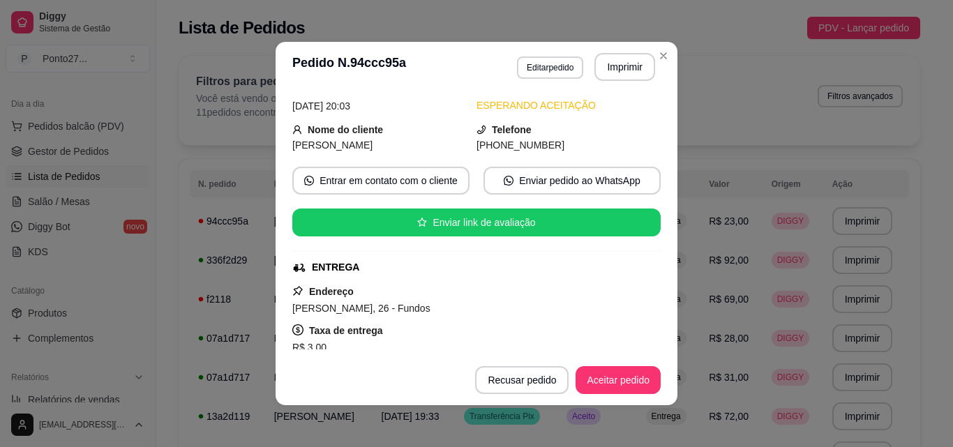
click at [663, 52] on div "**********" at bounding box center [549, 370] width 786 height 646
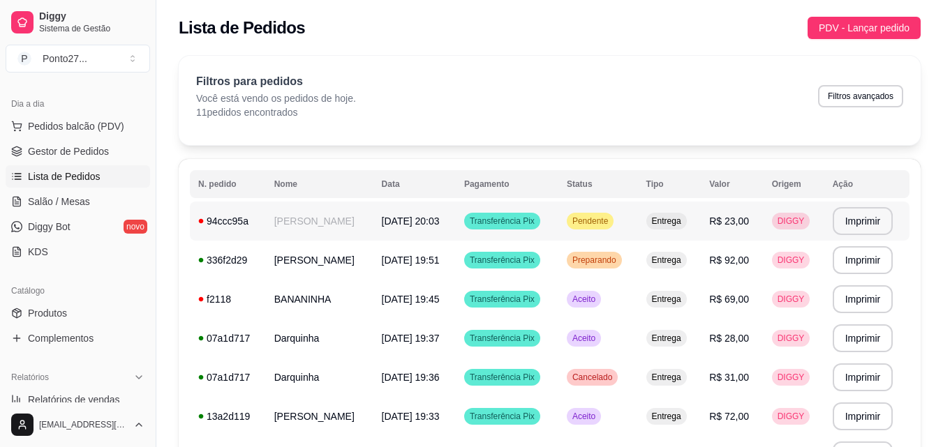
click at [603, 223] on span "Pendente" at bounding box center [589, 221] width 41 height 11
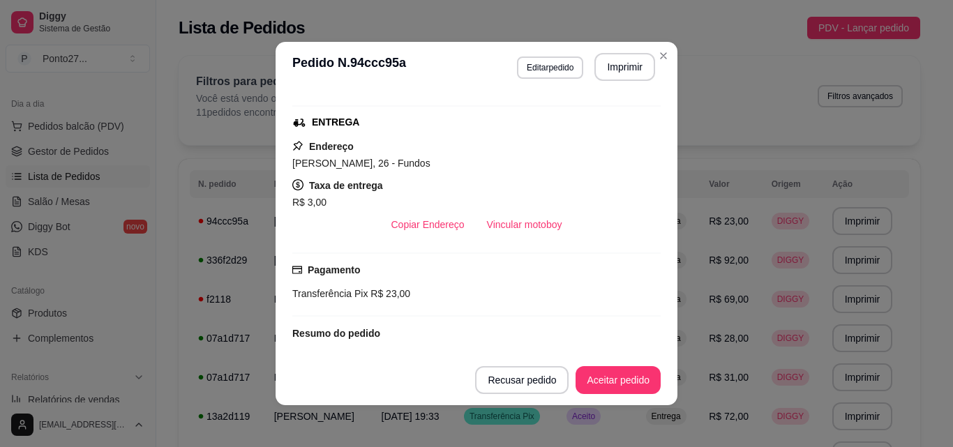
scroll to position [179, 0]
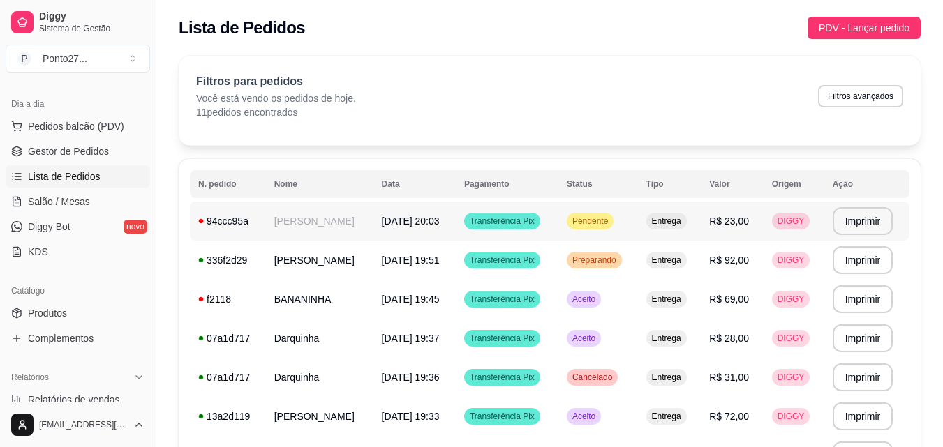
click at [602, 216] on span "Pendente" at bounding box center [589, 221] width 41 height 11
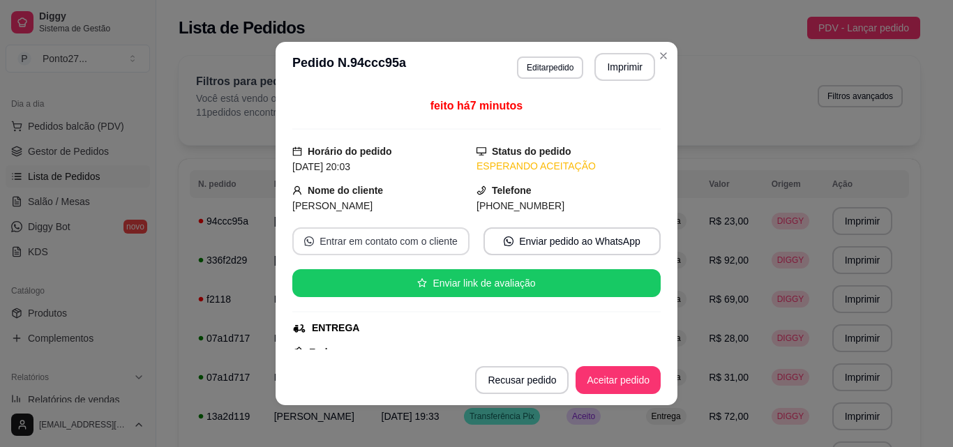
click at [401, 236] on button "Entrar em contato com o cliente" at bounding box center [380, 241] width 177 height 28
click at [596, 380] on button "Aceitar pedido" at bounding box center [618, 380] width 85 height 28
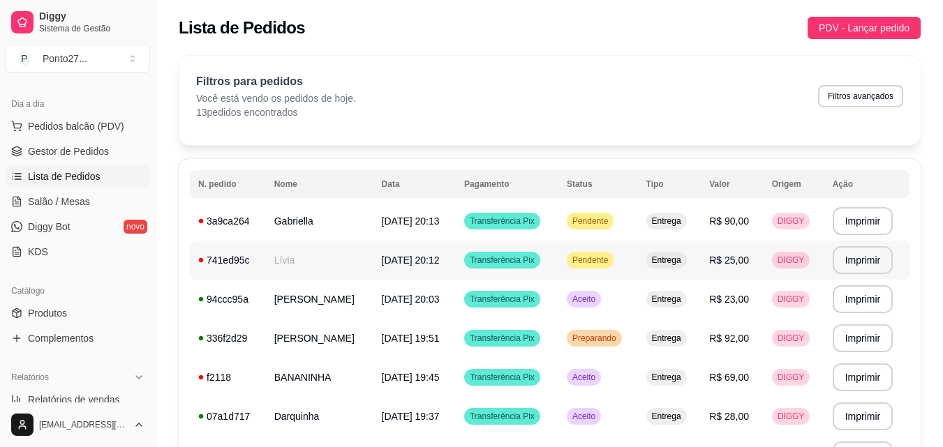
click at [284, 269] on td "Lívia" at bounding box center [319, 260] width 107 height 39
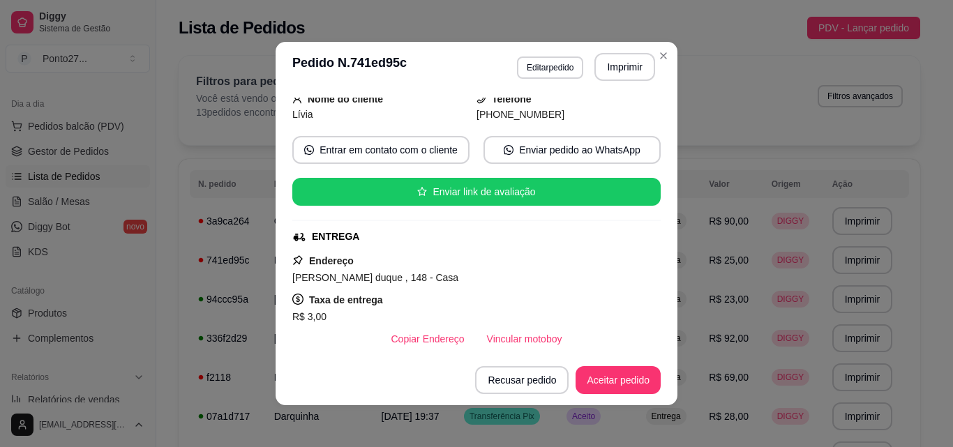
scroll to position [92, 0]
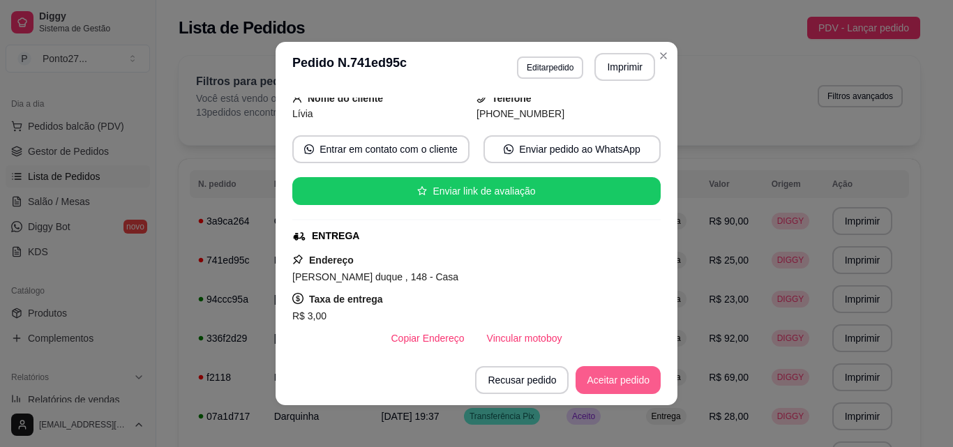
click at [623, 372] on button "Aceitar pedido" at bounding box center [618, 380] width 85 height 28
click at [612, 375] on button "Mover para preparo" at bounding box center [607, 380] width 108 height 28
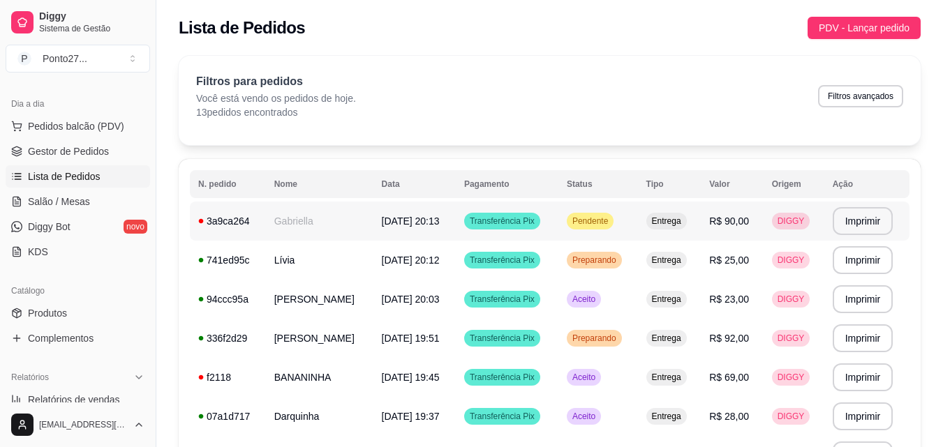
click at [312, 221] on td "Gabriella" at bounding box center [319, 221] width 107 height 39
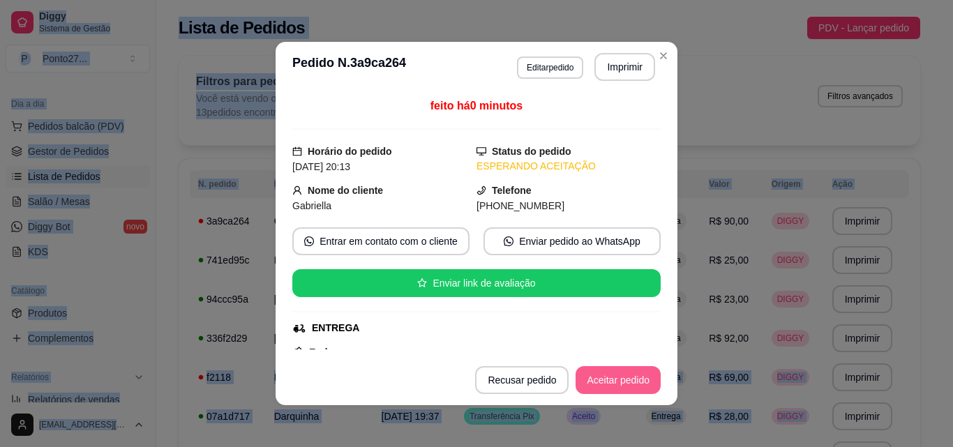
click at [629, 376] on button "Aceitar pedido" at bounding box center [618, 380] width 85 height 28
click at [578, 380] on button "Mover para preparo" at bounding box center [606, 380] width 105 height 27
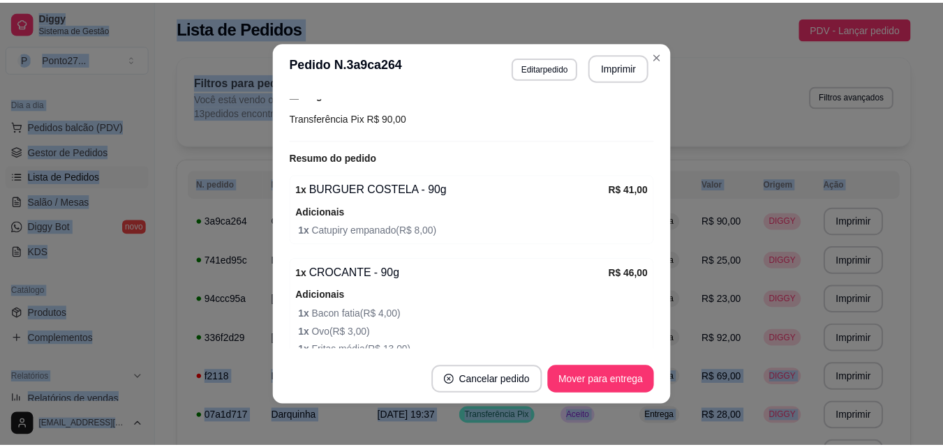
scroll to position [379, 0]
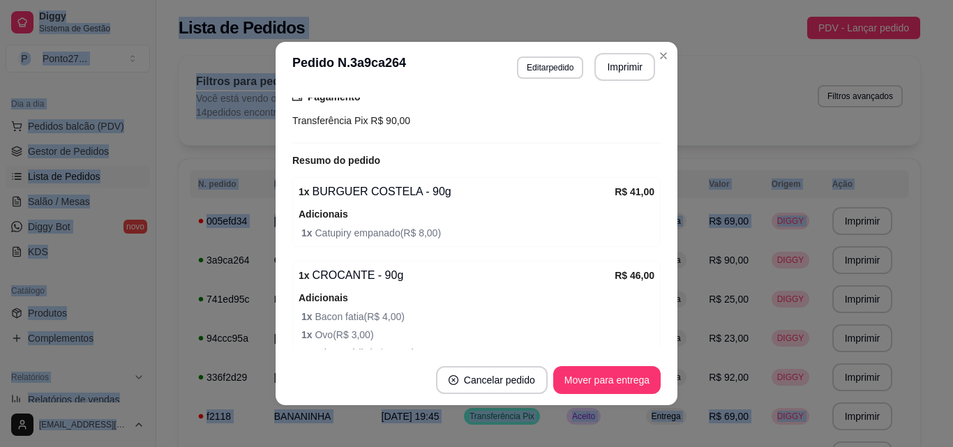
click at [658, 54] on div "**********" at bounding box center [549, 428] width 786 height 763
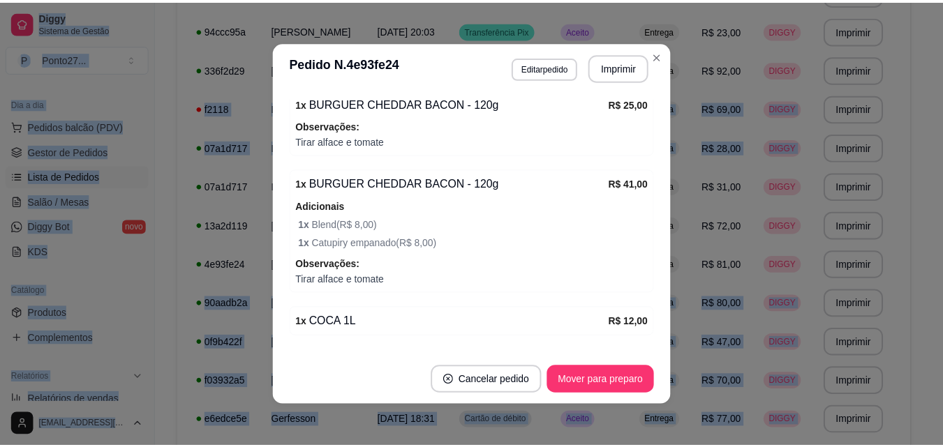
scroll to position [525, 0]
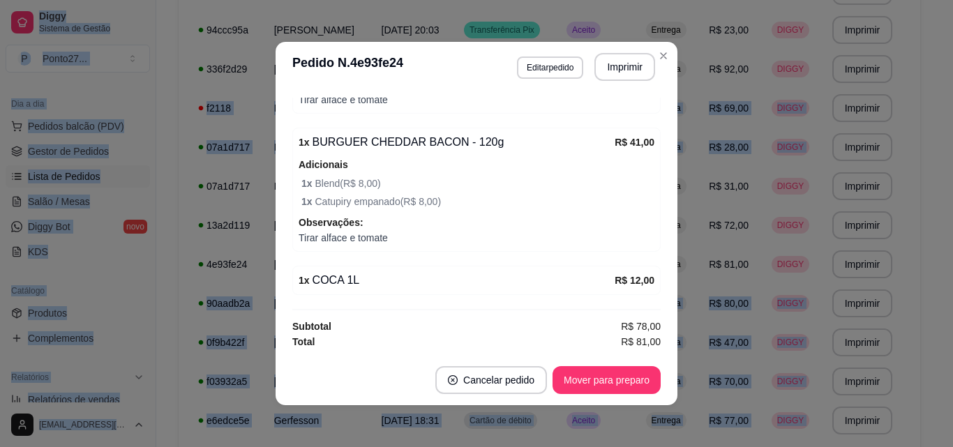
click at [660, 57] on td "Entrega" at bounding box center [670, 69] width 64 height 39
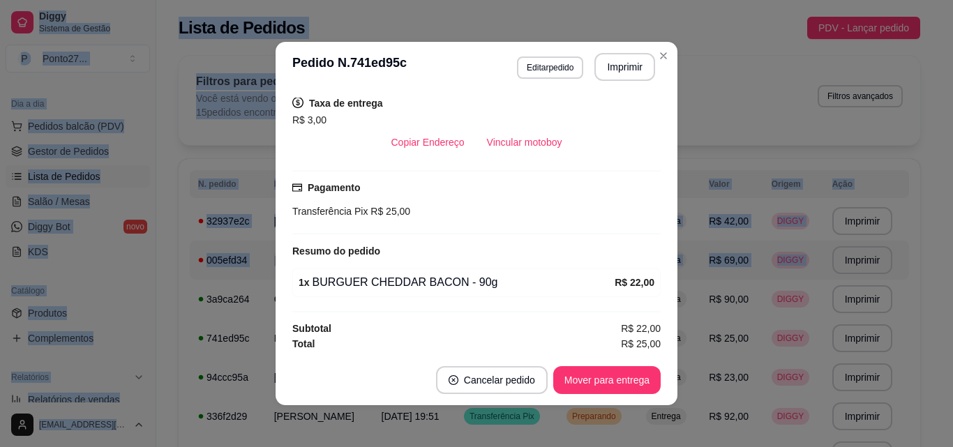
scroll to position [289, 0]
click at [659, 49] on div "**********" at bounding box center [549, 448] width 786 height 802
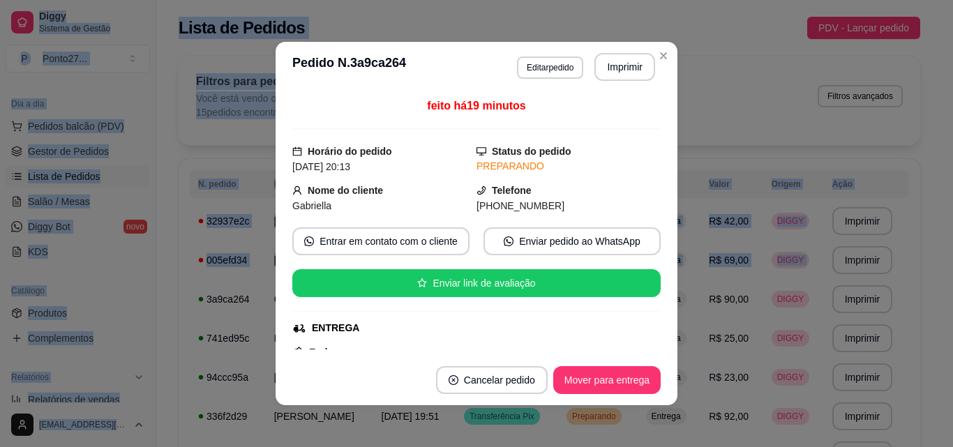
click at [662, 52] on div "**********" at bounding box center [549, 448] width 786 height 802
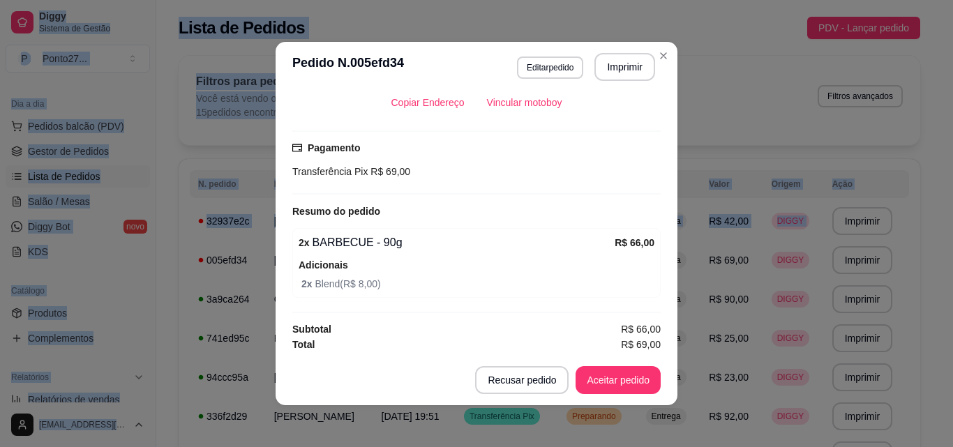
scroll to position [331, 0]
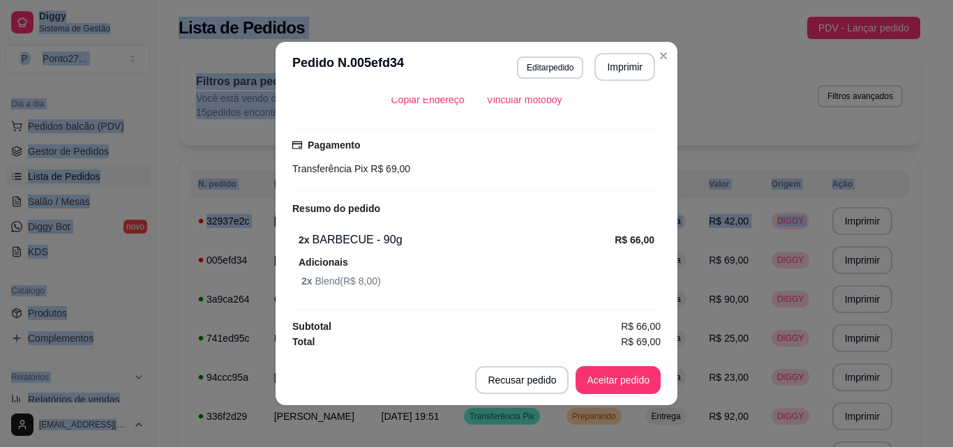
click at [658, 54] on div "**********" at bounding box center [549, 448] width 786 height 802
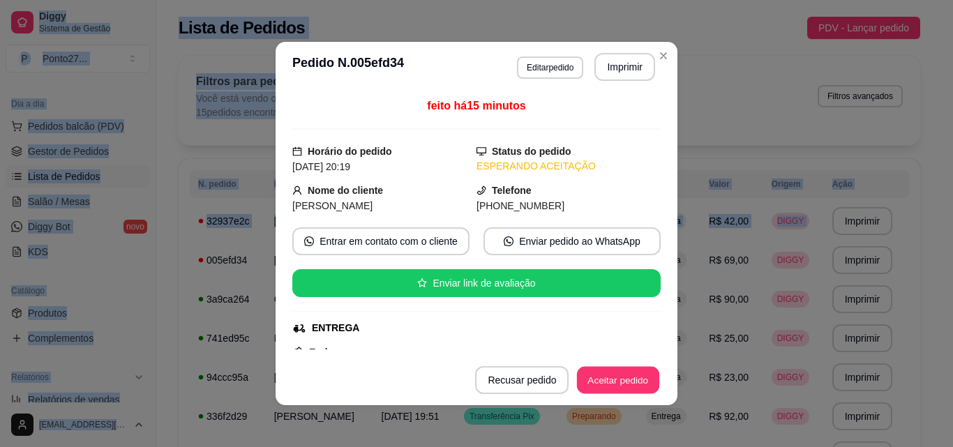
click at [621, 377] on button "Aceitar pedido" at bounding box center [618, 380] width 82 height 27
click at [668, 51] on div "**********" at bounding box center [549, 448] width 786 height 802
click at [667, 58] on div "Filtros para pedidos Você está vendo os pedidos de hoje. 15 pedidos encontrados…" at bounding box center [550, 100] width 742 height 89
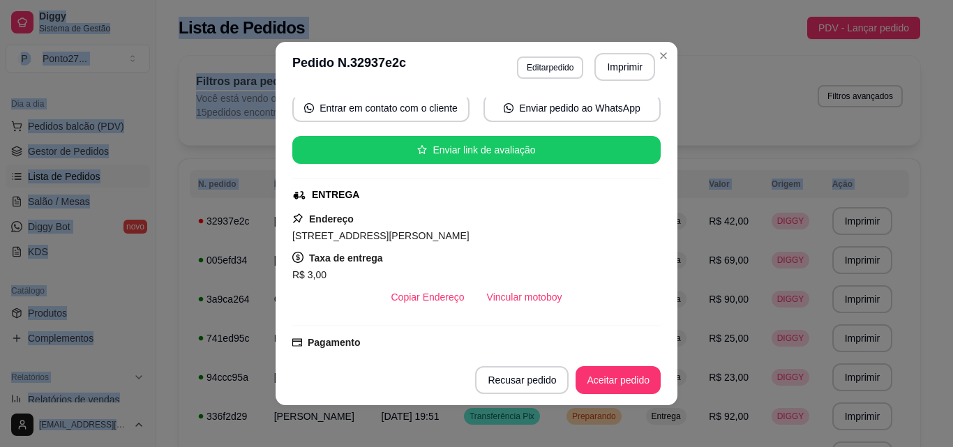
scroll to position [144, 0]
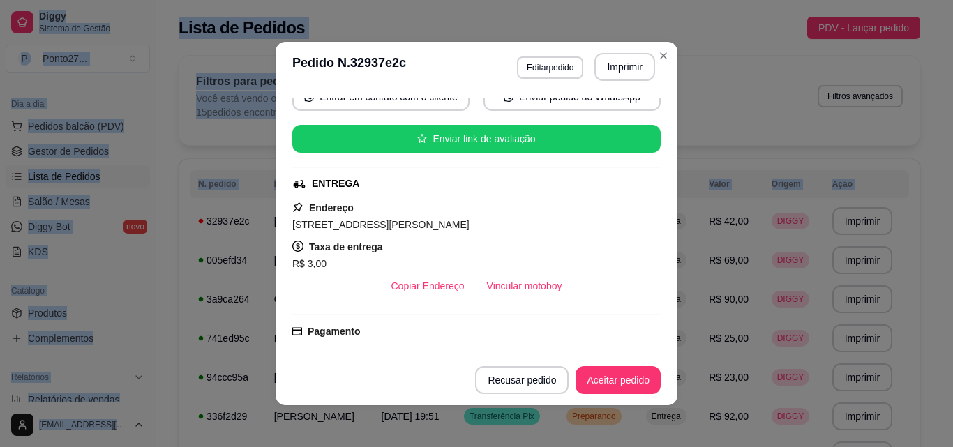
click at [609, 380] on button "Aceitar pedido" at bounding box center [618, 380] width 85 height 28
click at [615, 381] on button "Mover para preparo" at bounding box center [607, 380] width 108 height 28
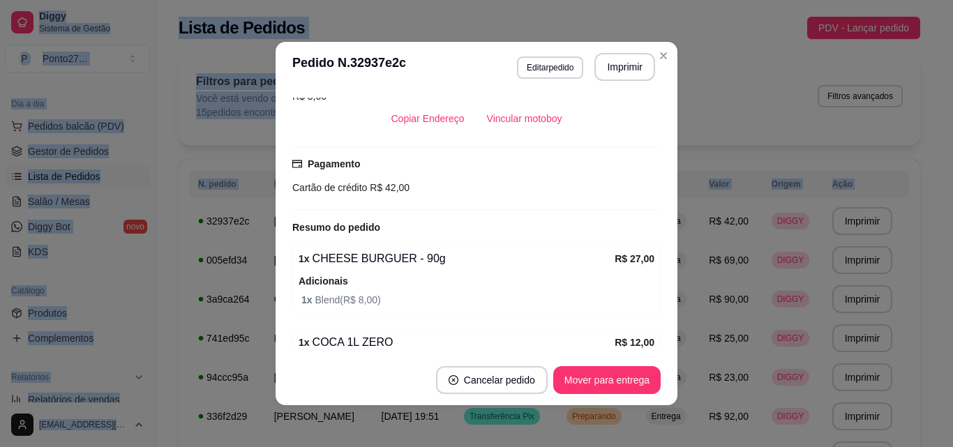
scroll to position [374, 0]
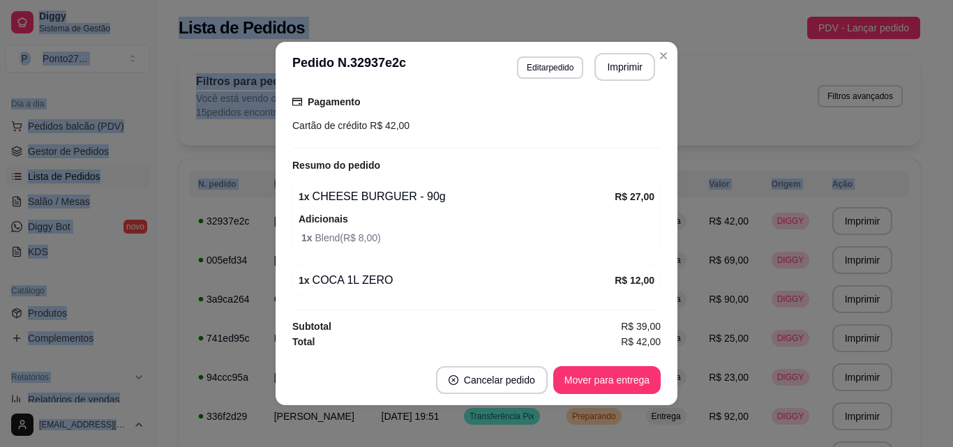
click at [662, 52] on div "**********" at bounding box center [549, 448] width 786 height 802
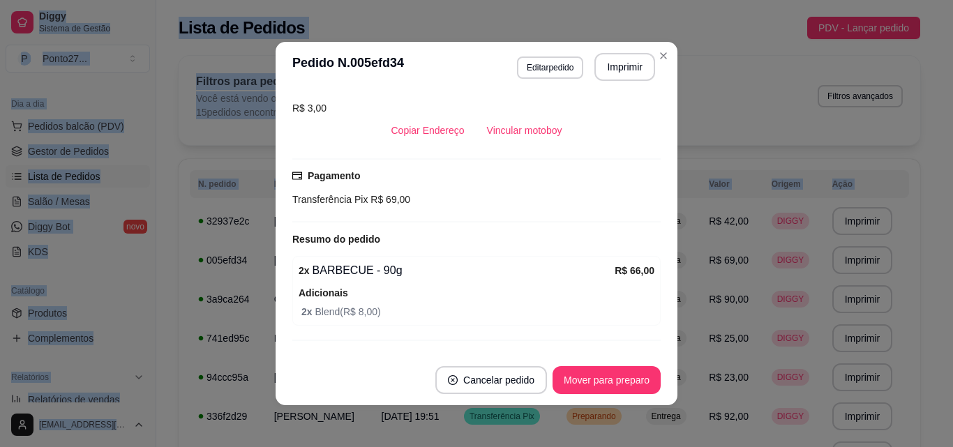
scroll to position [331, 0]
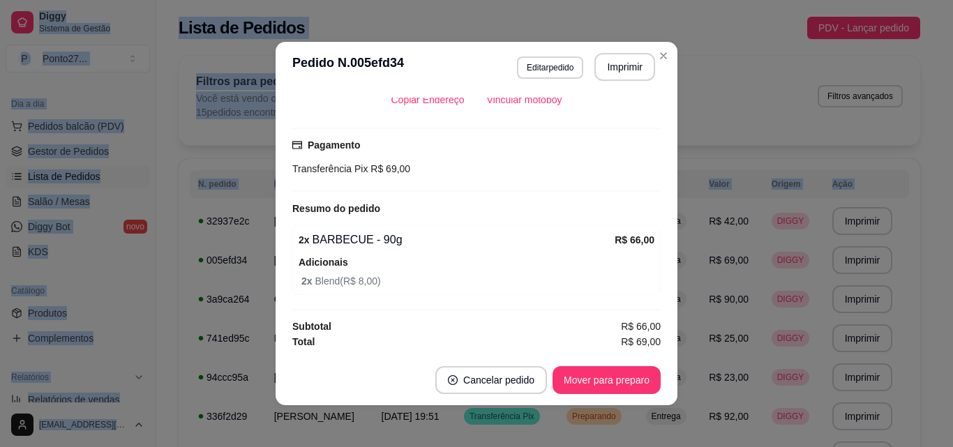
click at [659, 52] on div "**********" at bounding box center [549, 448] width 786 height 802
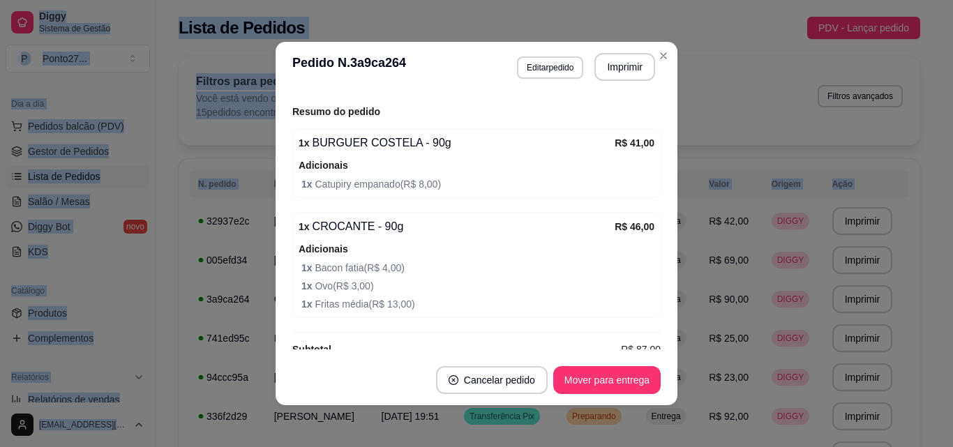
scroll to position [451, 0]
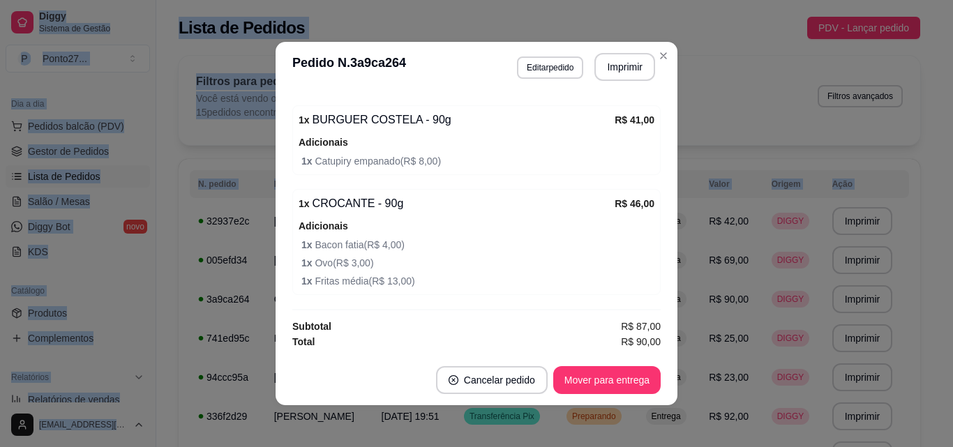
click at [659, 46] on button "Close" at bounding box center [663, 56] width 22 height 22
click at [658, 58] on div "Filtros para pedidos Você está vendo os pedidos de hoje. 15 pedidos encontrados…" at bounding box center [550, 100] width 742 height 89
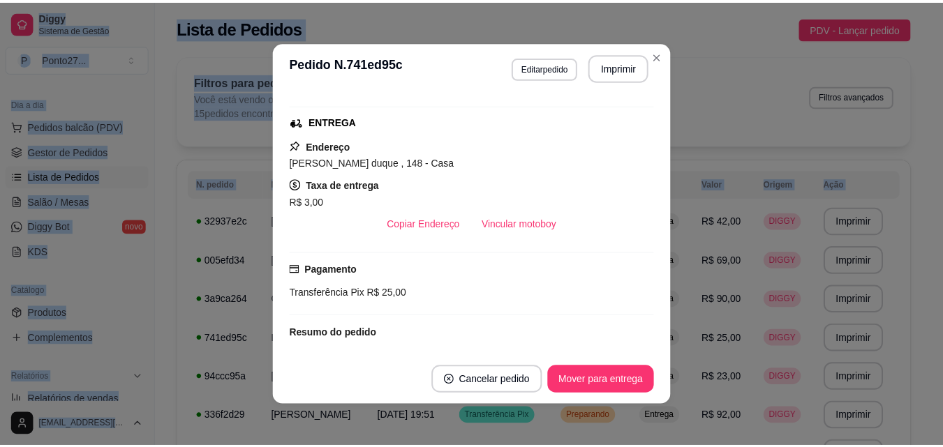
scroll to position [290, 0]
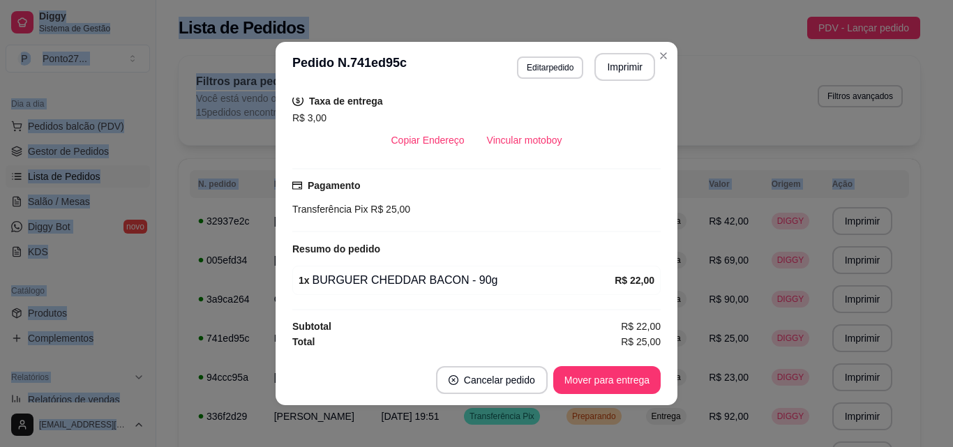
click at [662, 59] on div "Filtros para pedidos Você está vendo os pedidos de hoje. 15 pedidos encontrados…" at bounding box center [550, 100] width 742 height 89
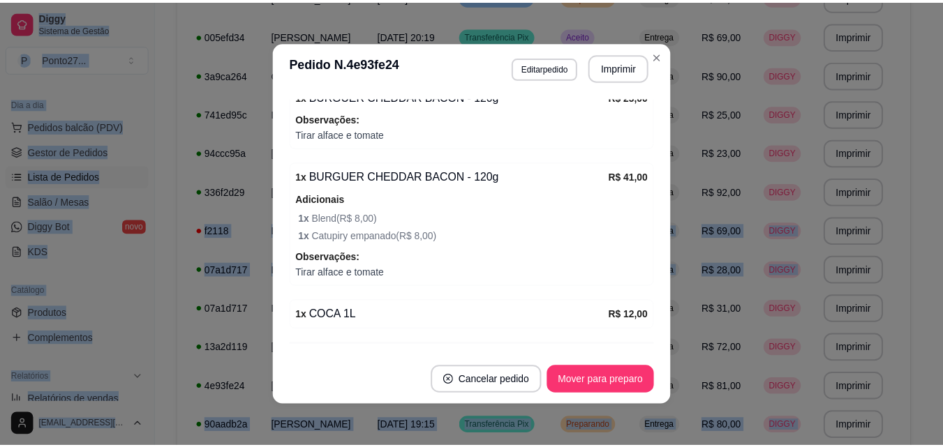
scroll to position [525, 0]
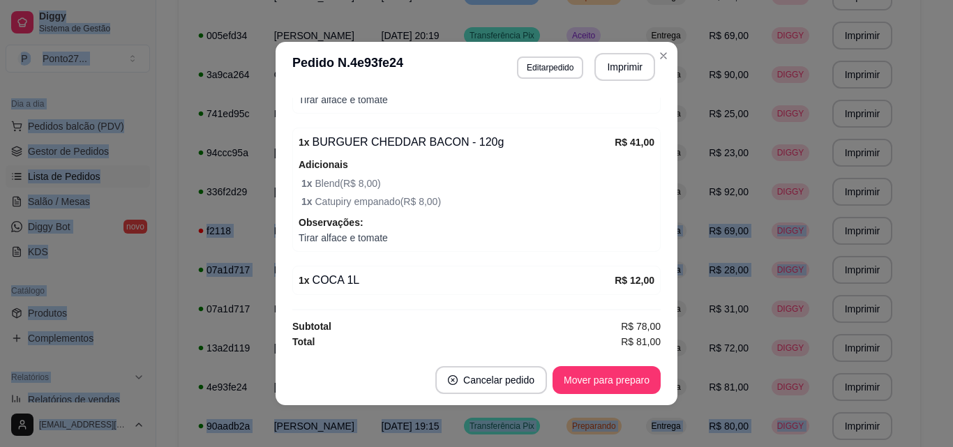
click at [638, 61] on td "Preparando" at bounding box center [598, 74] width 80 height 39
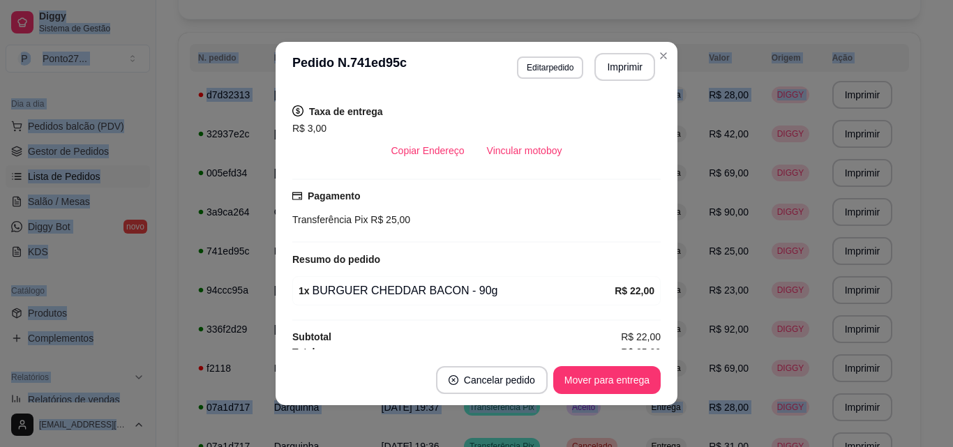
scroll to position [290, 0]
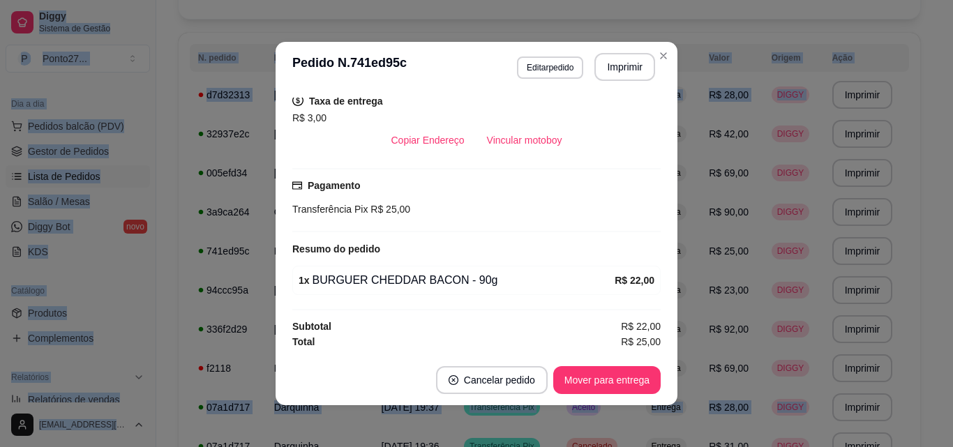
click at [638, 57] on th "Status" at bounding box center [598, 58] width 80 height 28
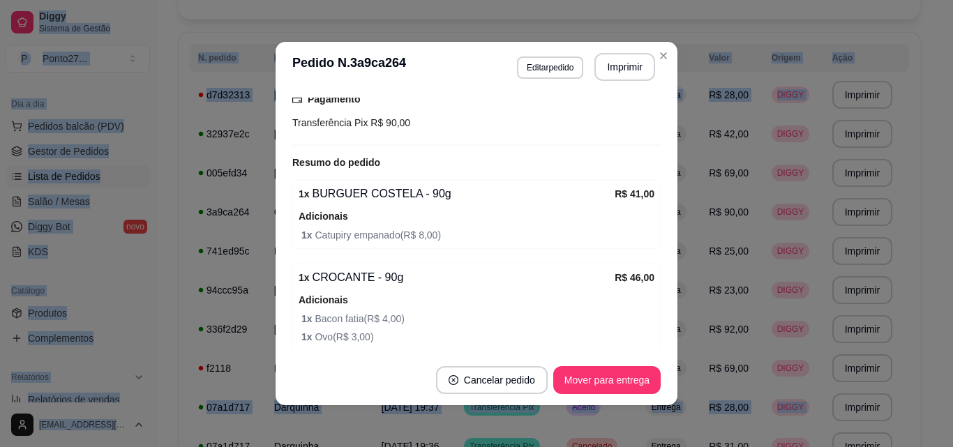
scroll to position [382, 0]
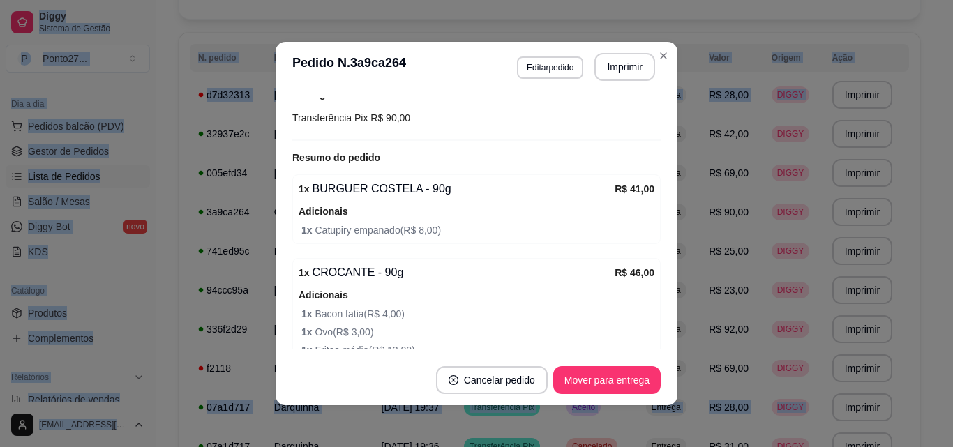
click at [638, 59] on th "Status" at bounding box center [598, 58] width 80 height 28
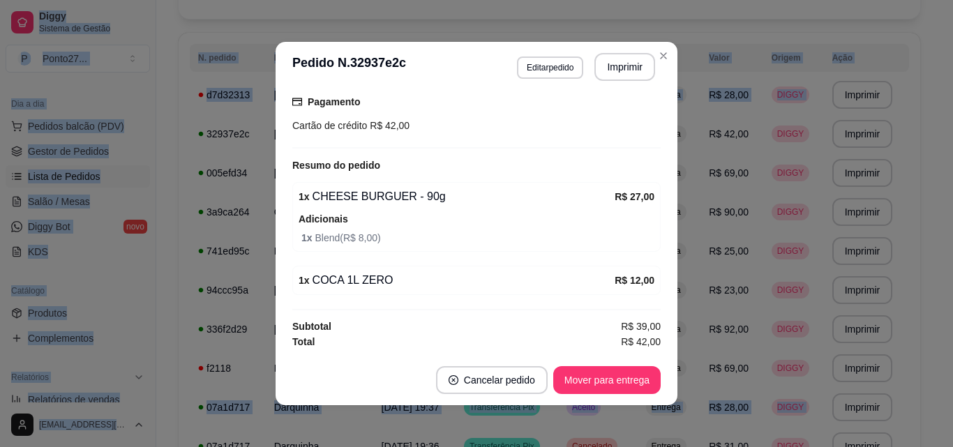
scroll to position [3, 0]
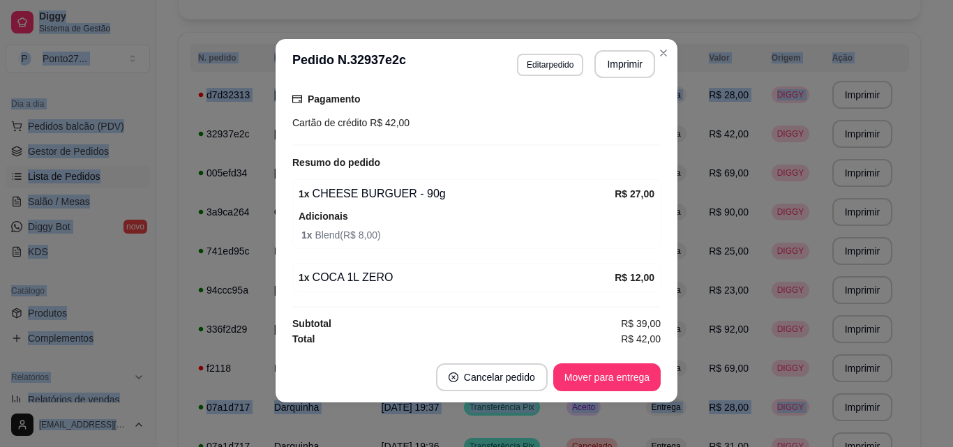
click at [638, 58] on th "Status" at bounding box center [598, 58] width 80 height 28
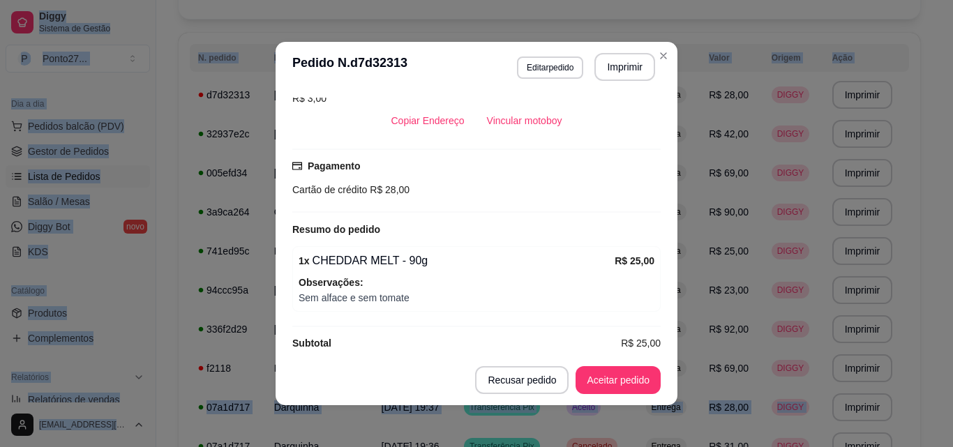
scroll to position [327, 0]
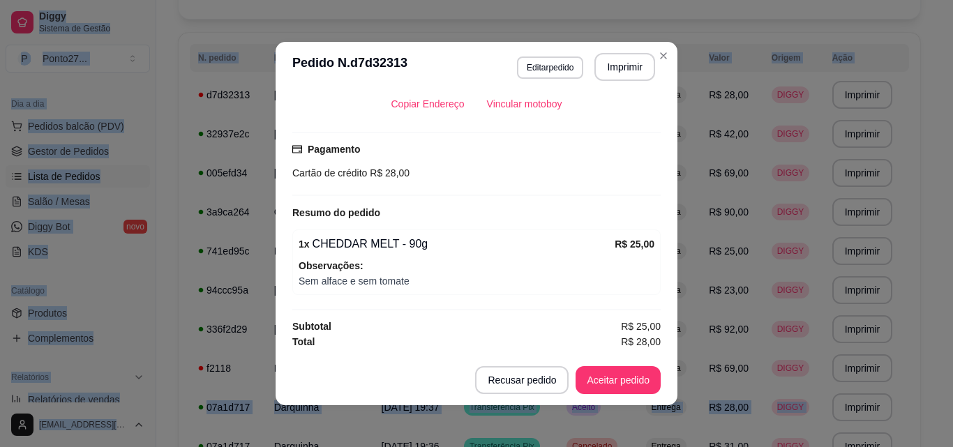
click at [638, 60] on th "Status" at bounding box center [598, 58] width 80 height 28
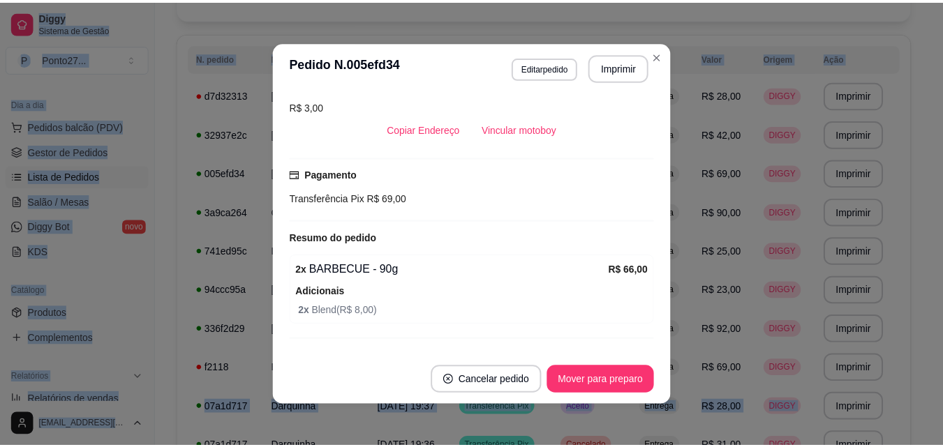
scroll to position [331, 0]
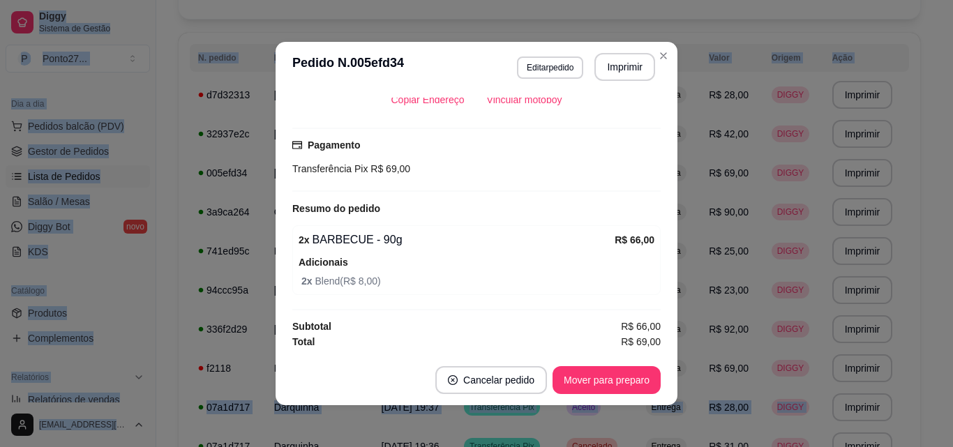
click at [638, 55] on th "Status" at bounding box center [598, 58] width 80 height 28
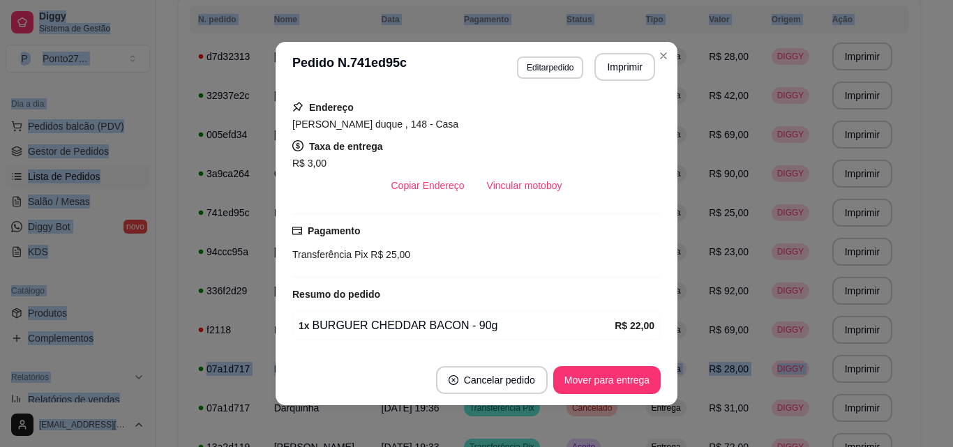
scroll to position [290, 0]
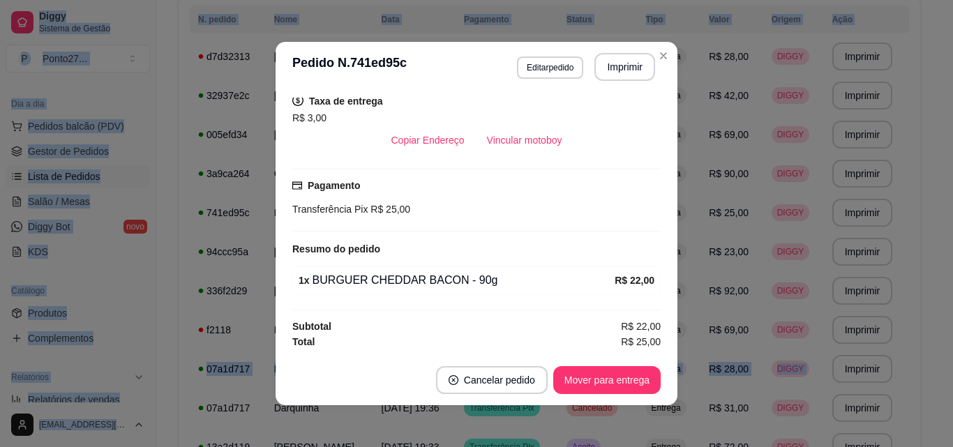
click at [638, 60] on td "Pendente" at bounding box center [598, 56] width 80 height 39
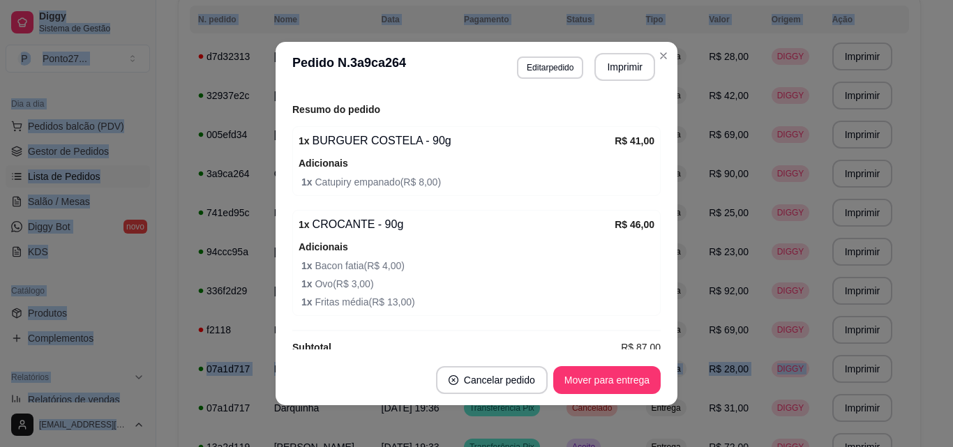
scroll to position [439, 0]
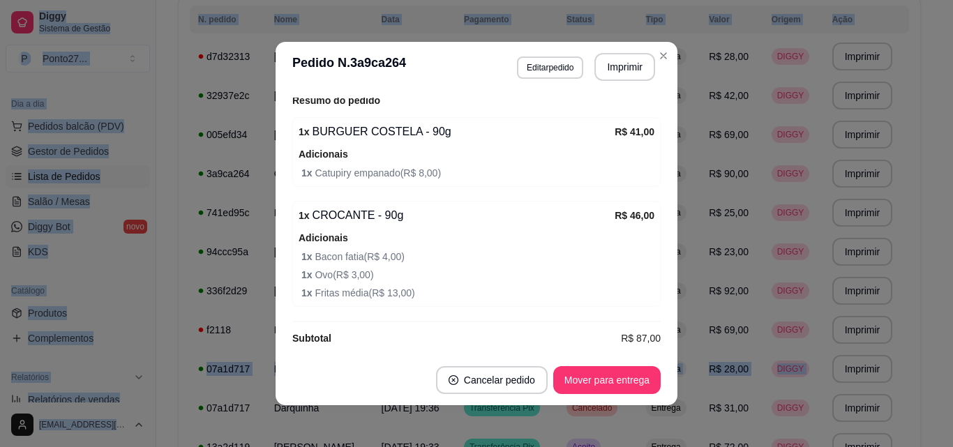
click at [638, 57] on td "Pendente" at bounding box center [598, 56] width 80 height 39
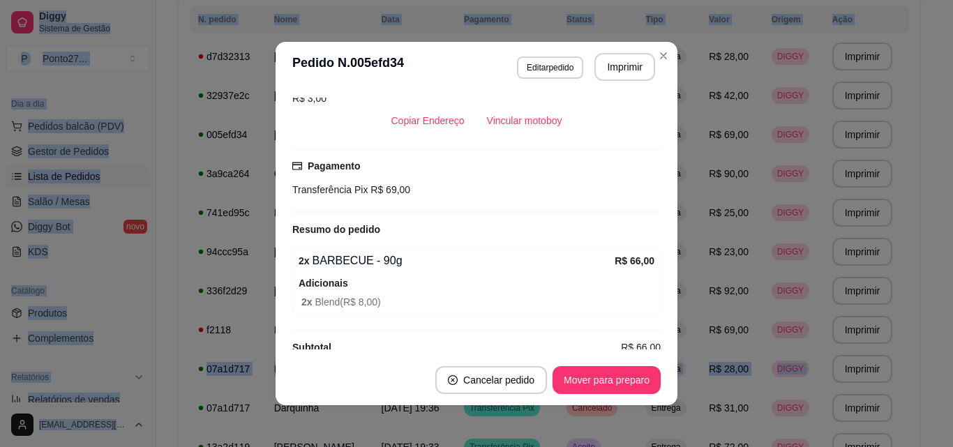
scroll to position [331, 0]
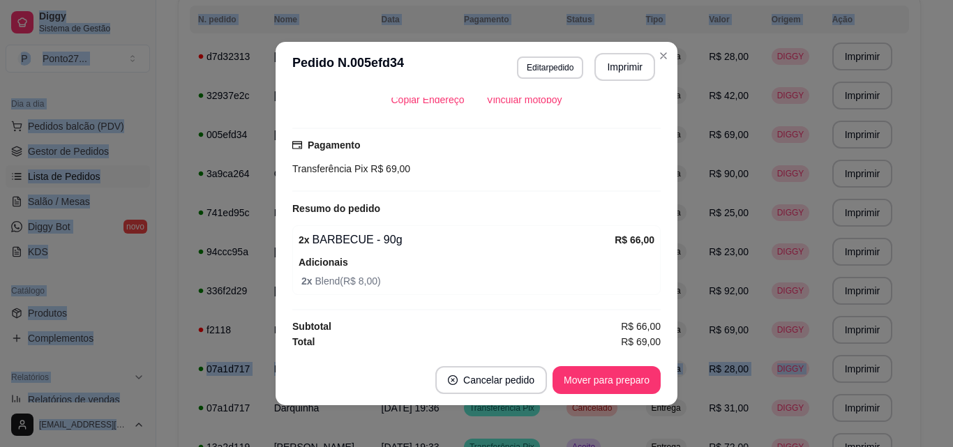
click at [638, 54] on td "Pendente" at bounding box center [598, 56] width 80 height 39
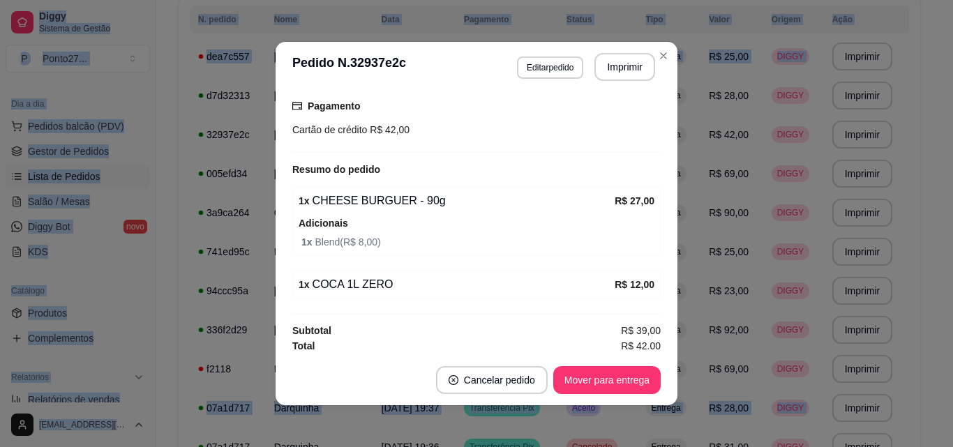
scroll to position [374, 0]
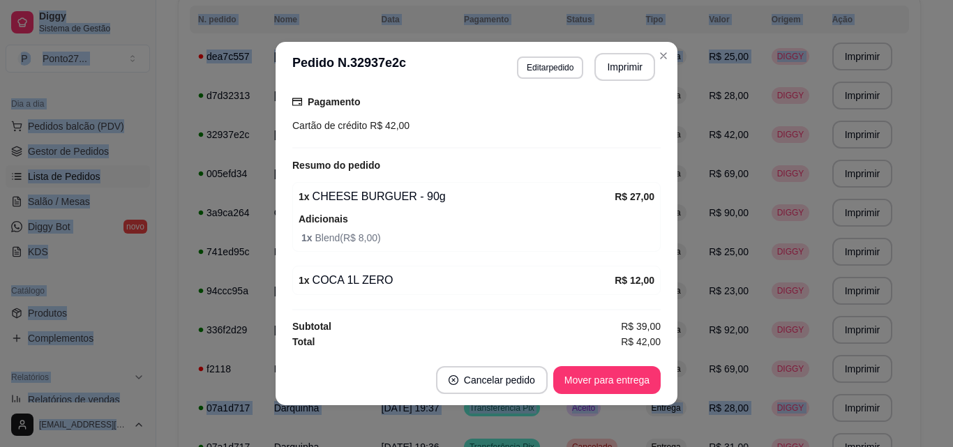
click at [638, 54] on td "Pendente" at bounding box center [598, 56] width 80 height 39
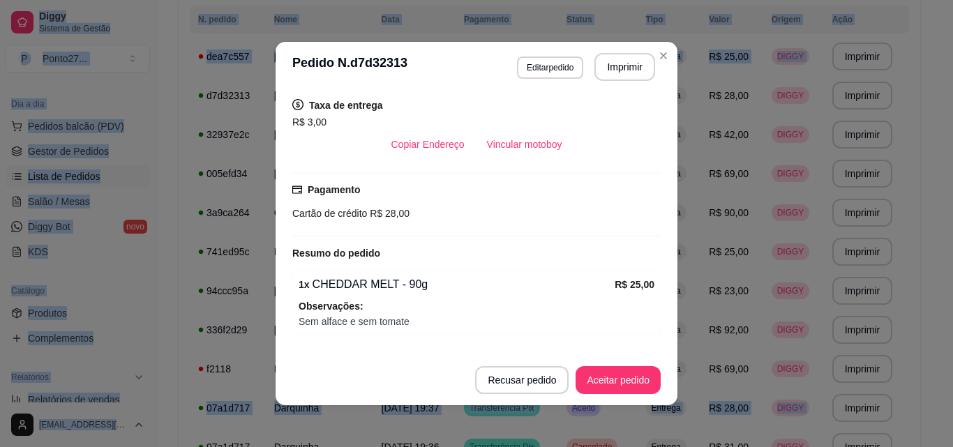
scroll to position [327, 0]
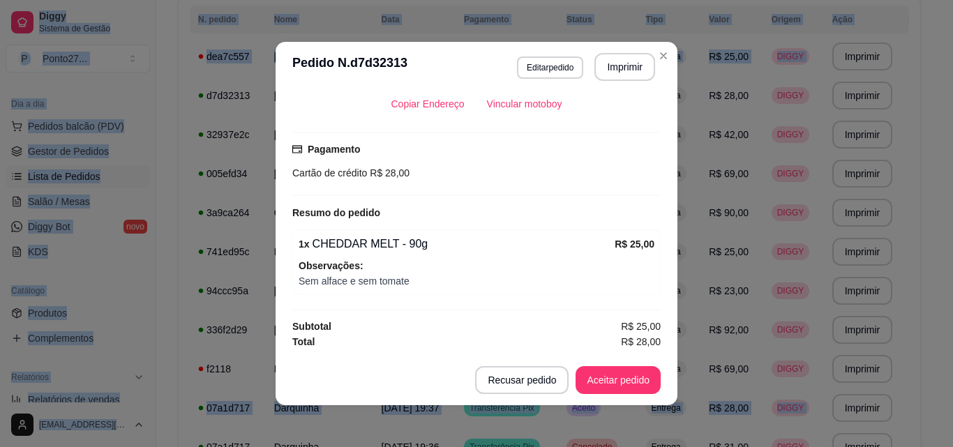
click at [638, 54] on td "Pendente" at bounding box center [598, 56] width 80 height 39
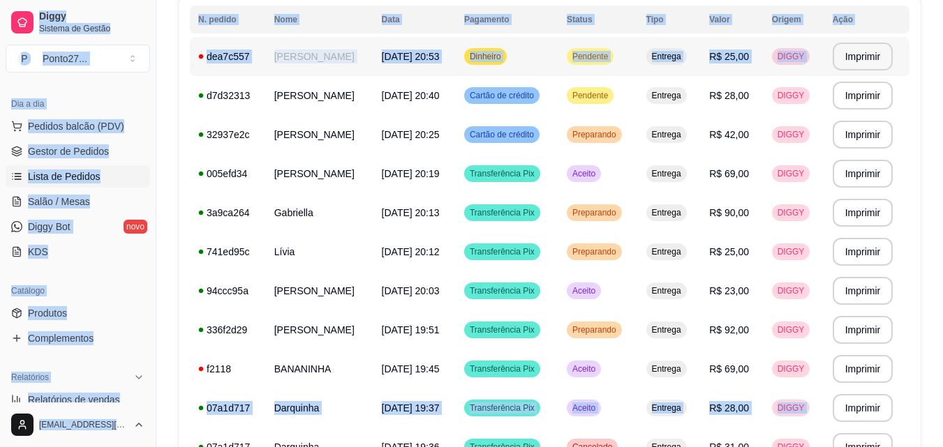
click at [346, 57] on td "[PERSON_NAME]" at bounding box center [319, 56] width 107 height 39
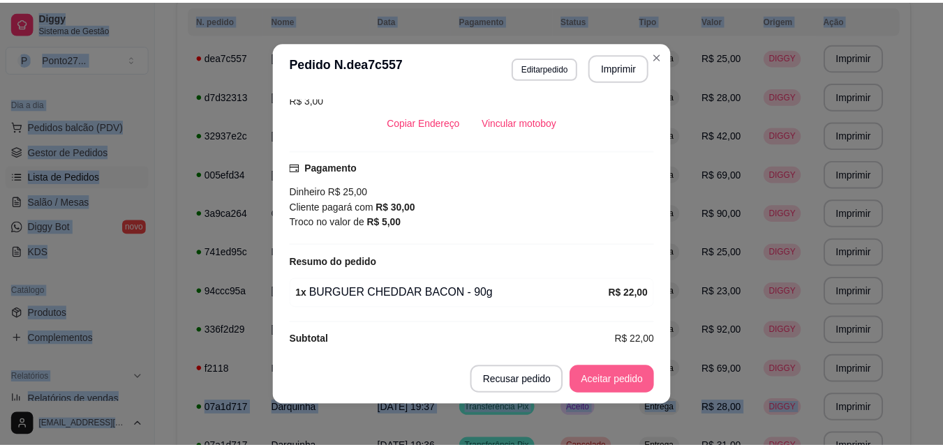
scroll to position [321, 0]
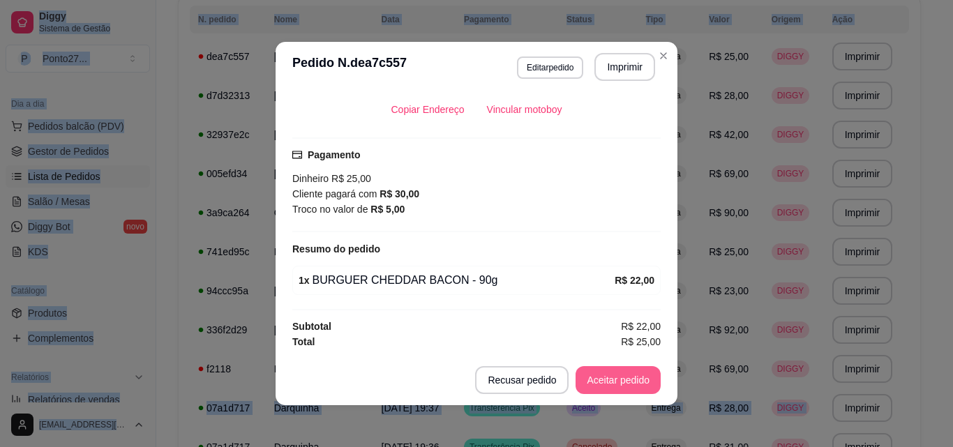
click at [638, 55] on td "Pendente" at bounding box center [598, 56] width 80 height 39
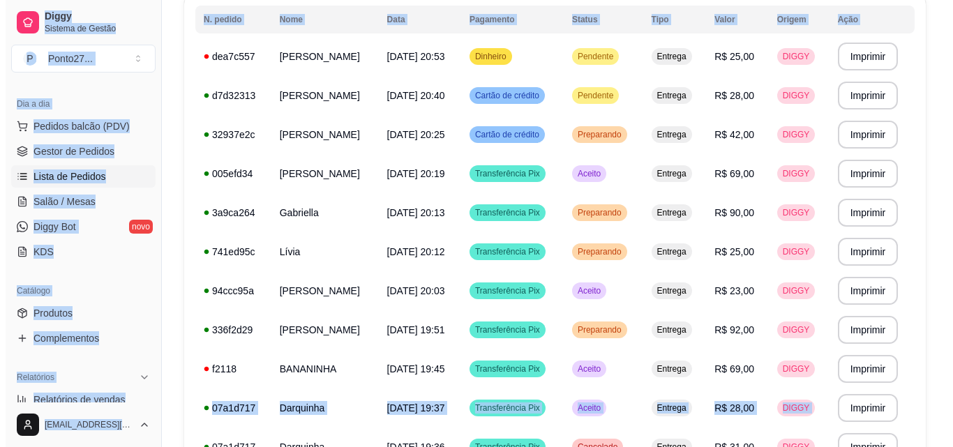
scroll to position [0, 0]
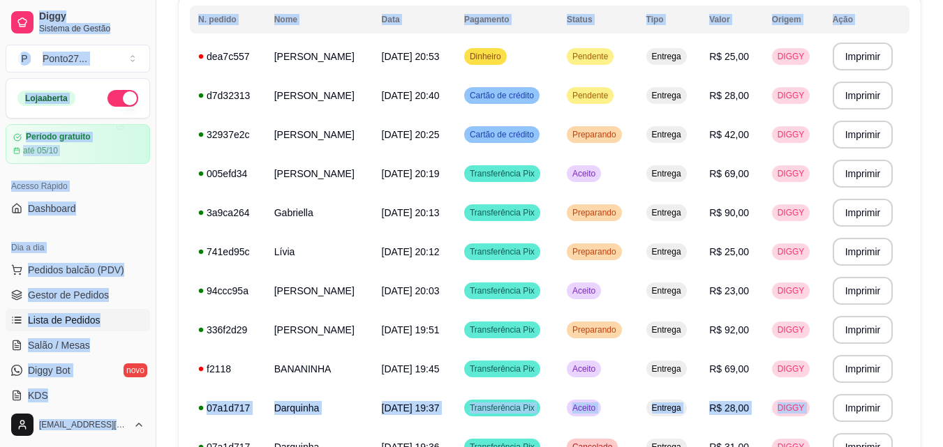
click at [117, 97] on button "button" at bounding box center [122, 98] width 31 height 17
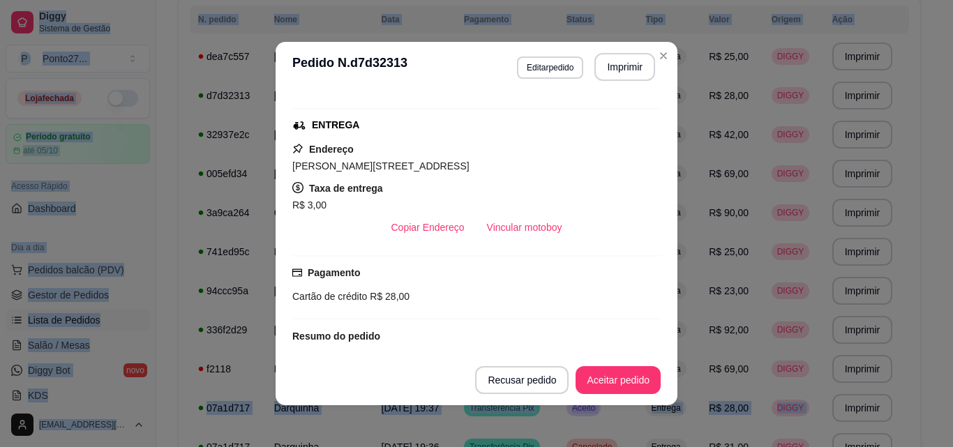
scroll to position [204, 0]
click at [638, 59] on td "Pendente" at bounding box center [598, 56] width 80 height 39
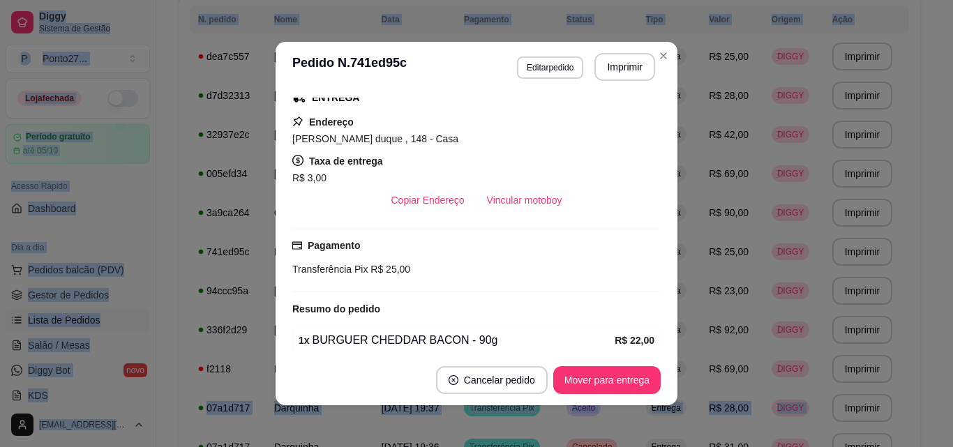
scroll to position [230, 0]
click at [668, 53] on td "Entrega" at bounding box center [670, 56] width 64 height 39
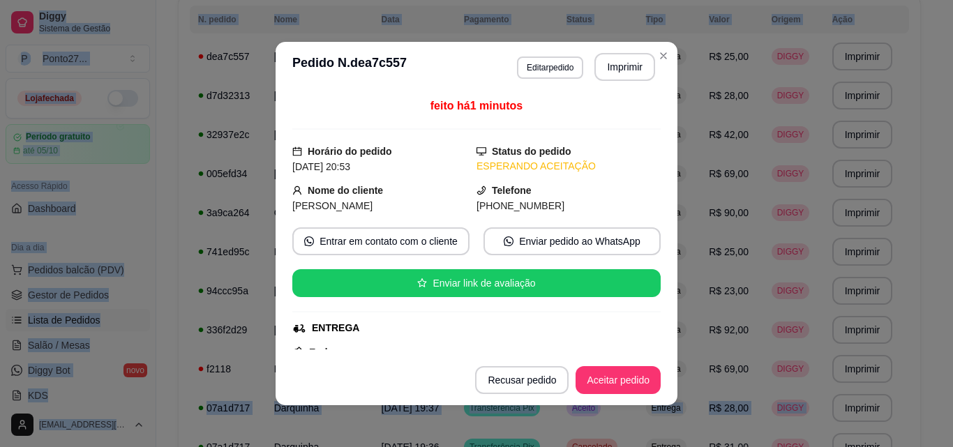
click at [638, 56] on td "Pendente" at bounding box center [598, 56] width 80 height 39
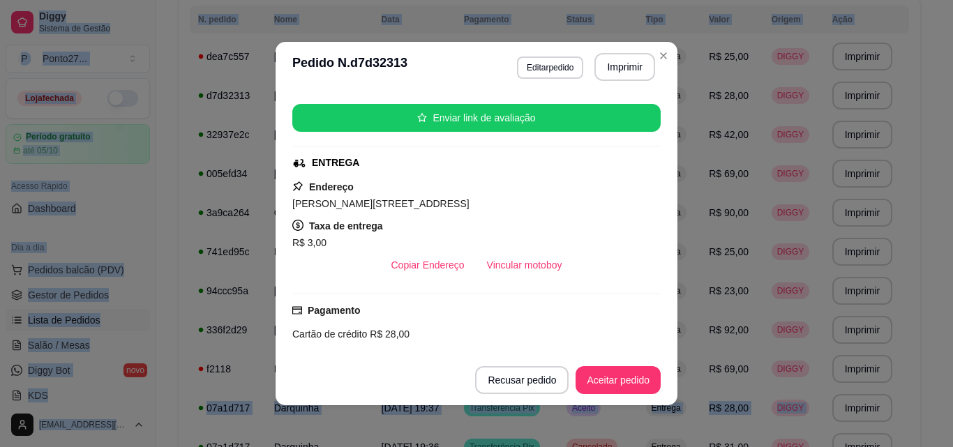
scroll to position [166, 0]
click at [638, 57] on td "Pendente" at bounding box center [598, 56] width 80 height 39
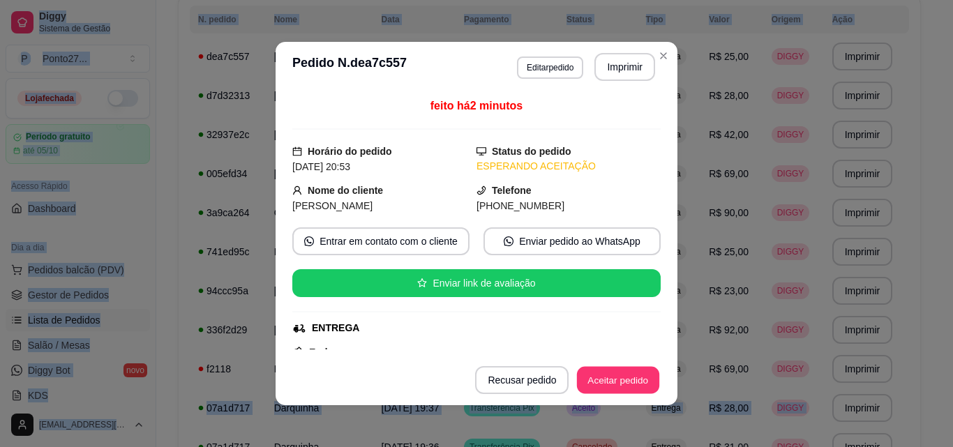
click at [622, 380] on button "Aceitar pedido" at bounding box center [618, 380] width 82 height 27
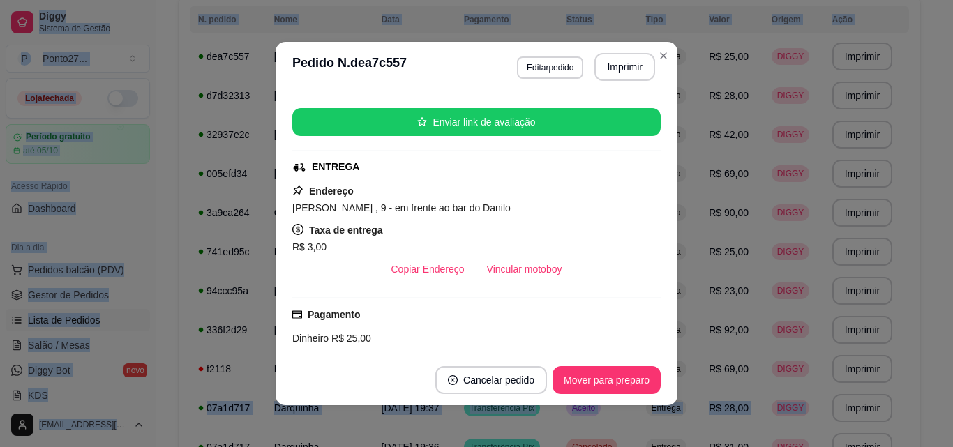
scroll to position [162, 0]
click at [638, 61] on td "Aceito" at bounding box center [598, 56] width 80 height 39
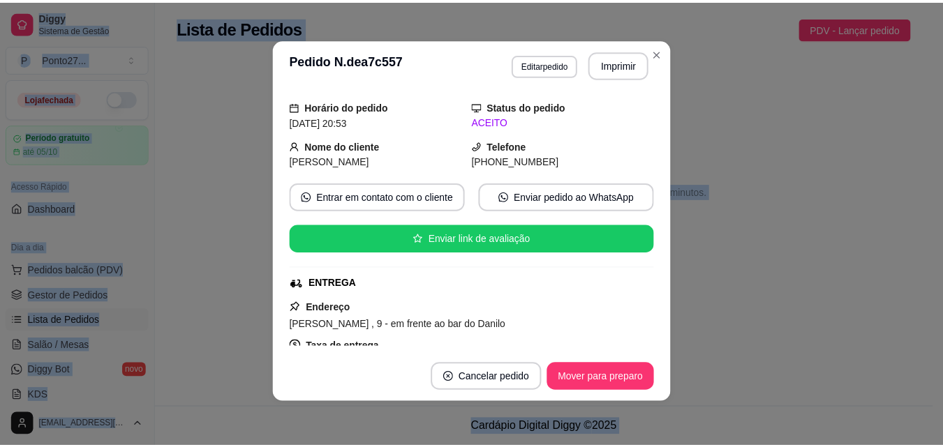
scroll to position [14, 0]
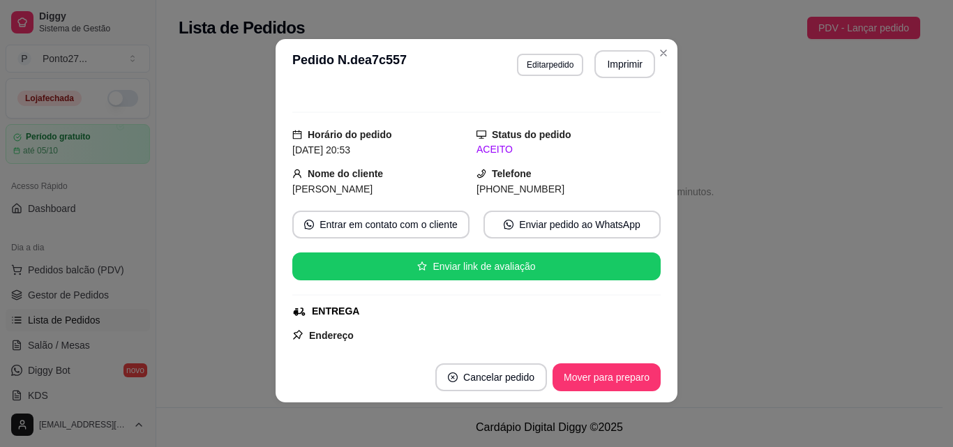
click at [489, 184] on span "[PHONE_NUMBER]" at bounding box center [521, 189] width 88 height 11
click at [379, 225] on button "Entrar em contato com o cliente" at bounding box center [381, 224] width 172 height 27
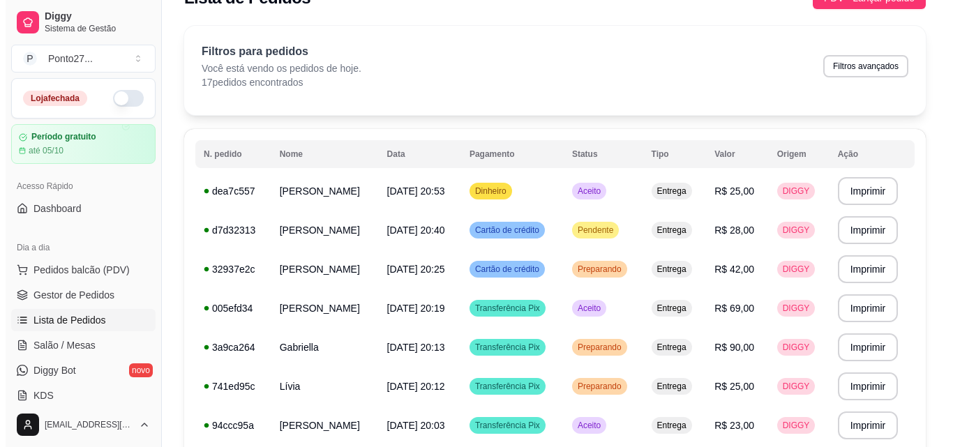
scroll to position [0, 0]
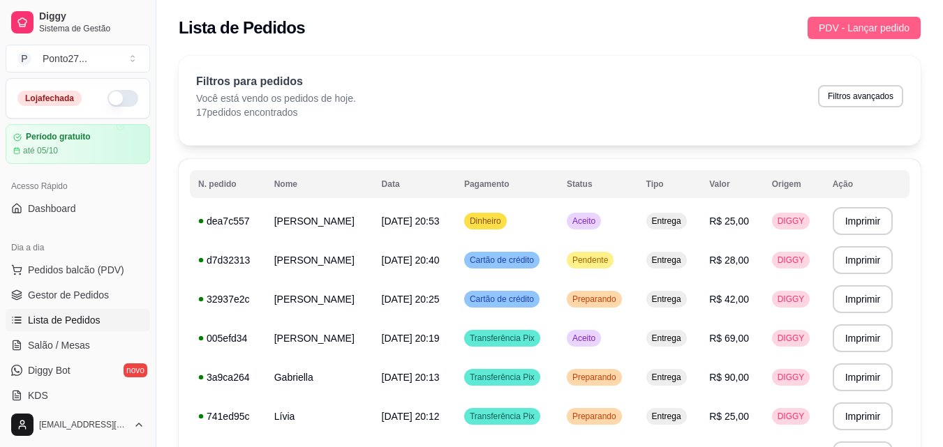
click at [880, 22] on span "PDV - Lançar pedido" at bounding box center [864, 27] width 91 height 15
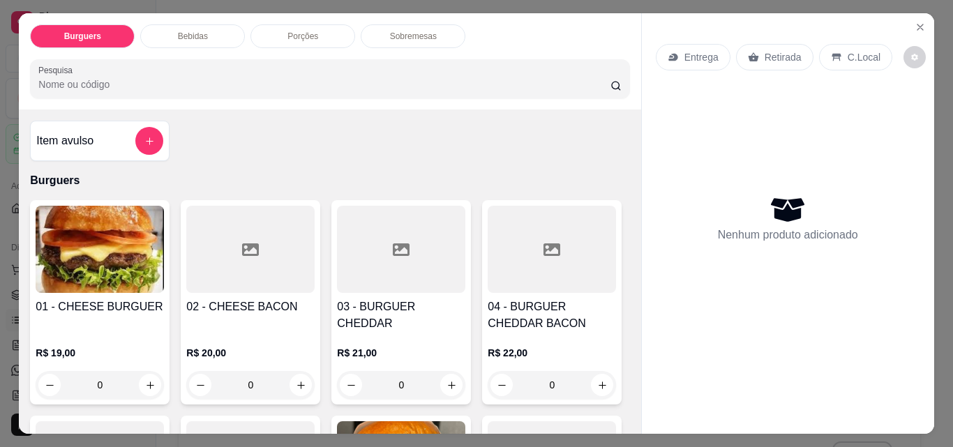
click at [695, 51] on p "Entrega" at bounding box center [702, 57] width 34 height 14
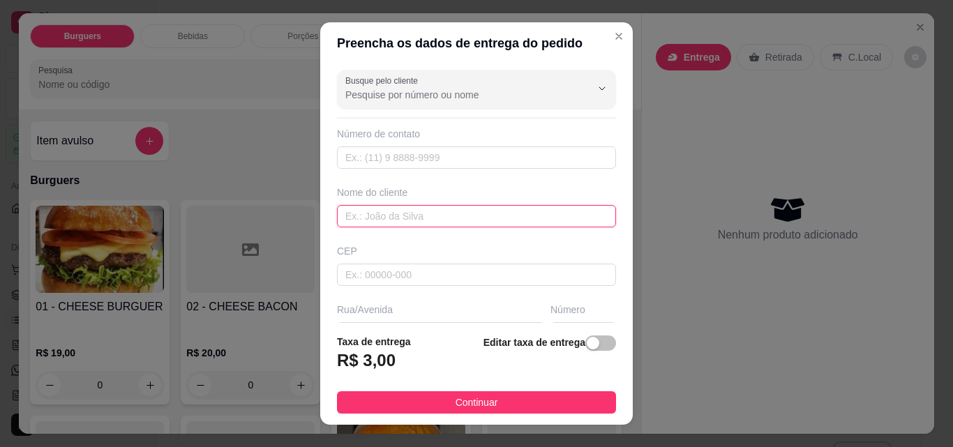
click at [480, 221] on input "text" at bounding box center [476, 216] width 279 height 22
type input "[PERSON_NAME]"
click at [585, 349] on span "button" at bounding box center [600, 343] width 31 height 15
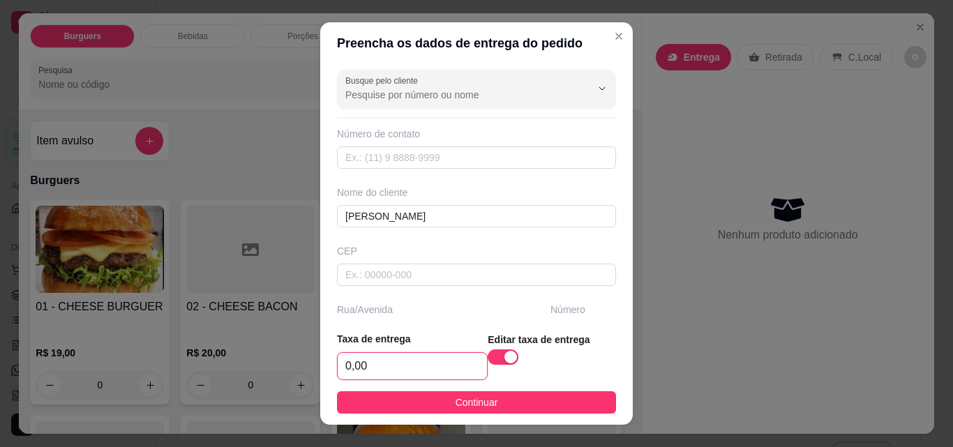
click at [408, 367] on input "0,00" at bounding box center [412, 366] width 149 height 27
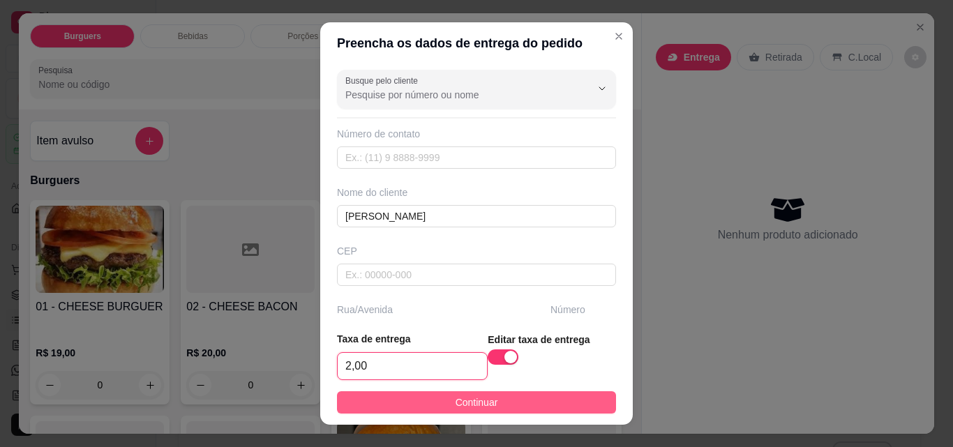
type input "2,00"
click at [488, 409] on button "Continuar" at bounding box center [476, 402] width 279 height 22
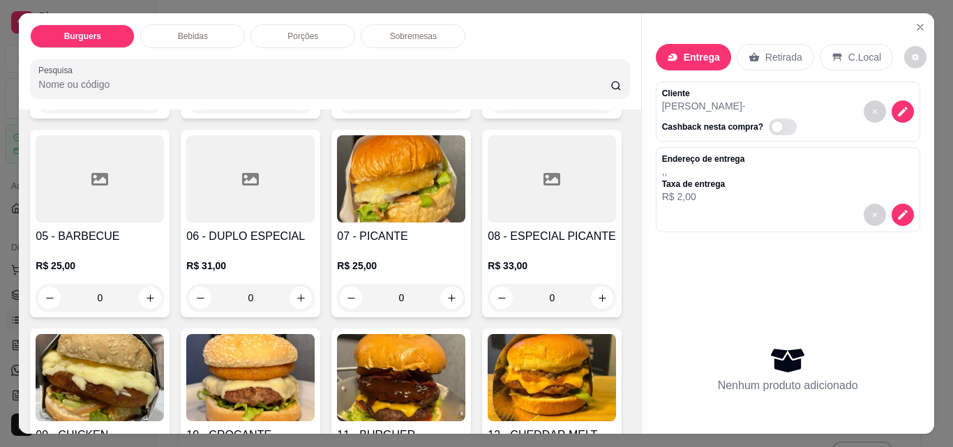
scroll to position [290, 0]
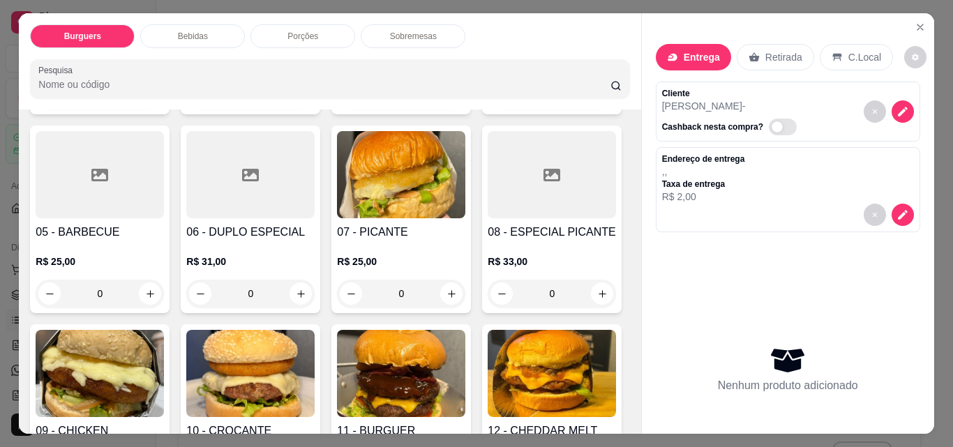
click at [315, 294] on div "0" at bounding box center [250, 294] width 128 height 28
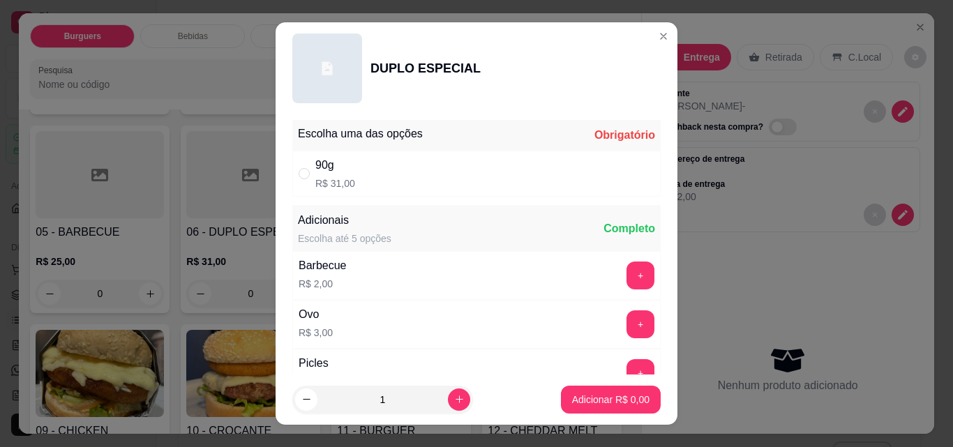
click at [491, 182] on div "90g R$ 31,00" at bounding box center [476, 174] width 368 height 46
radio input "true"
click at [483, 415] on footer "1 Adicionar R$ 31,00" at bounding box center [477, 400] width 402 height 50
click at [607, 407] on button "Adicionar R$ 31,00" at bounding box center [608, 400] width 103 height 27
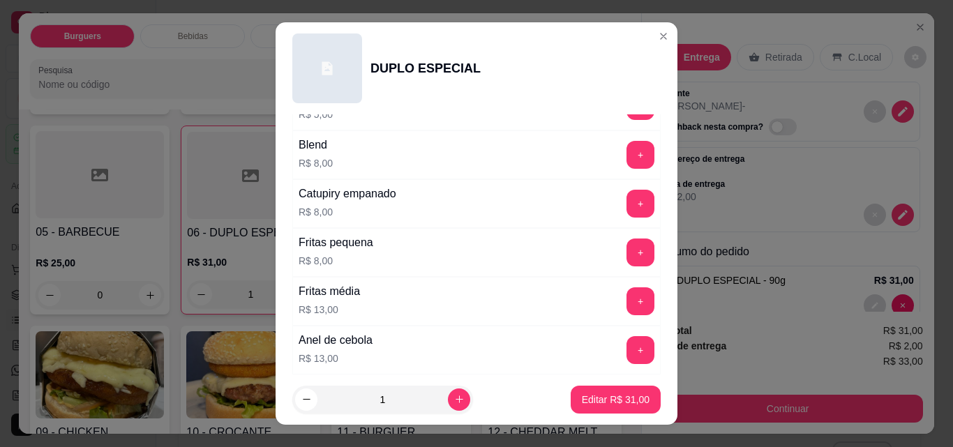
scroll to position [581, 0]
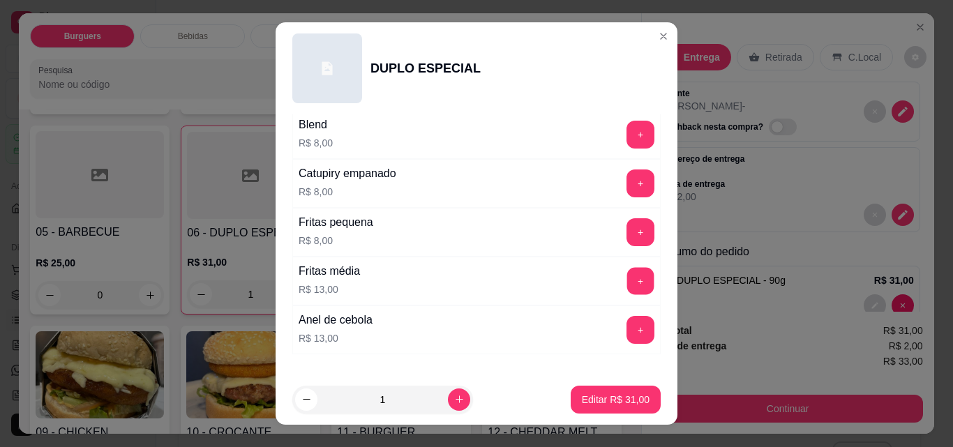
click at [627, 285] on button "+" at bounding box center [640, 281] width 27 height 27
click at [588, 410] on button "Editar R$ 44,00" at bounding box center [616, 400] width 90 height 28
type input "0"
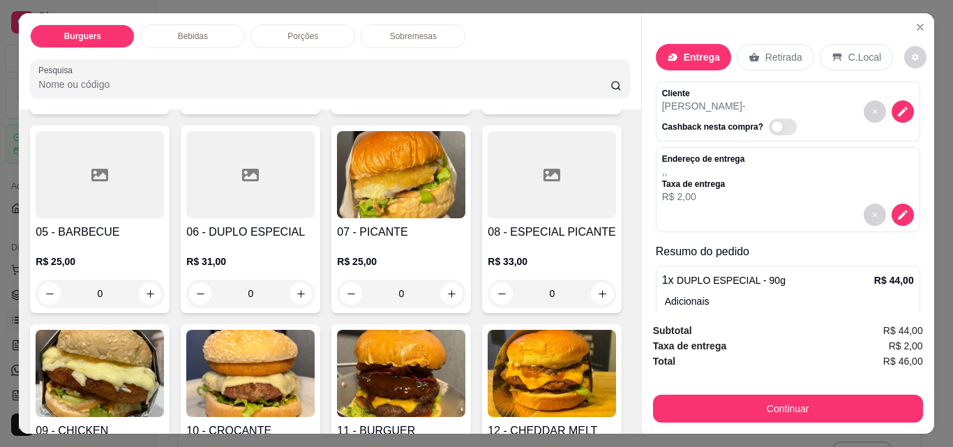
click at [220, 40] on div "Bebidas" at bounding box center [192, 36] width 105 height 24
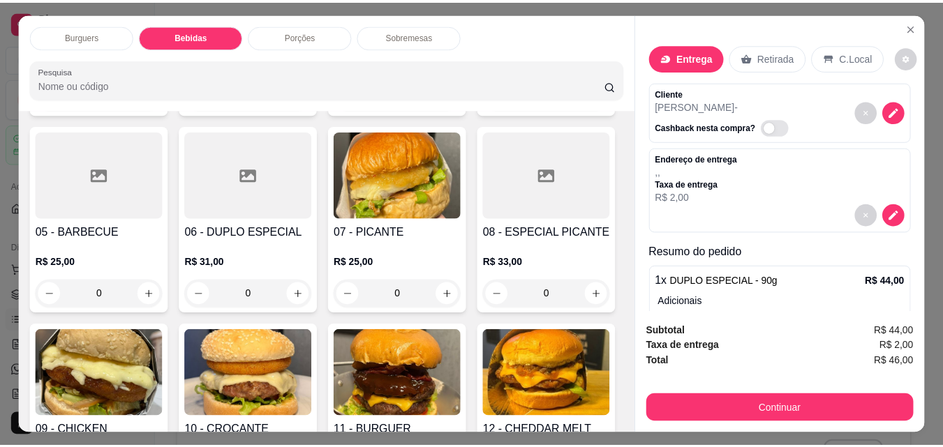
scroll to position [36, 0]
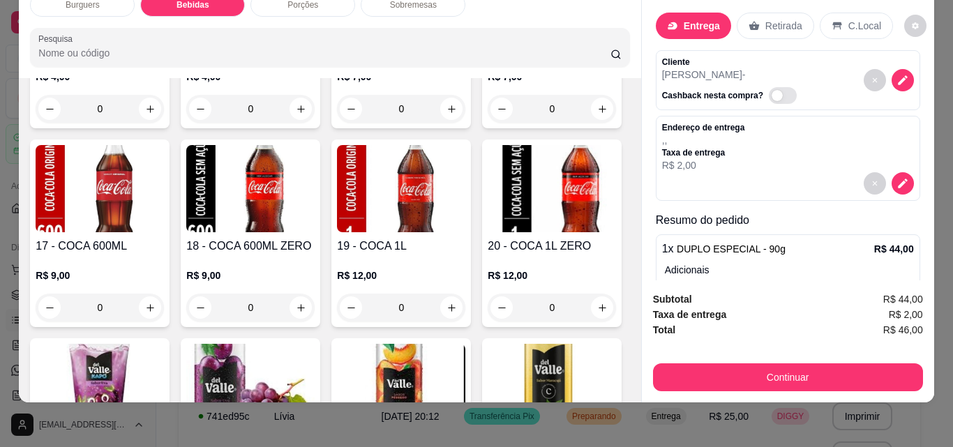
click at [445, 120] on button "increase-product-quantity" at bounding box center [451, 109] width 22 height 22
type input "1"
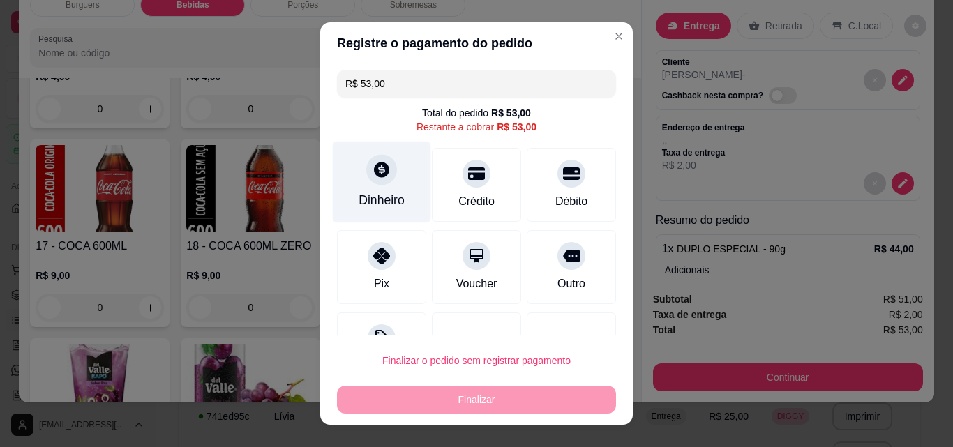
click at [379, 183] on div at bounding box center [381, 169] width 31 height 31
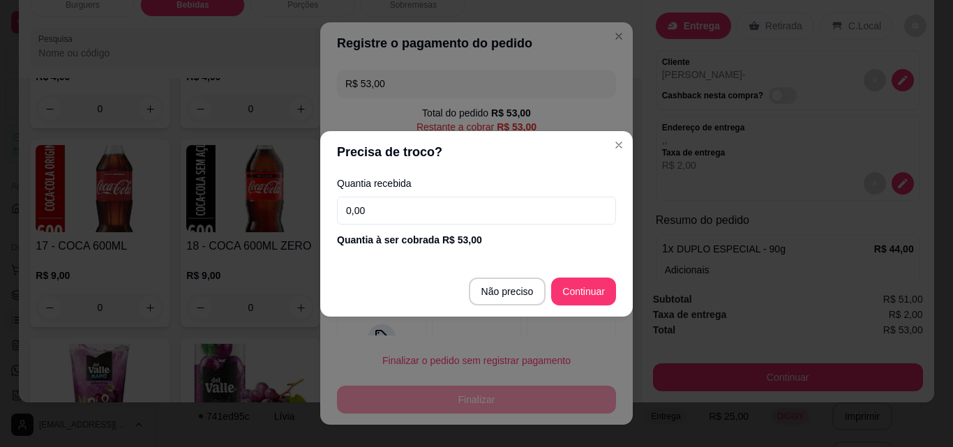
click at [585, 296] on div "R$ 53,00 Total do pedido R$ 53,00 Restante a cobrar R$ 53,00 Dinheiro Crédito D…" at bounding box center [476, 199] width 313 height 271
type input "R$ 0,00"
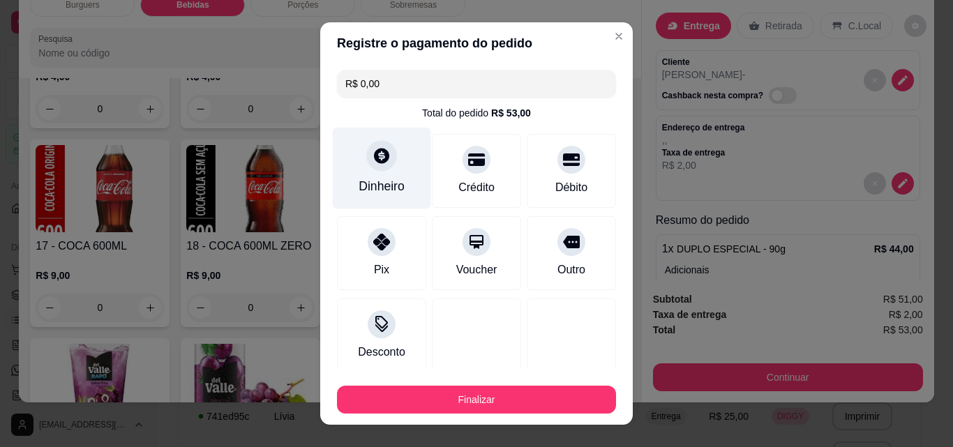
click at [512, 408] on button "Finalizar" at bounding box center [476, 400] width 279 height 28
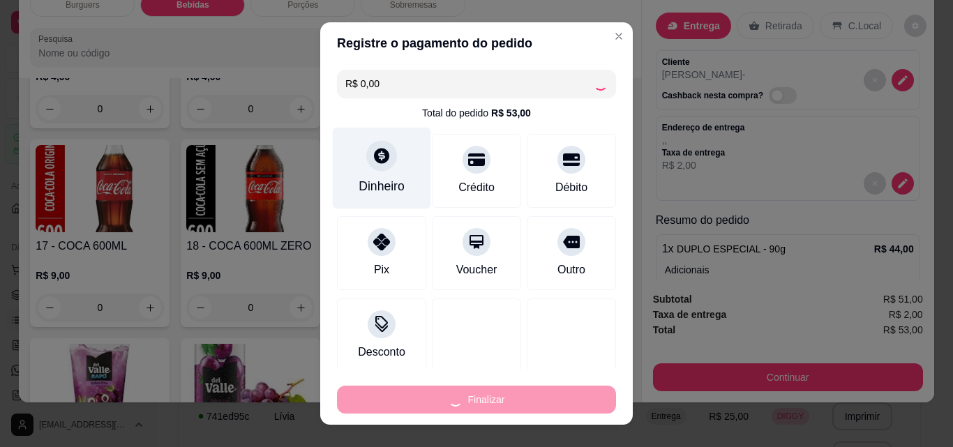
type input "0"
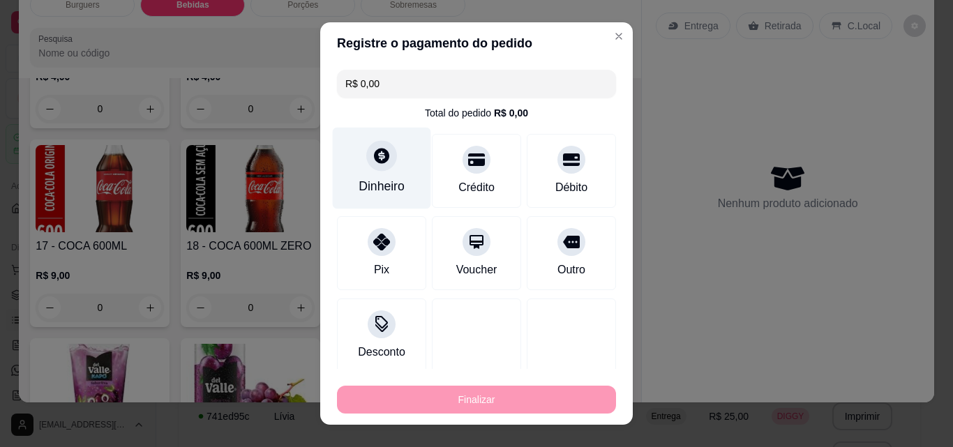
type input "-R$ 53,00"
